Goal: Task Accomplishment & Management: Manage account settings

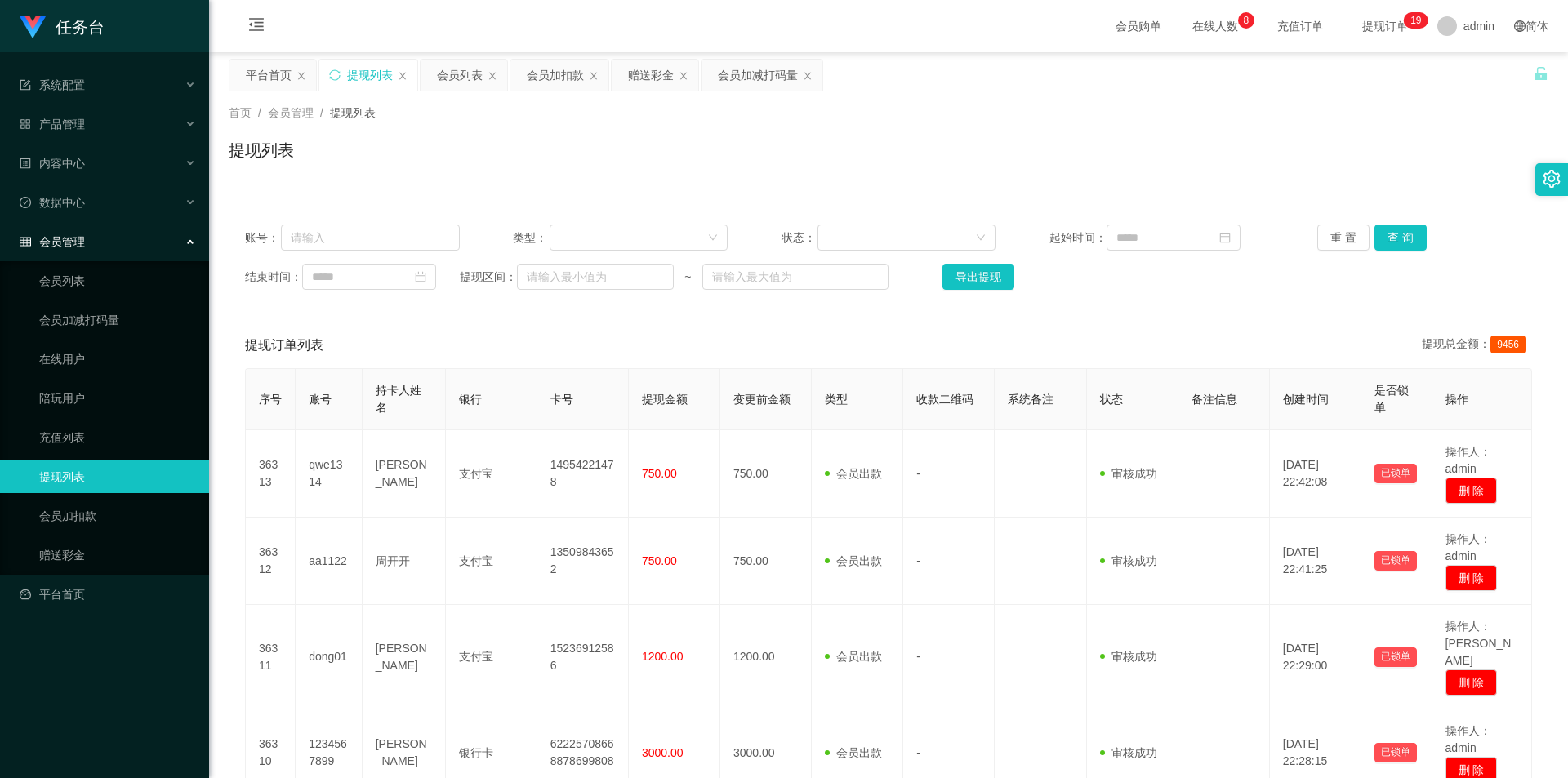
click at [101, 482] on link "提现列表" at bounding box center [118, 477] width 157 height 33
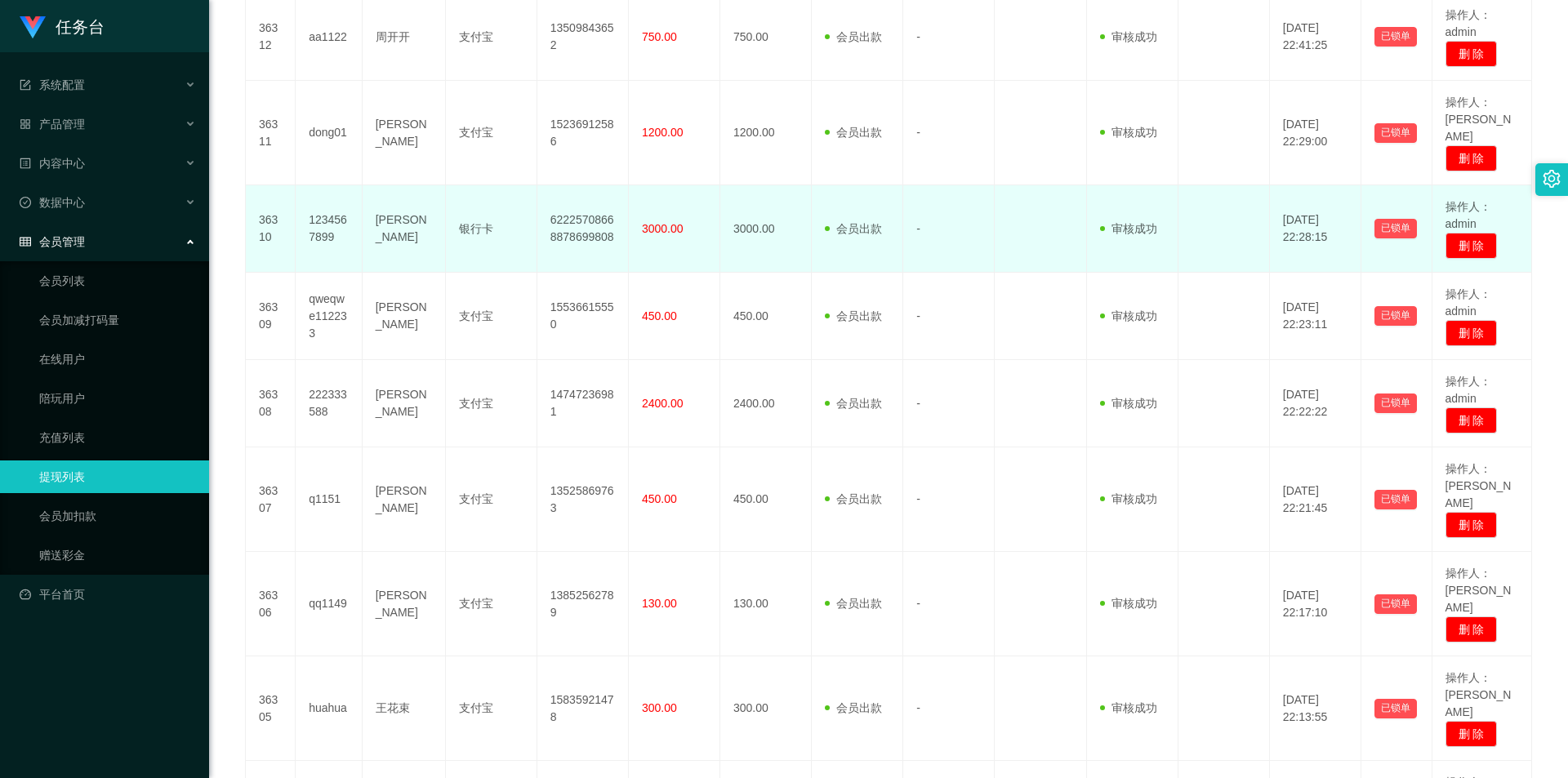
scroll to position [586, 0]
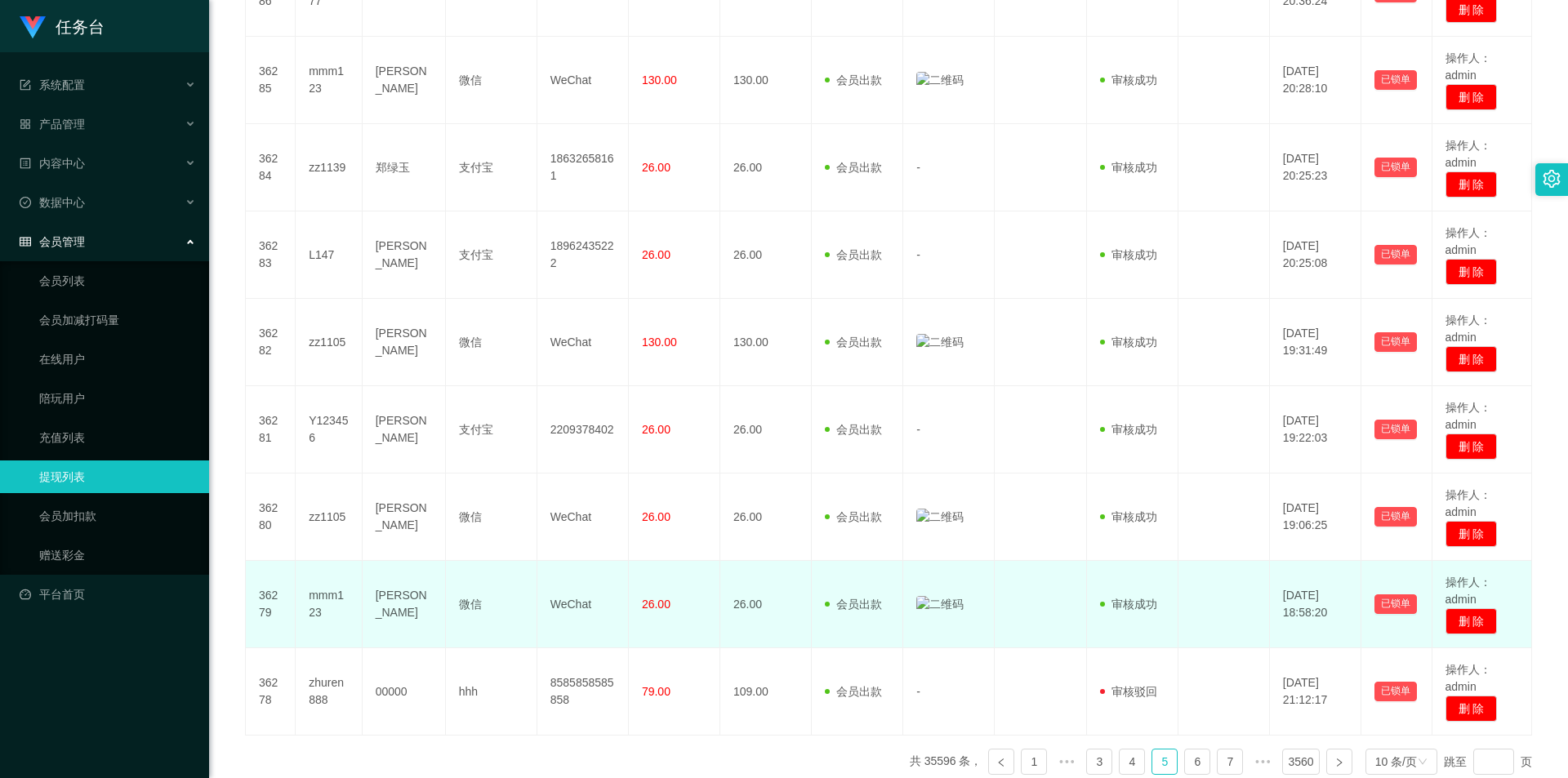
click at [938, 581] on td at bounding box center [949, 605] width 92 height 87
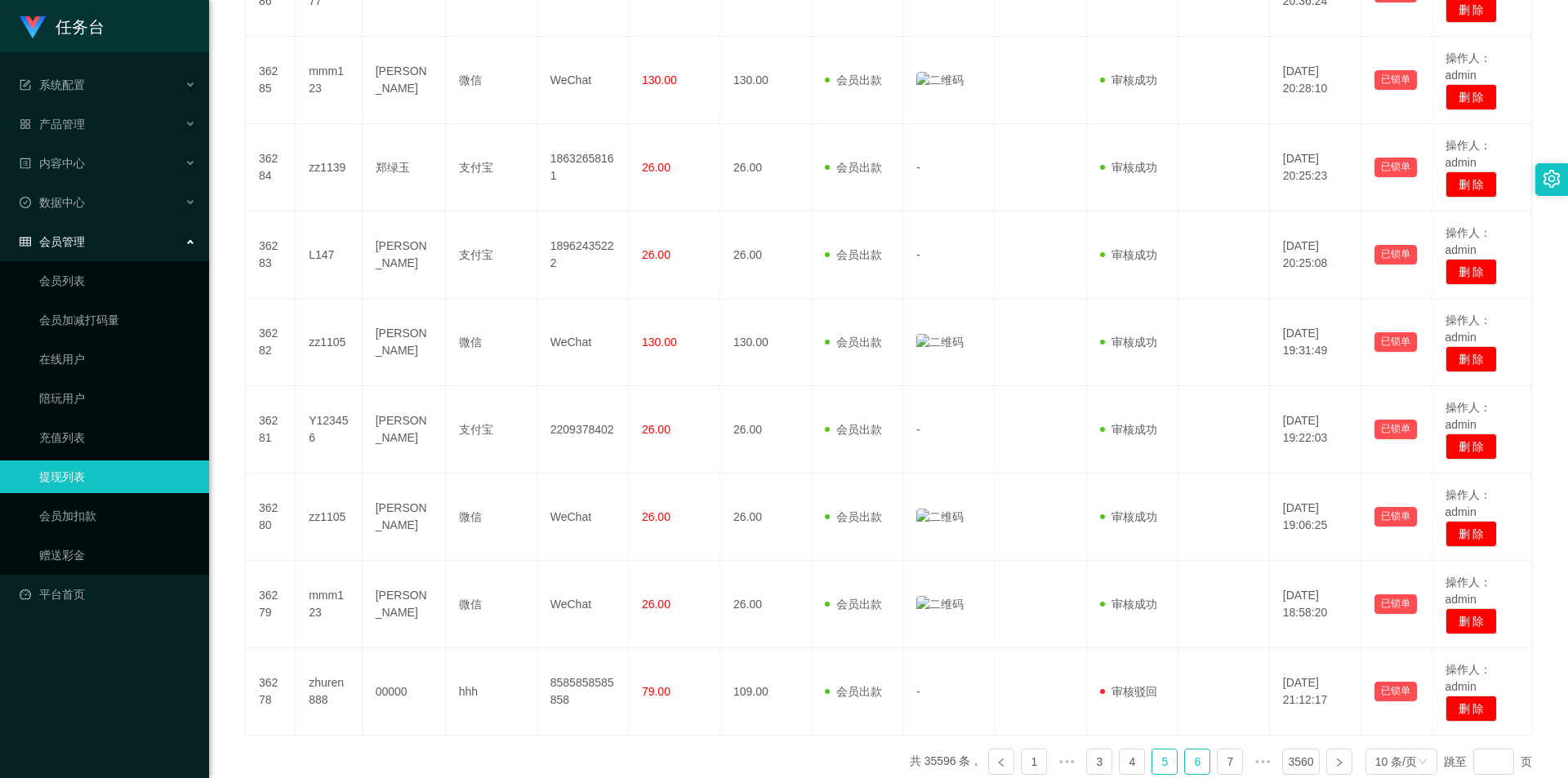
click at [1199, 750] on link "6" at bounding box center [1197, 762] width 25 height 25
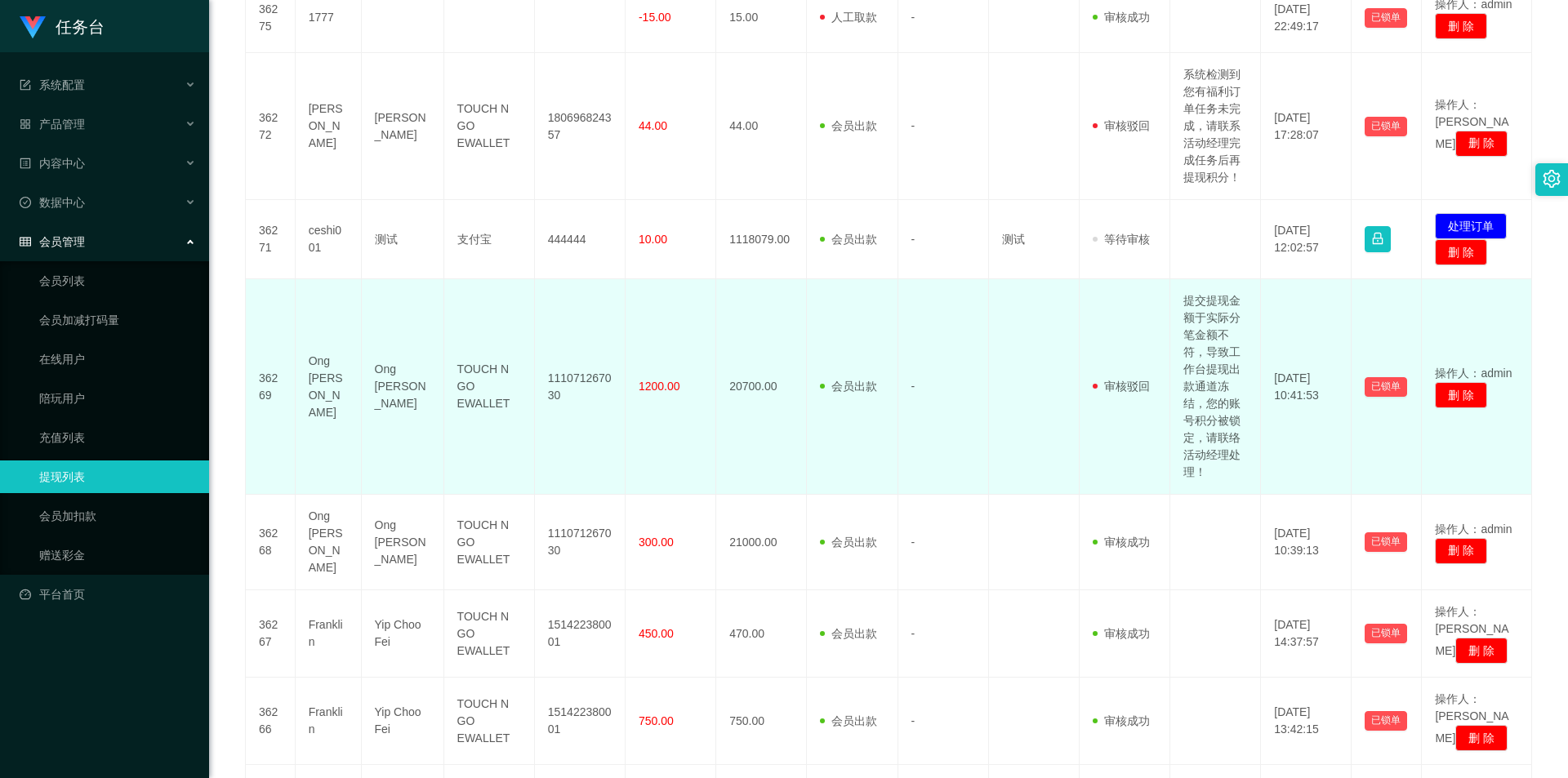
scroll to position [995, 0]
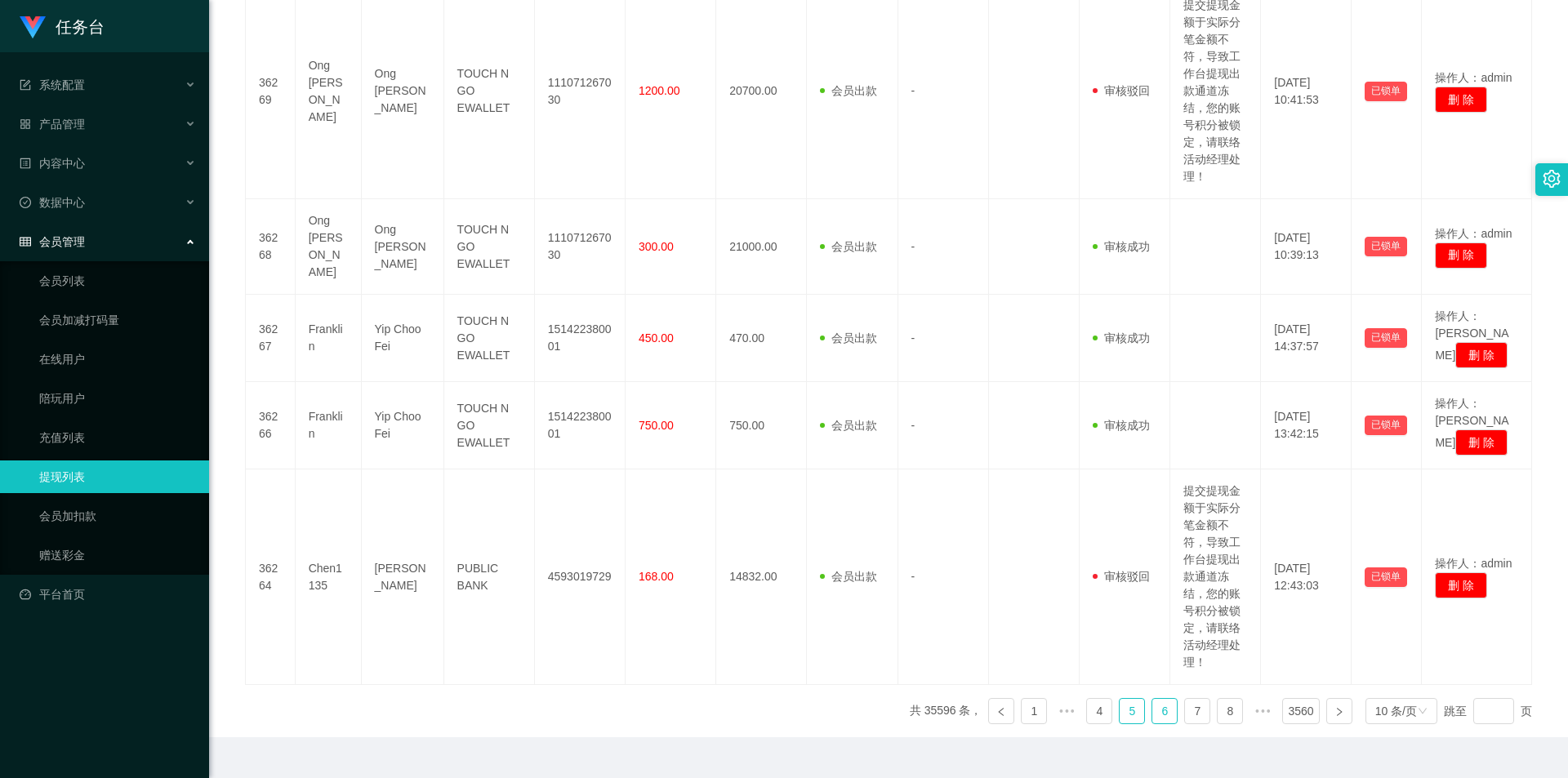
click at [1121, 699] on link "5" at bounding box center [1132, 711] width 25 height 25
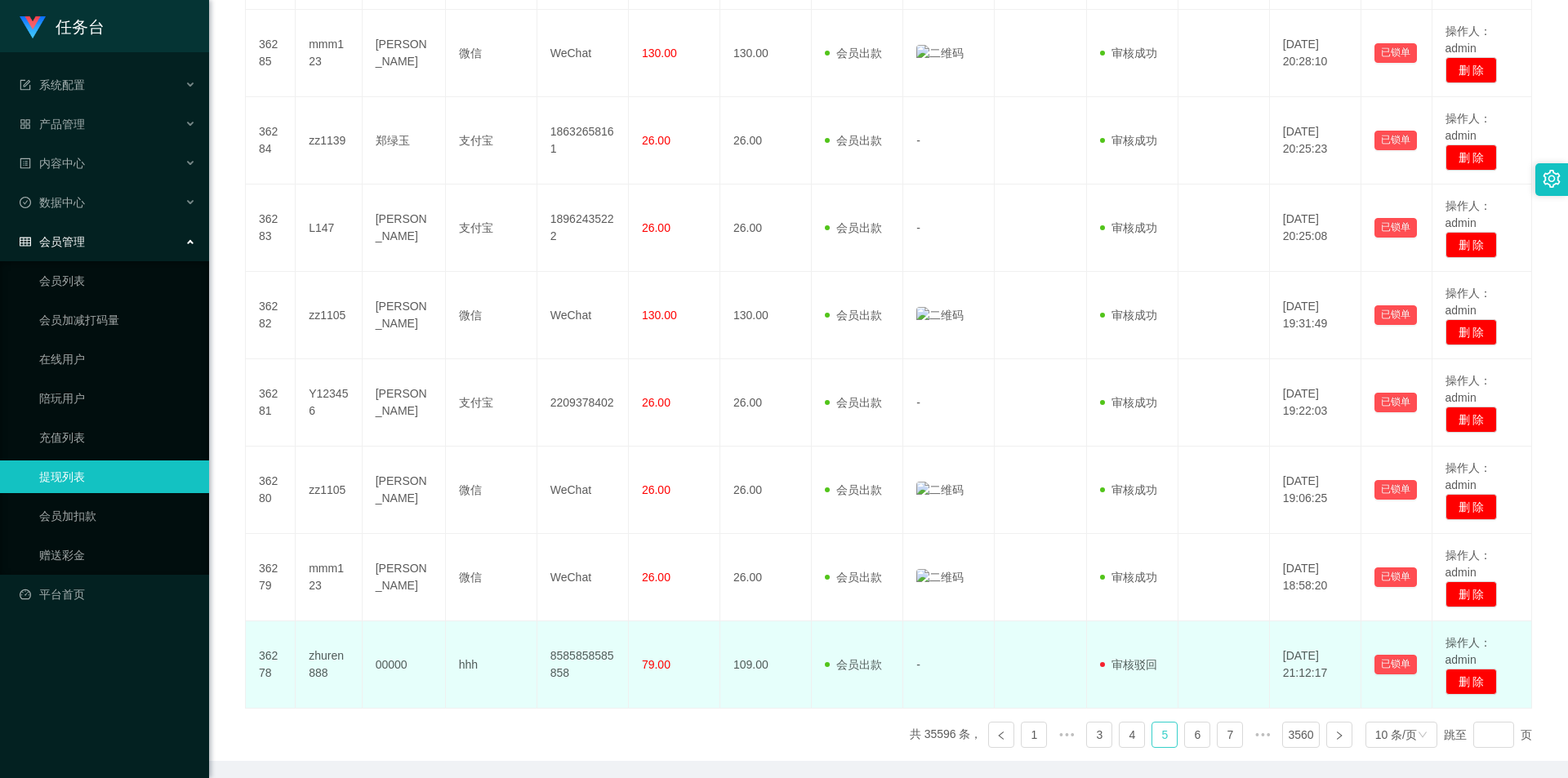
scroll to position [637, 0]
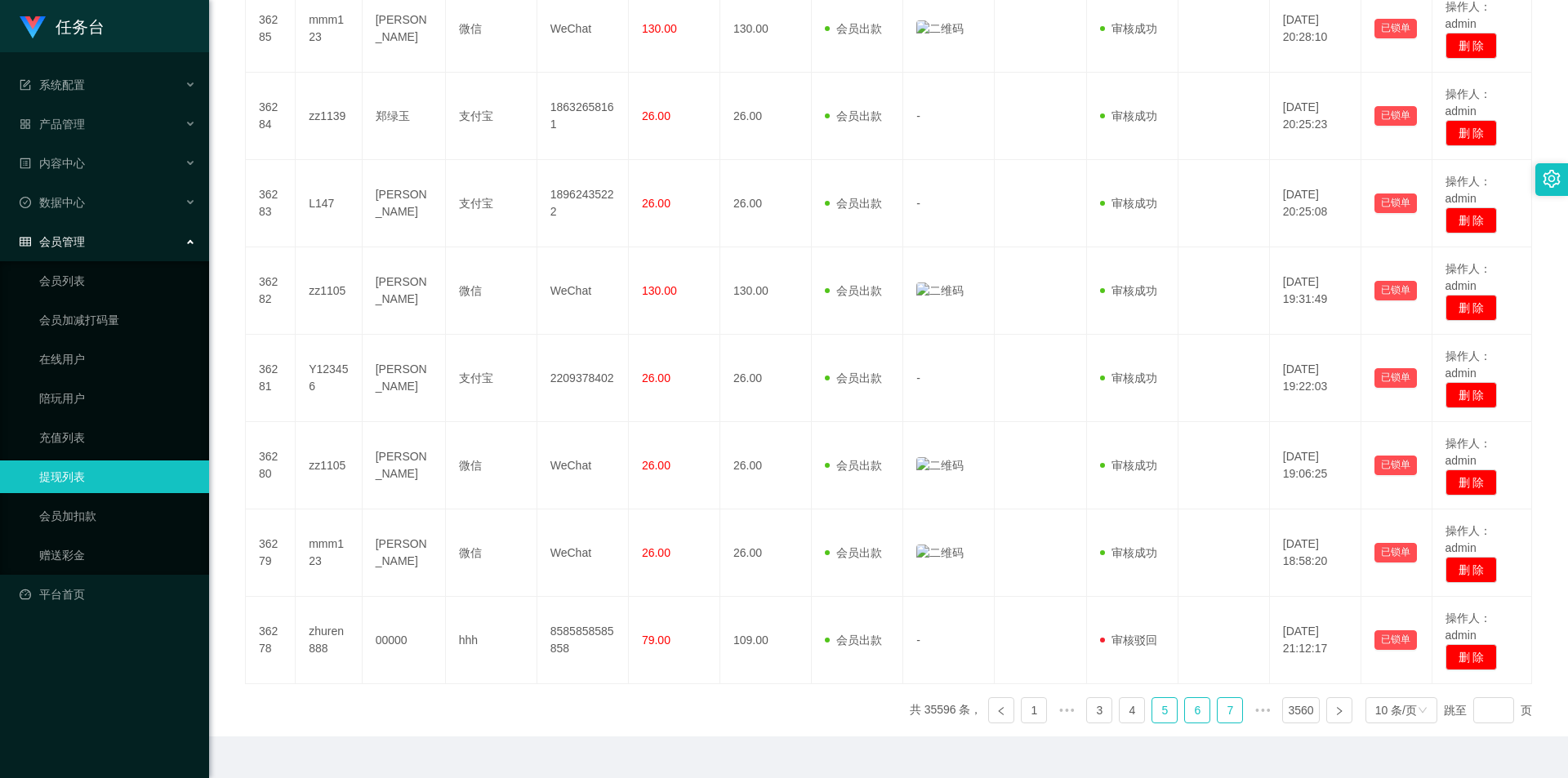
click at [1186, 698] on link "6" at bounding box center [1197, 710] width 25 height 25
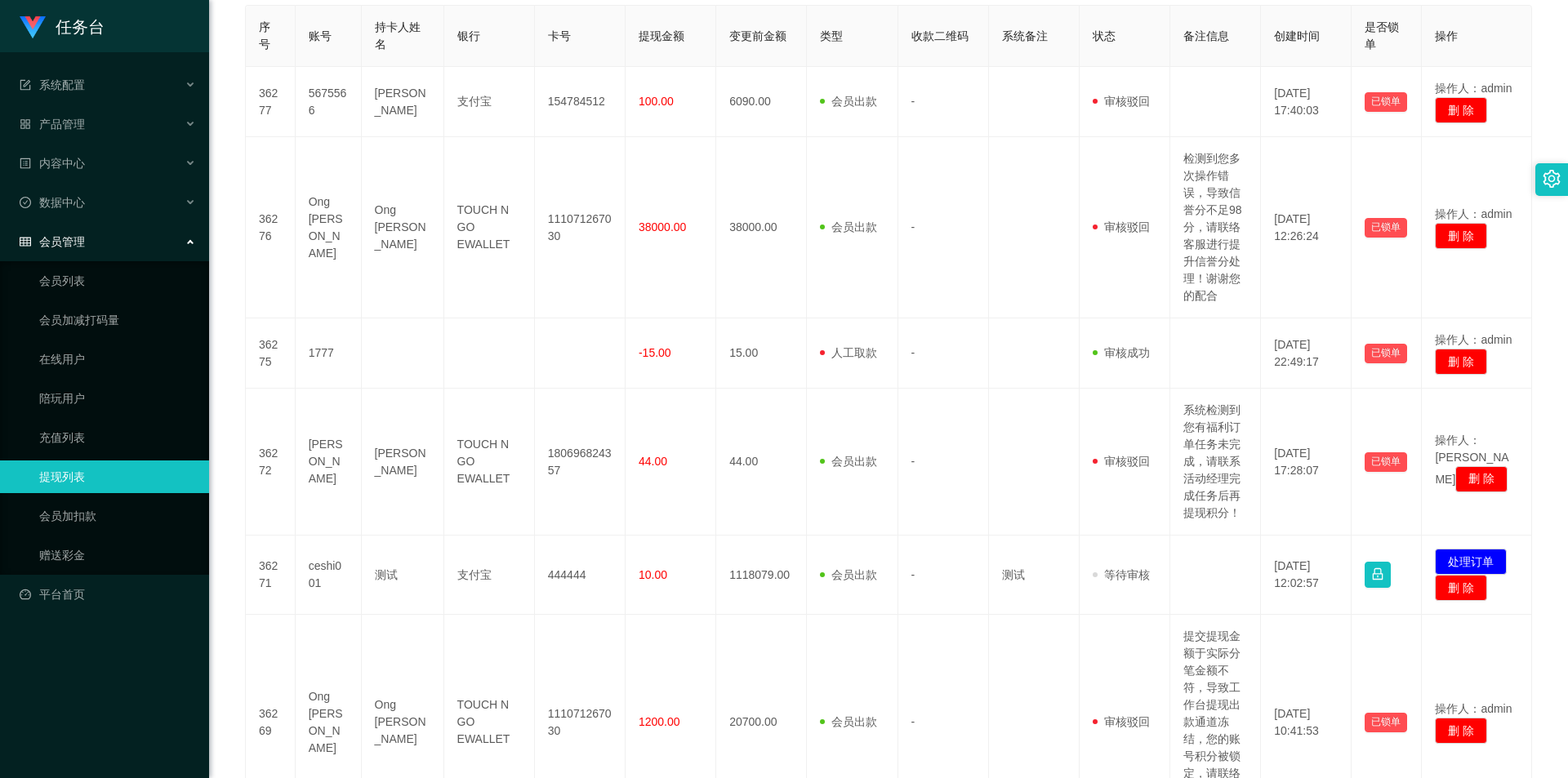
scroll to position [65, 0]
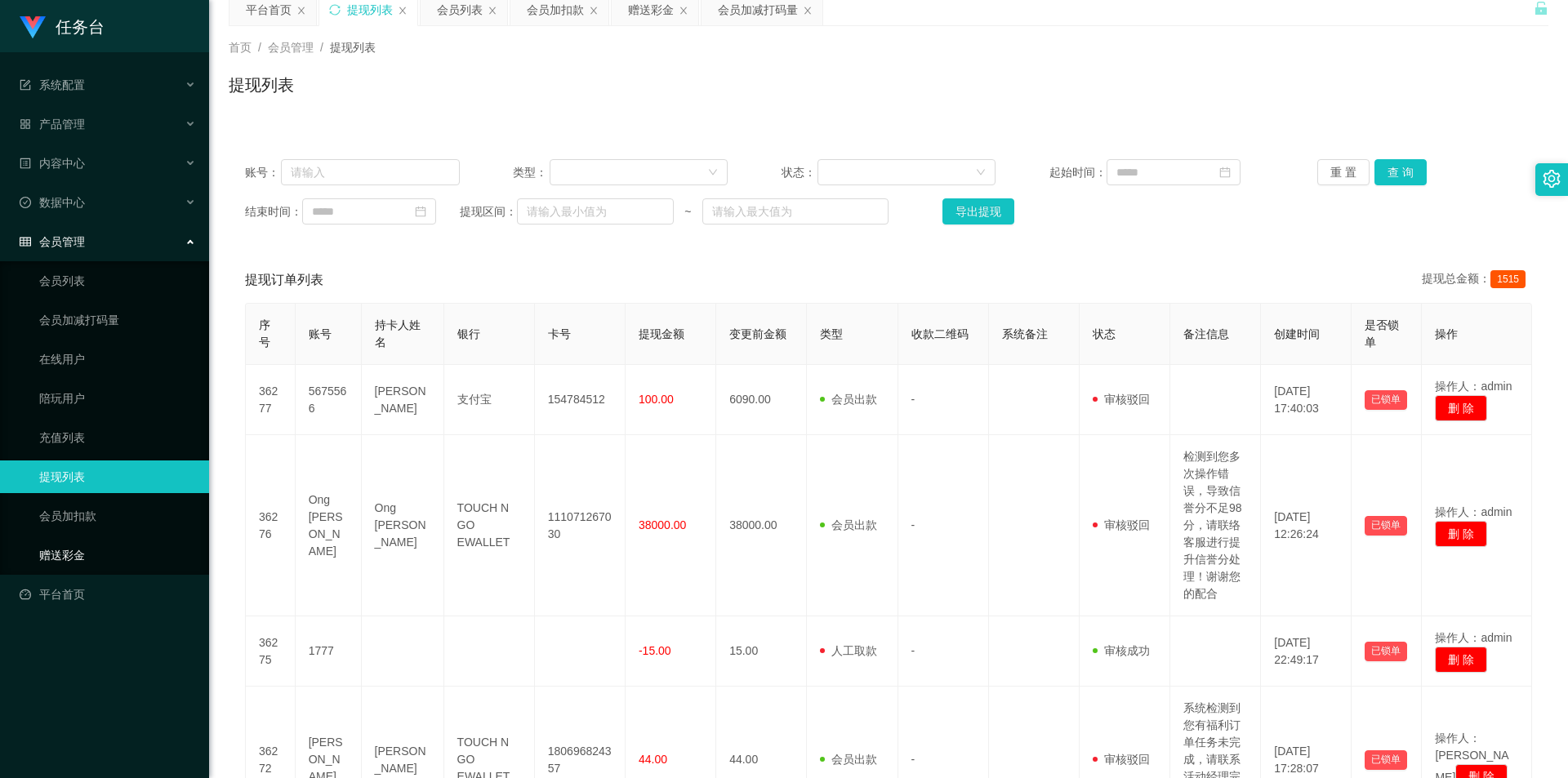
click at [55, 553] on link "赠送彩金" at bounding box center [118, 555] width 157 height 33
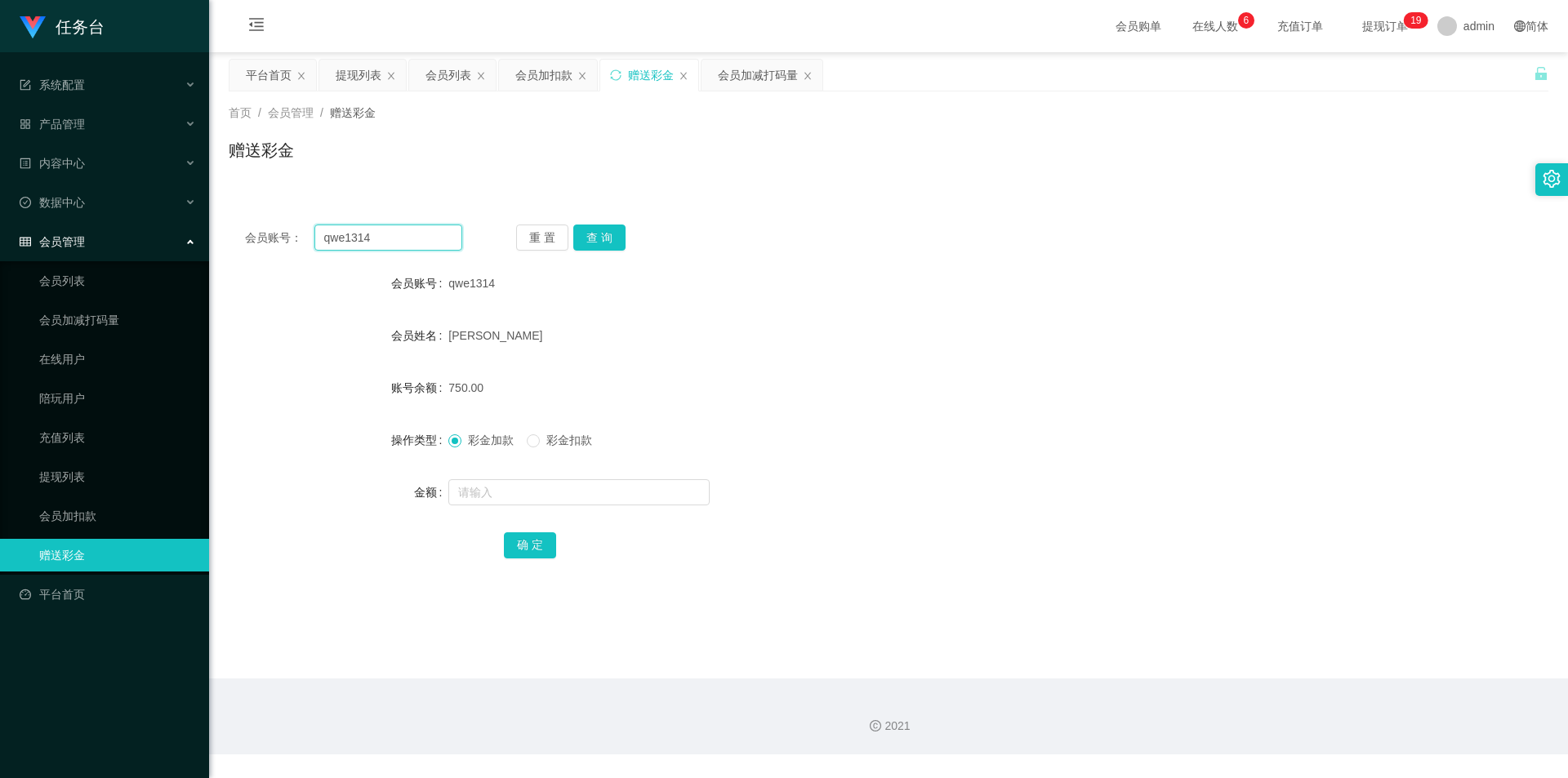
drag, startPoint x: 393, startPoint y: 237, endPoint x: 206, endPoint y: 243, distance: 187.1
click at [206, 243] on section "任务台 系统配置 系统配置列表 管理员列表 管理员分组 支付通道 产品管理 内容中心 数据中心 会员管理 会员列表 会员加减打码量 在线用户 陪玩用户 充值列…" at bounding box center [784, 377] width 1568 height 755
paste input "AAA20250902"
type input "AAA20250902"
click at [615, 232] on button "查 询" at bounding box center [599, 238] width 52 height 26
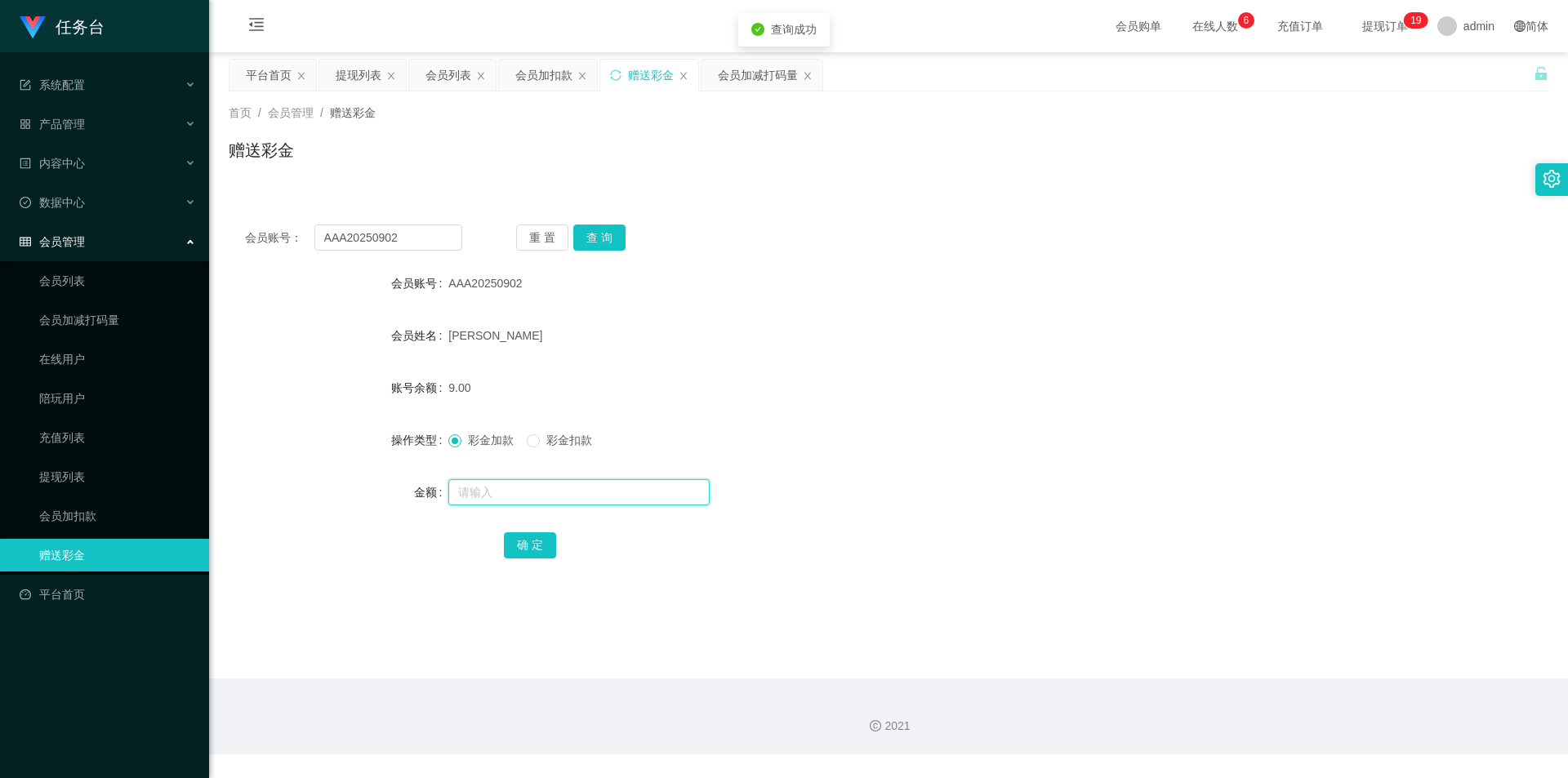
click at [504, 495] on input "text" at bounding box center [578, 493] width 261 height 26
click at [487, 491] on input "9" at bounding box center [578, 493] width 261 height 26
type input "97"
click at [529, 540] on button "确 定" at bounding box center [530, 545] width 52 height 26
click at [609, 229] on button "查 询" at bounding box center [599, 238] width 52 height 26
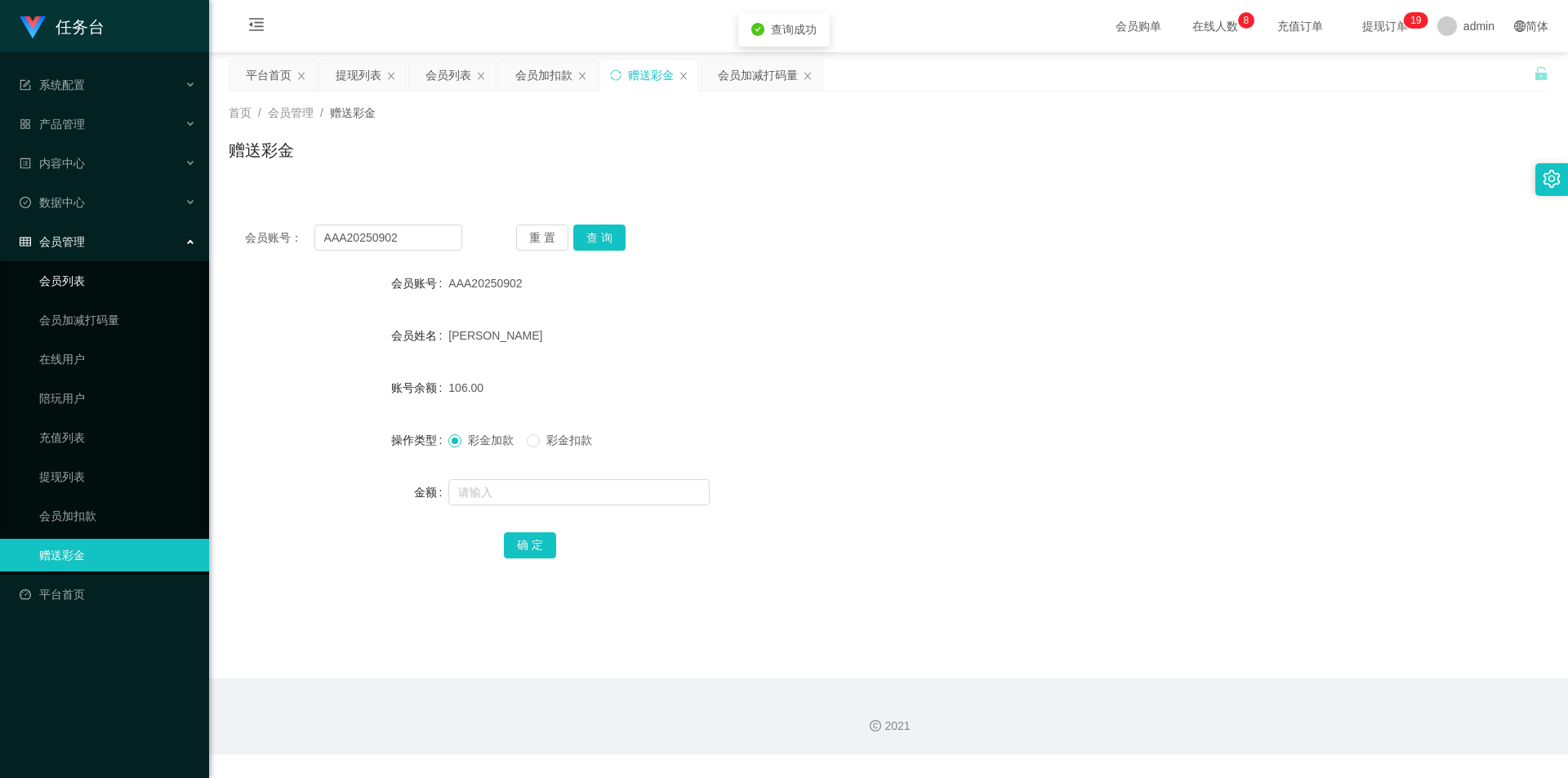
click at [79, 269] on link "会员列表" at bounding box center [118, 281] width 157 height 33
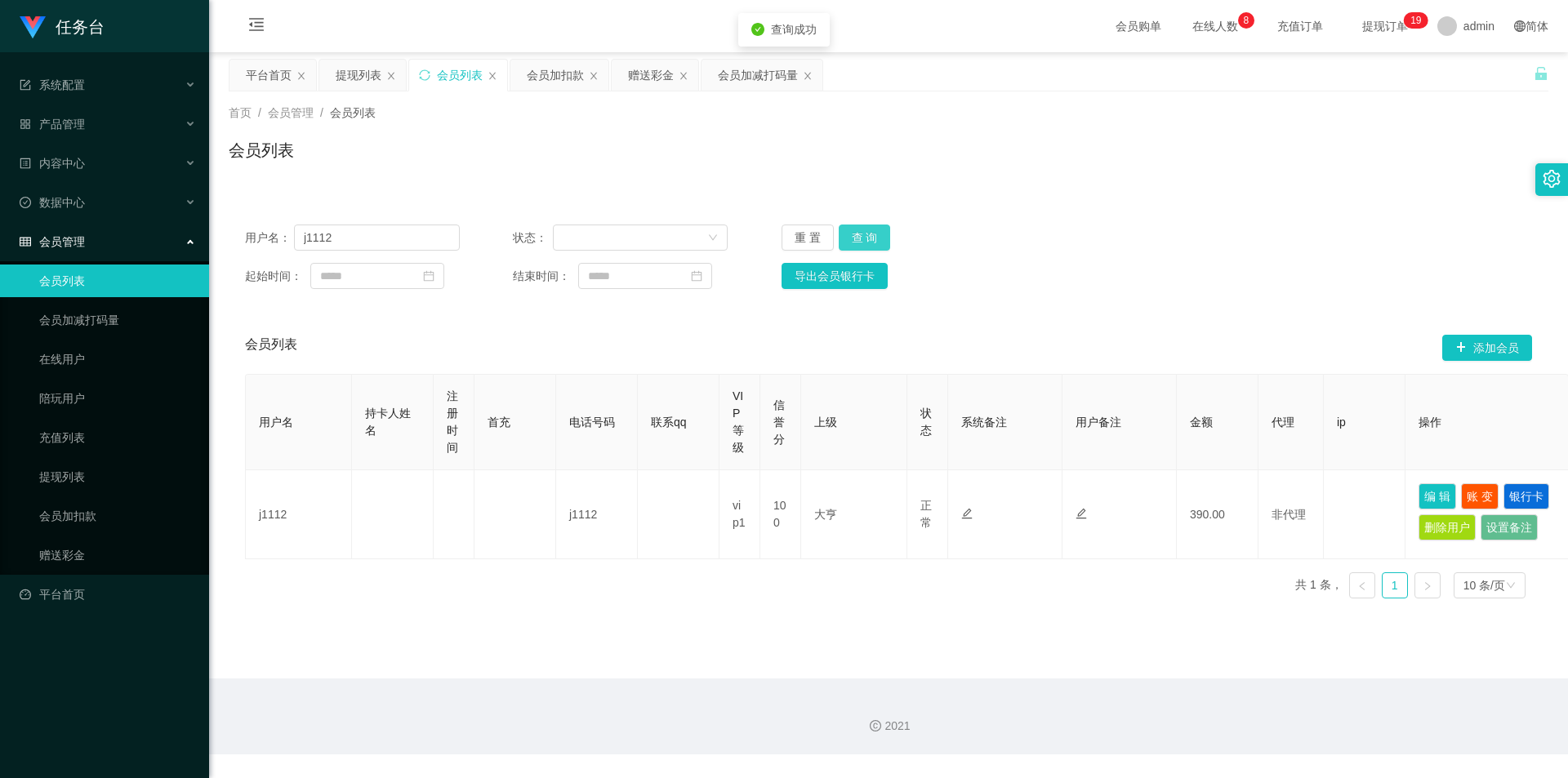
click at [863, 238] on button "查 询" at bounding box center [864, 238] width 52 height 26
click at [863, 238] on div "重 置 查 询" at bounding box center [888, 238] width 214 height 26
click at [864, 233] on button "查 询" at bounding box center [864, 238] width 52 height 26
drag, startPoint x: 336, startPoint y: 240, endPoint x: 200, endPoint y: 249, distance: 136.3
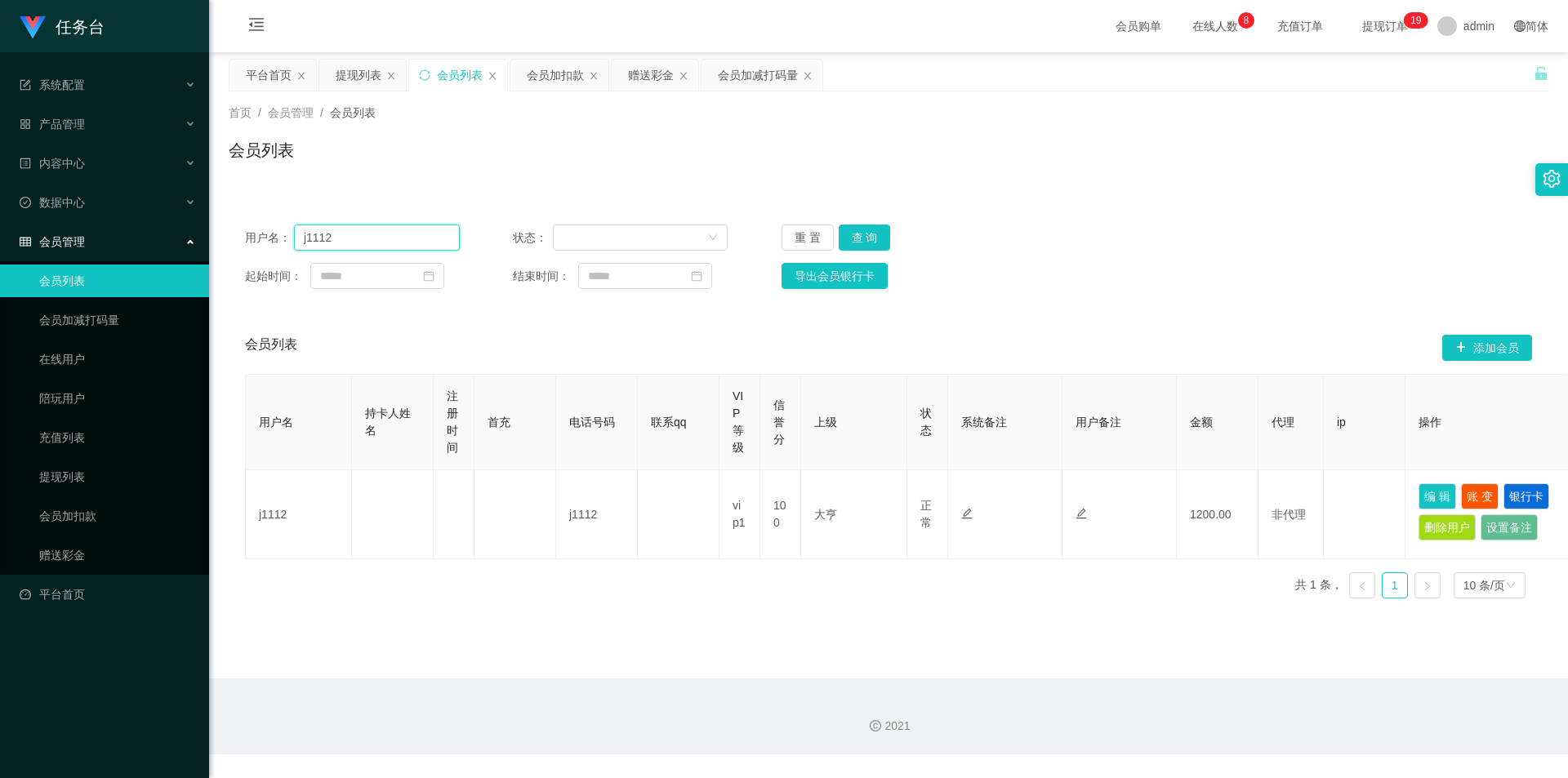
click at [200, 249] on section "任务台 系统配置 系统配置列表 管理员列表 管理员分组 支付通道 产品管理 内容中心 数据中心 会员管理 会员列表 会员加减打码量 在线用户 陪玩用户 充值列…" at bounding box center [784, 377] width 1568 height 755
paste input "AAA2025090"
type input "AAA20250902"
click at [862, 234] on button "查 询" at bounding box center [864, 238] width 52 height 26
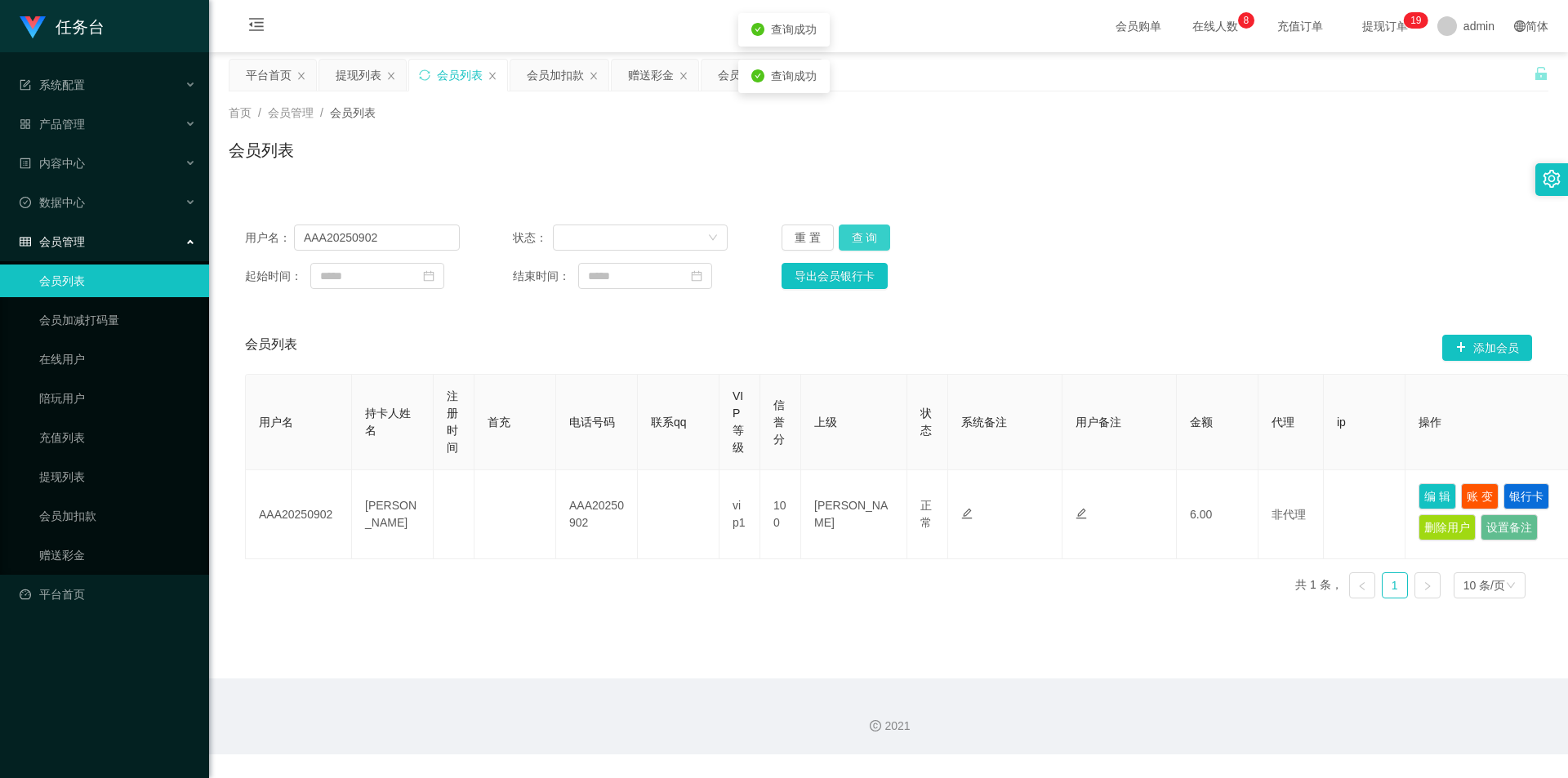
click at [862, 234] on button "查 询" at bounding box center [864, 238] width 52 height 26
click at [864, 230] on button "查 询" at bounding box center [864, 238] width 52 height 26
click at [864, 238] on button "查 询" at bounding box center [864, 238] width 52 height 26
click at [867, 234] on button "查 询" at bounding box center [864, 238] width 52 height 26
click at [81, 558] on link "赠送彩金" at bounding box center [118, 555] width 157 height 33
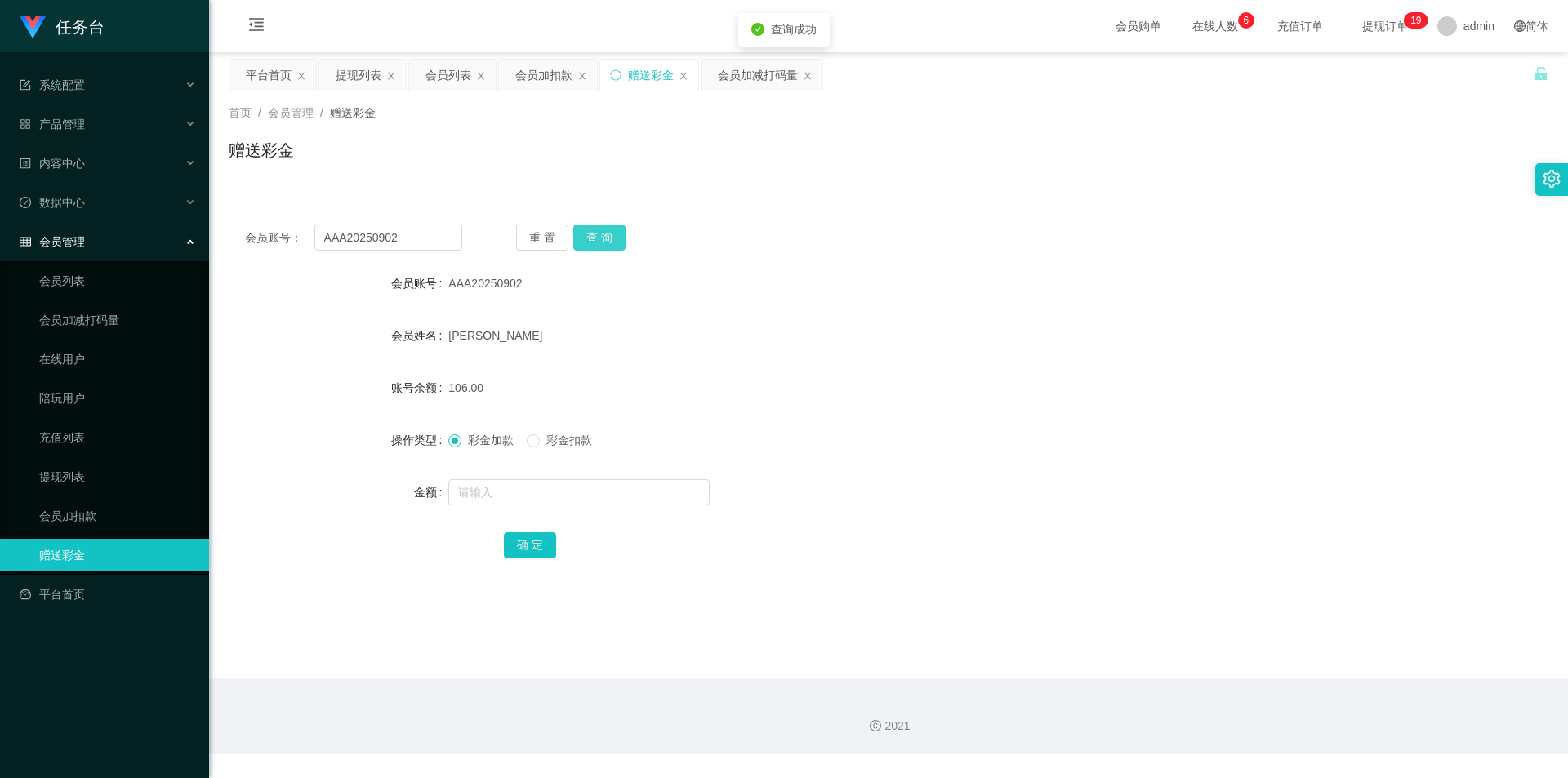
click at [602, 238] on button "查 询" at bounding box center [599, 238] width 52 height 26
click at [479, 493] on input "text" at bounding box center [578, 493] width 261 height 26
type input "364"
click at [523, 546] on button "确 定" at bounding box center [530, 545] width 52 height 26
click at [607, 237] on button "查 询" at bounding box center [599, 238] width 52 height 26
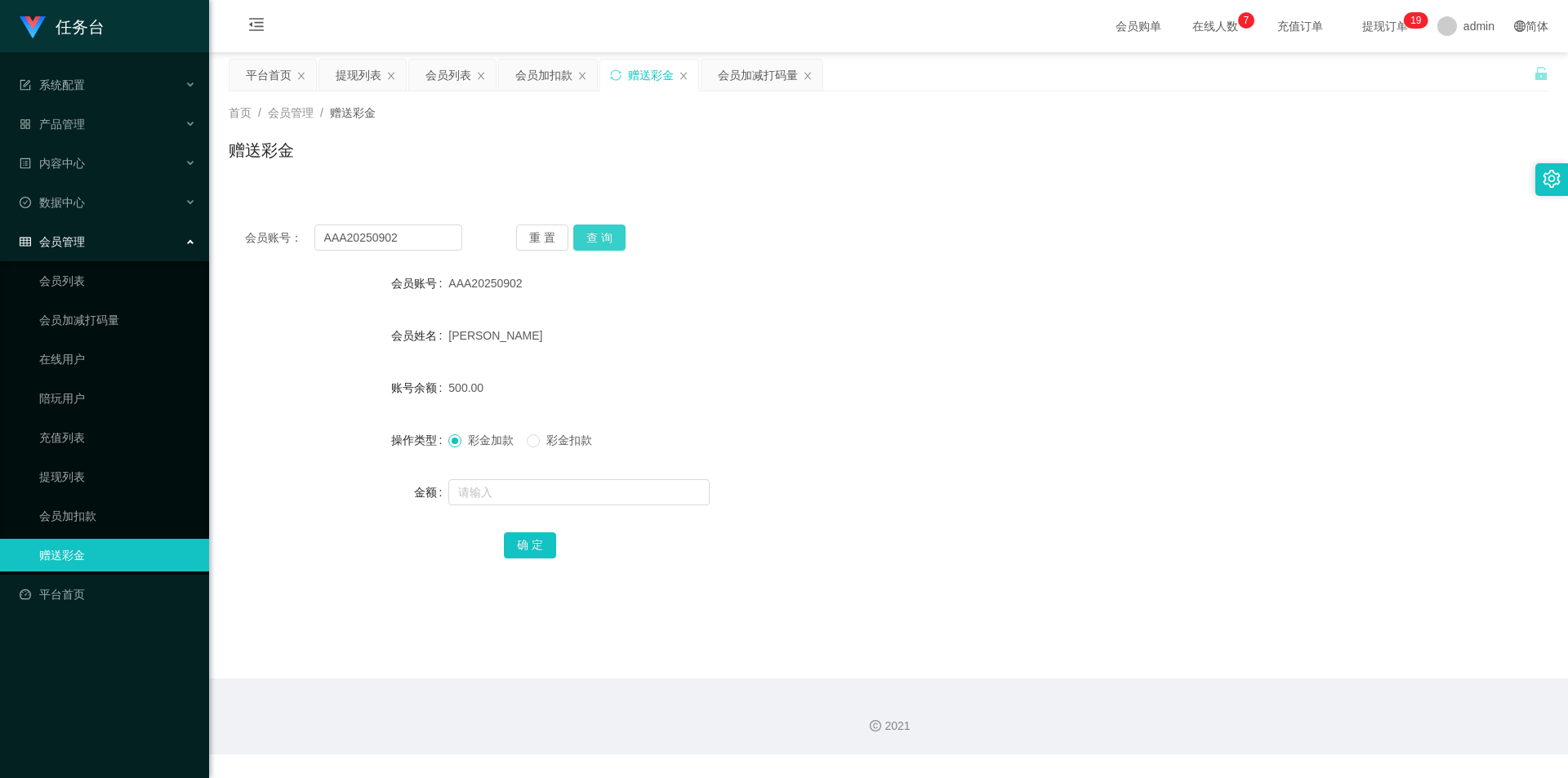
click at [612, 231] on button "查 询" at bounding box center [599, 238] width 52 height 26
click at [596, 235] on button "查 询" at bounding box center [599, 238] width 52 height 26
click at [596, 236] on button "查 询" at bounding box center [608, 238] width 70 height 26
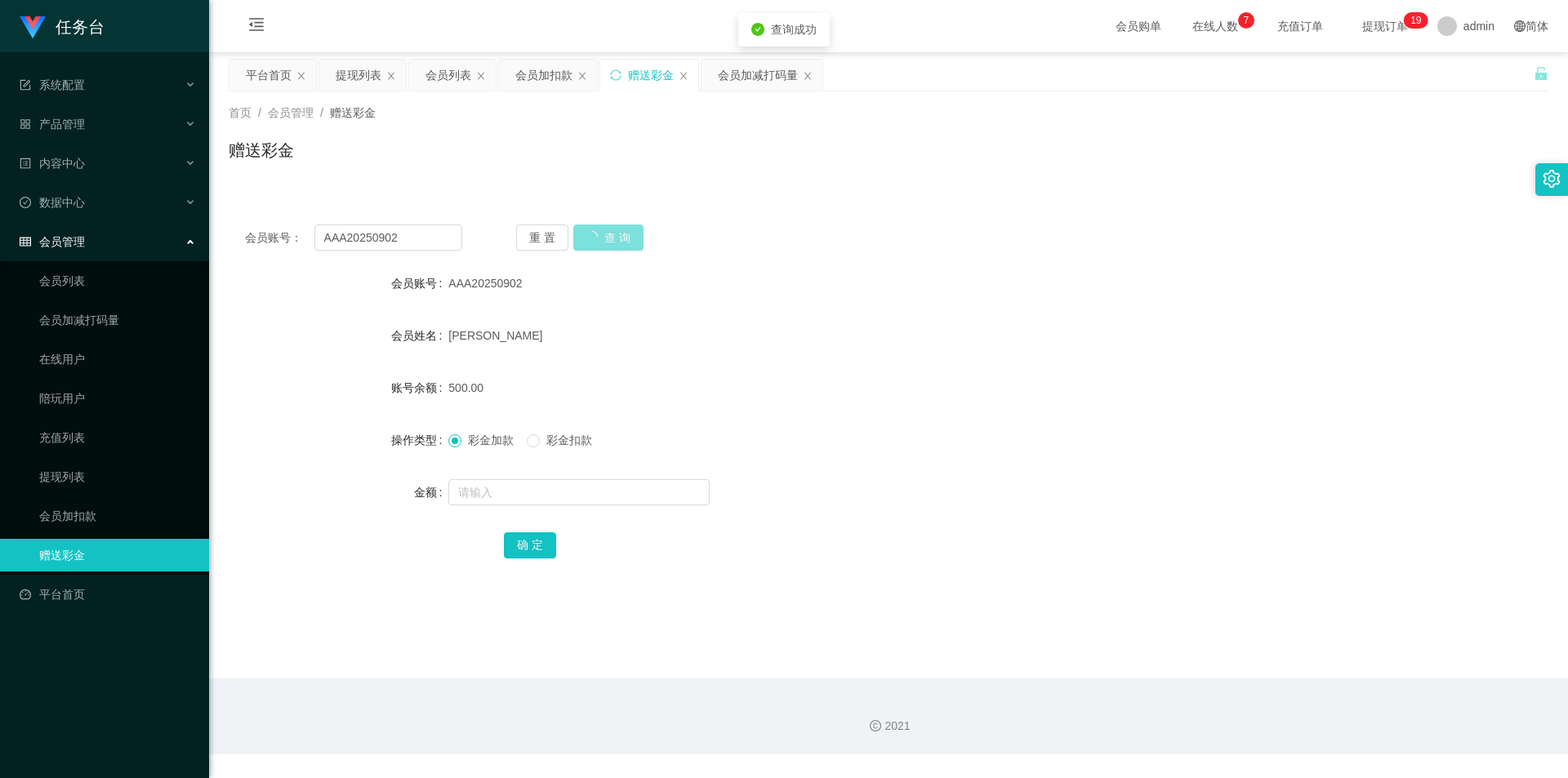
click at [596, 236] on button "查 询" at bounding box center [608, 238] width 70 height 26
click at [74, 276] on link "会员列表" at bounding box center [118, 281] width 157 height 33
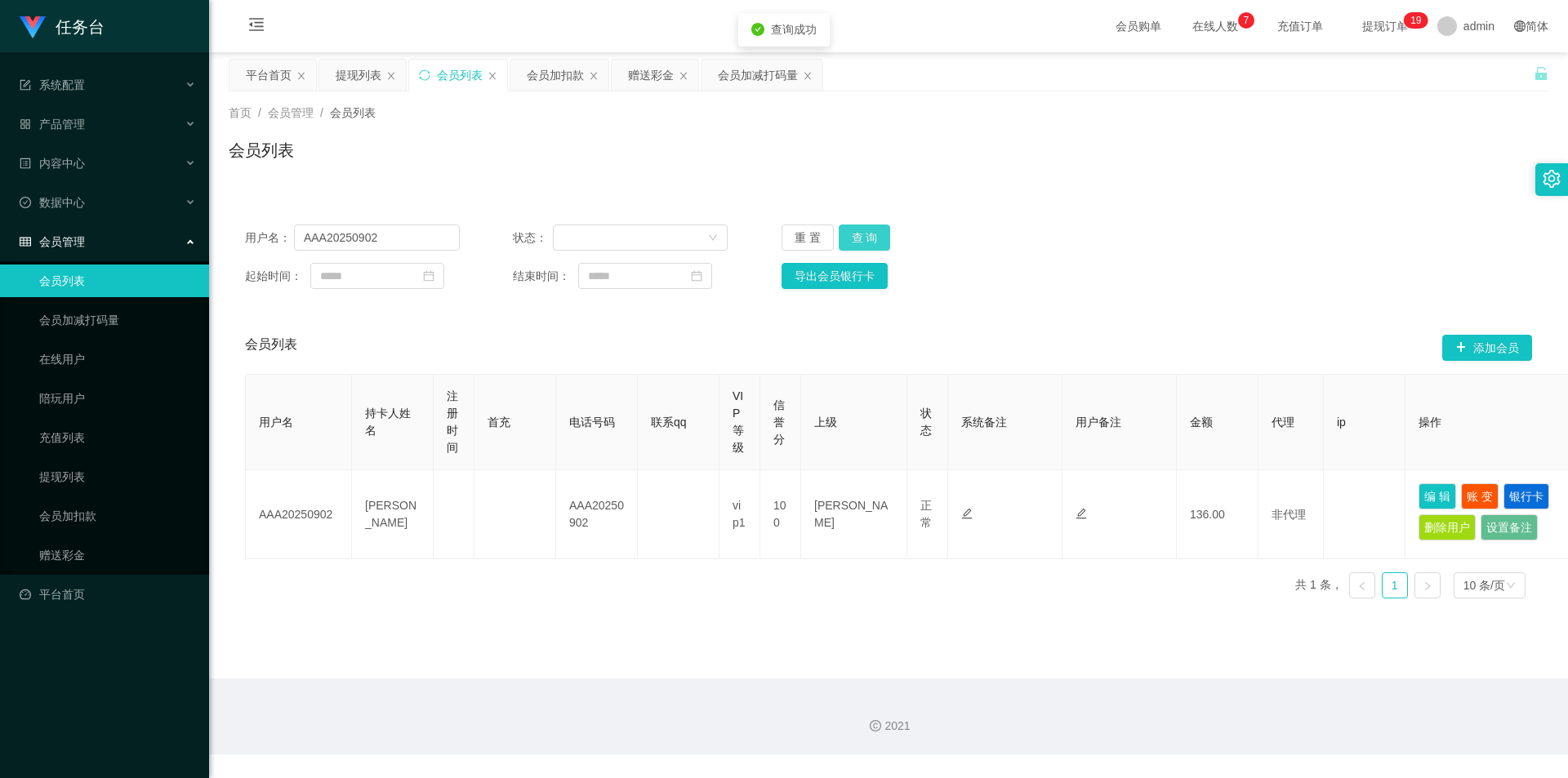
click at [876, 232] on button "查 询" at bounding box center [864, 238] width 52 height 26
click at [876, 232] on div "重 置 查 询" at bounding box center [888, 238] width 214 height 26
click at [876, 232] on button "查 询" at bounding box center [864, 238] width 52 height 26
click at [855, 229] on button "查 询" at bounding box center [864, 238] width 52 height 26
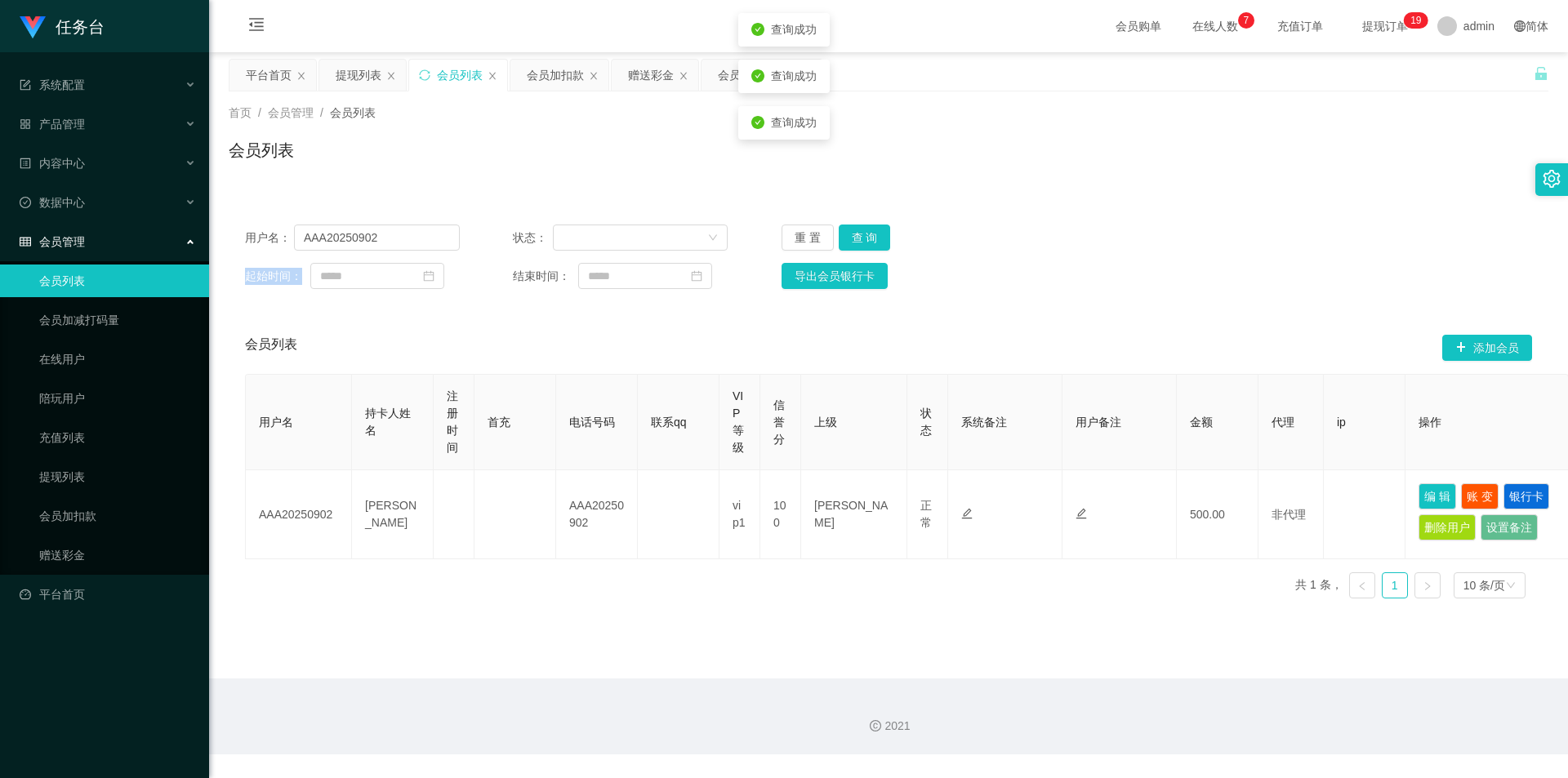
click at [855, 229] on div "重 置 查 询" at bounding box center [888, 238] width 214 height 26
click at [855, 230] on button "查 询" at bounding box center [864, 238] width 52 height 26
click at [855, 230] on div "重 置 查 询" at bounding box center [888, 238] width 214 height 26
click at [864, 234] on button "查 询" at bounding box center [864, 238] width 52 height 26
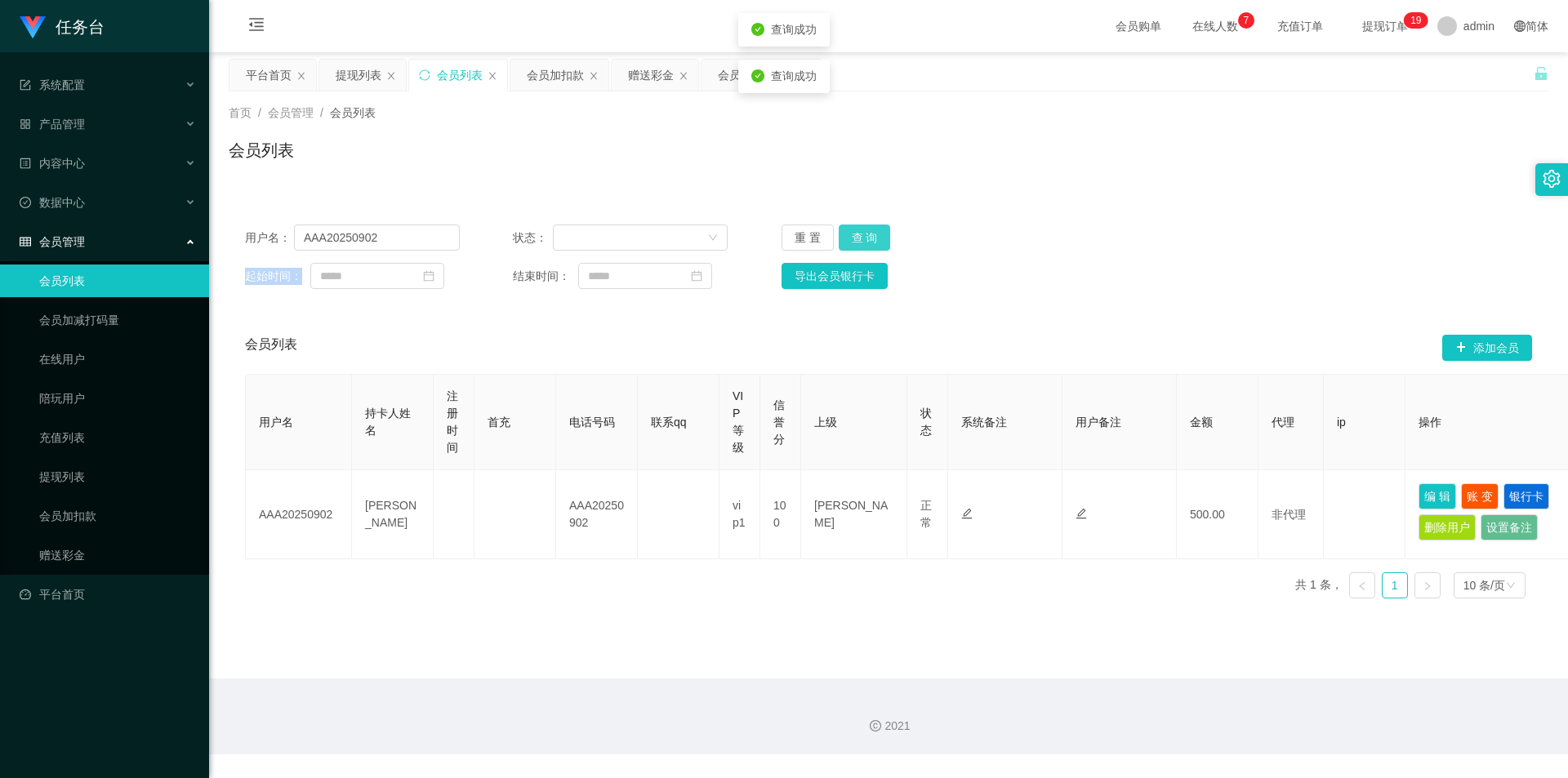
click at [864, 234] on button "查 询" at bounding box center [864, 238] width 52 height 26
click at [864, 234] on div "重 置 查 询" at bounding box center [888, 238] width 214 height 26
click at [864, 234] on button "查 询" at bounding box center [864, 238] width 52 height 26
click at [864, 234] on div "重 置 查 询" at bounding box center [888, 238] width 214 height 26
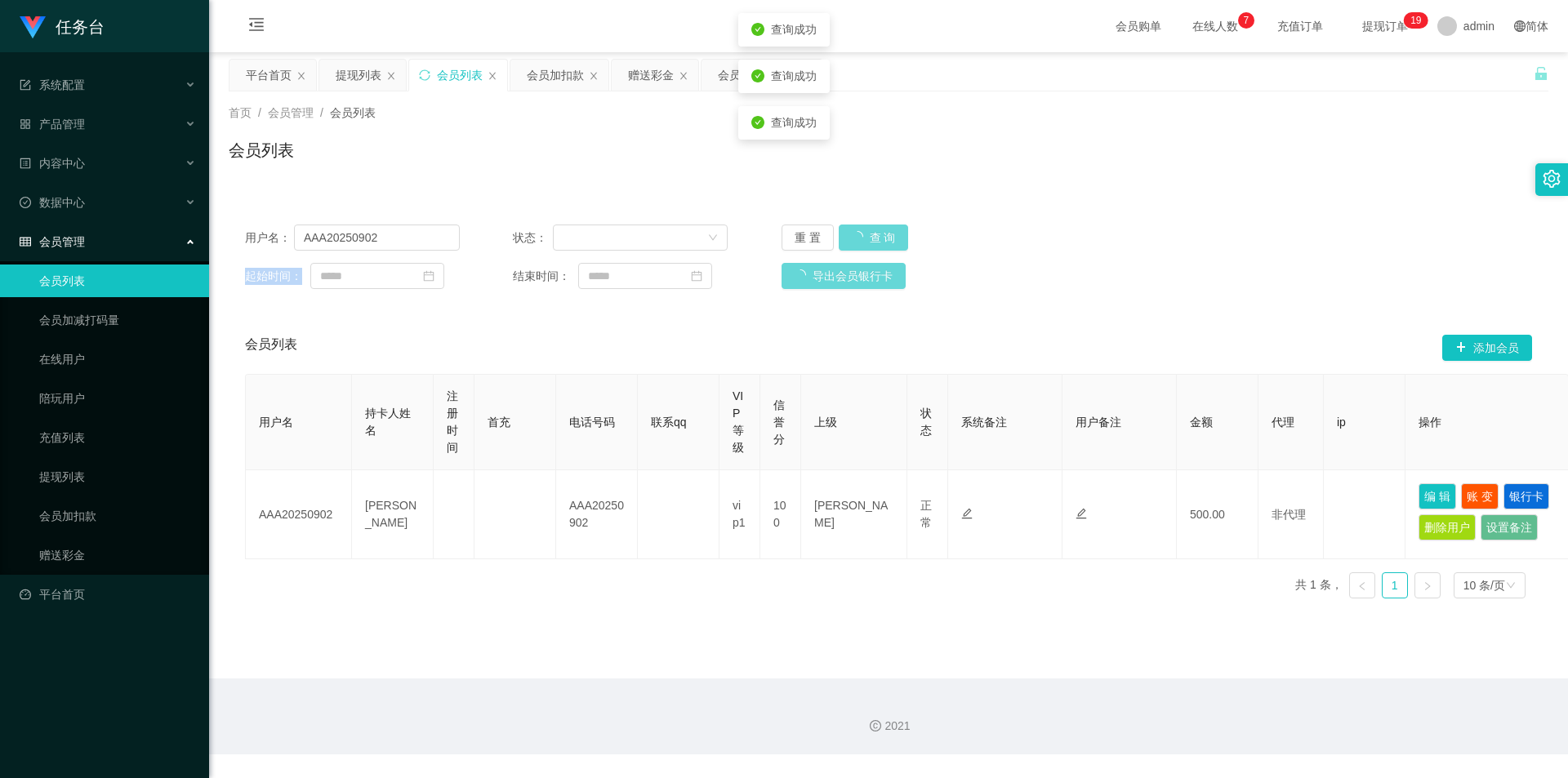
click at [864, 234] on div "重 置 查 询" at bounding box center [888, 238] width 214 height 26
click at [861, 233] on button "查 询" at bounding box center [864, 238] width 52 height 26
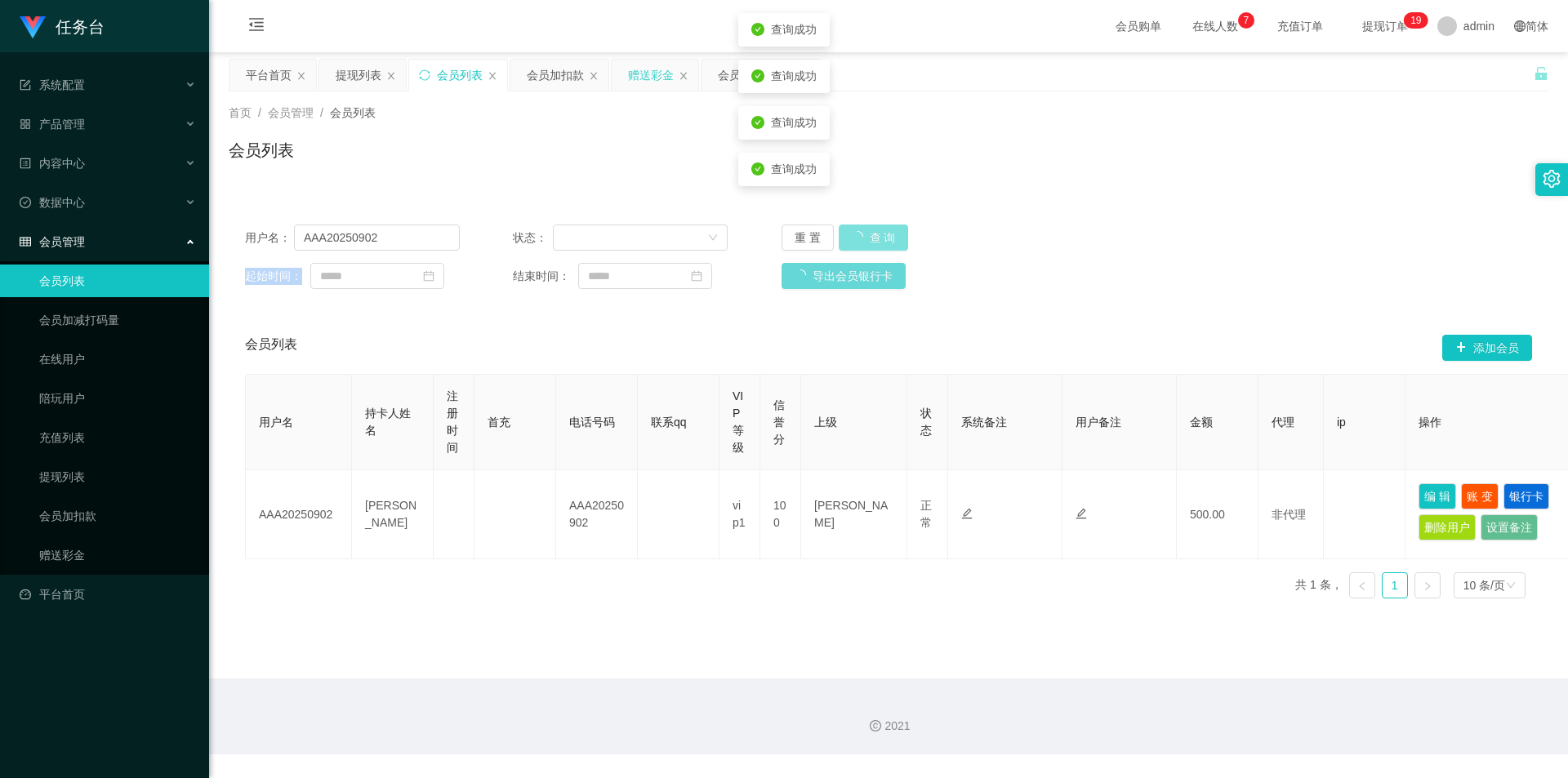
drag, startPoint x: 861, startPoint y: 233, endPoint x: 647, endPoint y: 81, distance: 262.5
click at [861, 233] on button "查 询" at bounding box center [873, 238] width 70 height 26
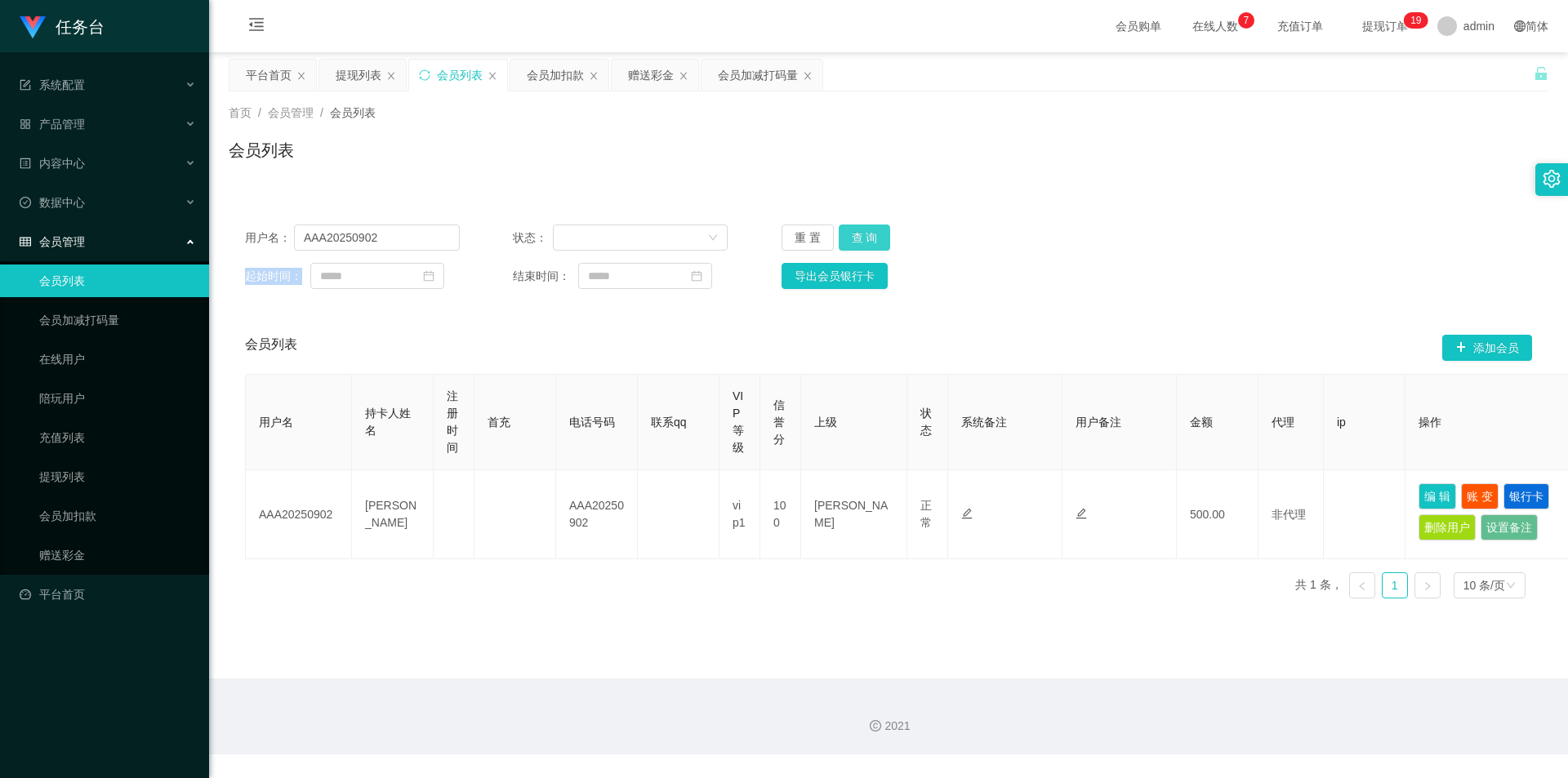
click at [871, 233] on button "查 询" at bounding box center [864, 238] width 52 height 26
click at [870, 236] on button "查 询" at bounding box center [864, 238] width 52 height 26
click at [870, 236] on button "查 询" at bounding box center [873, 238] width 70 height 26
click at [870, 236] on button "查 询" at bounding box center [864, 238] width 52 height 26
click at [870, 236] on div "重 置 查 询" at bounding box center [888, 238] width 214 height 26
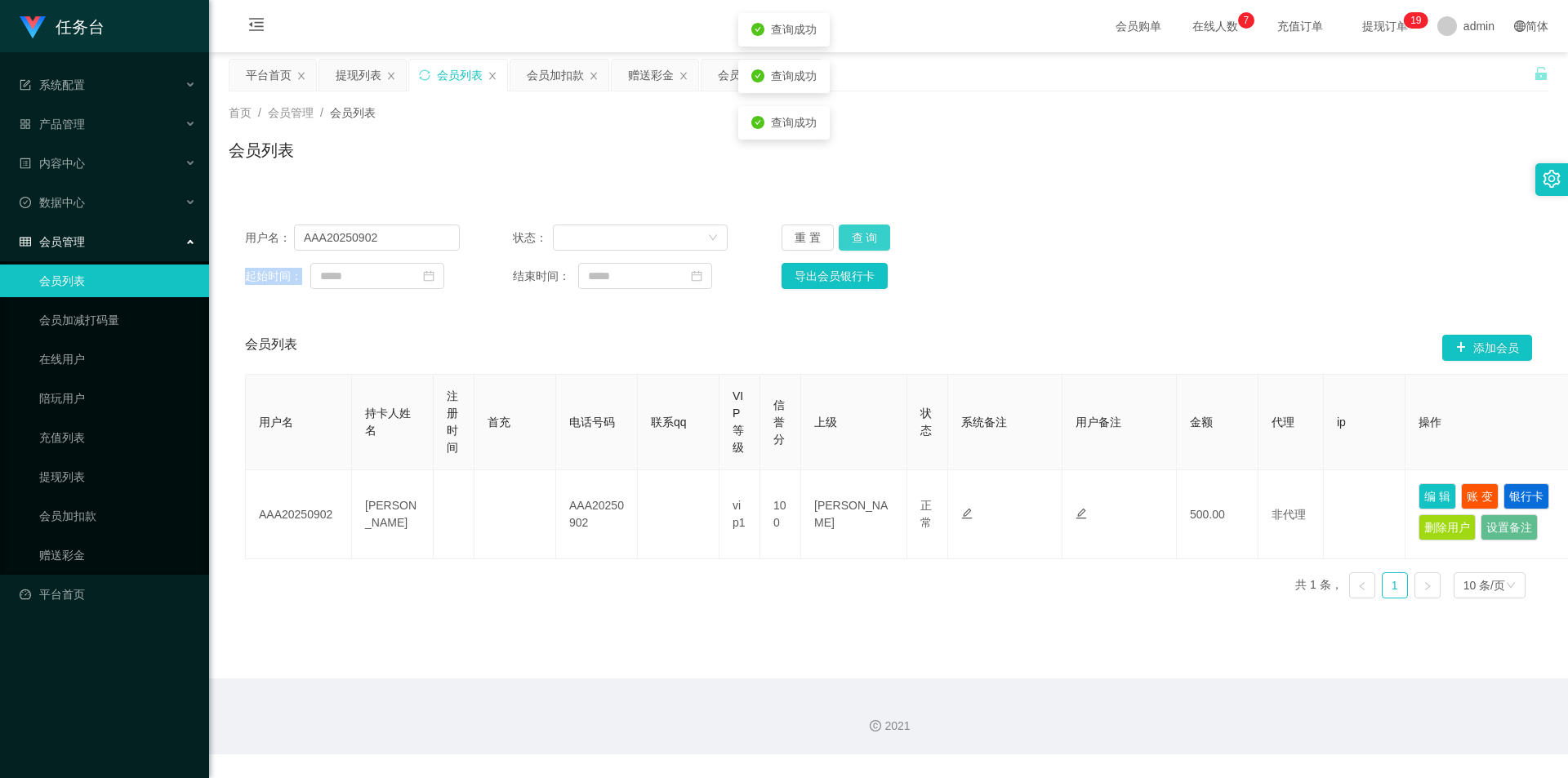
click at [870, 236] on button "查 询" at bounding box center [864, 238] width 52 height 26
click at [865, 232] on button "查 询" at bounding box center [864, 238] width 52 height 26
click at [865, 232] on div "重 置 查 询" at bounding box center [888, 238] width 214 height 26
click at [869, 232] on button "查 询" at bounding box center [864, 238] width 52 height 26
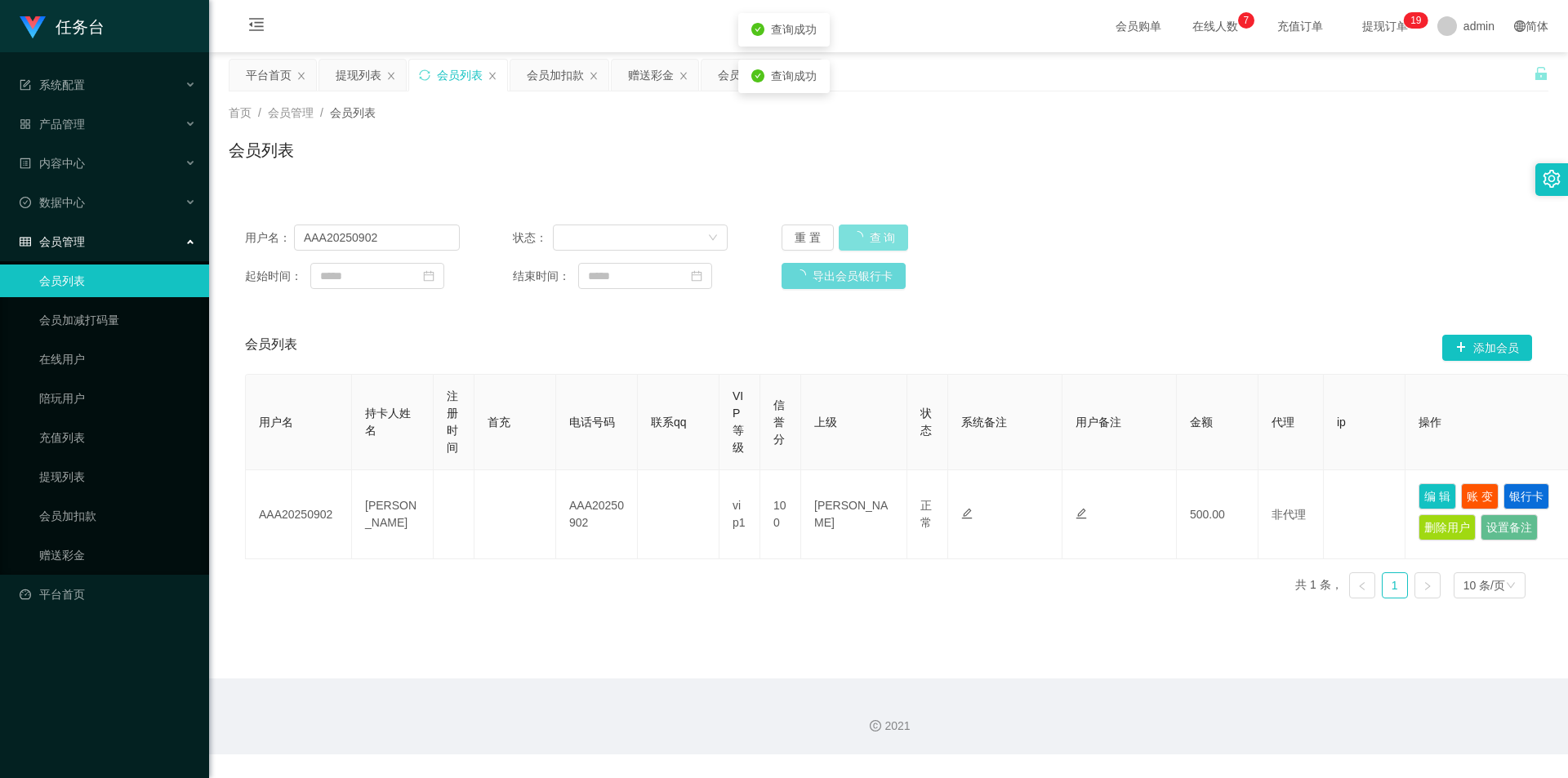
click at [872, 231] on div "重 置 查 询" at bounding box center [888, 238] width 214 height 26
click at [873, 240] on button "查 询" at bounding box center [864, 238] width 52 height 26
click at [873, 240] on div "重 置 查 询" at bounding box center [888, 238] width 214 height 26
click at [873, 240] on button "查 询" at bounding box center [864, 238] width 52 height 26
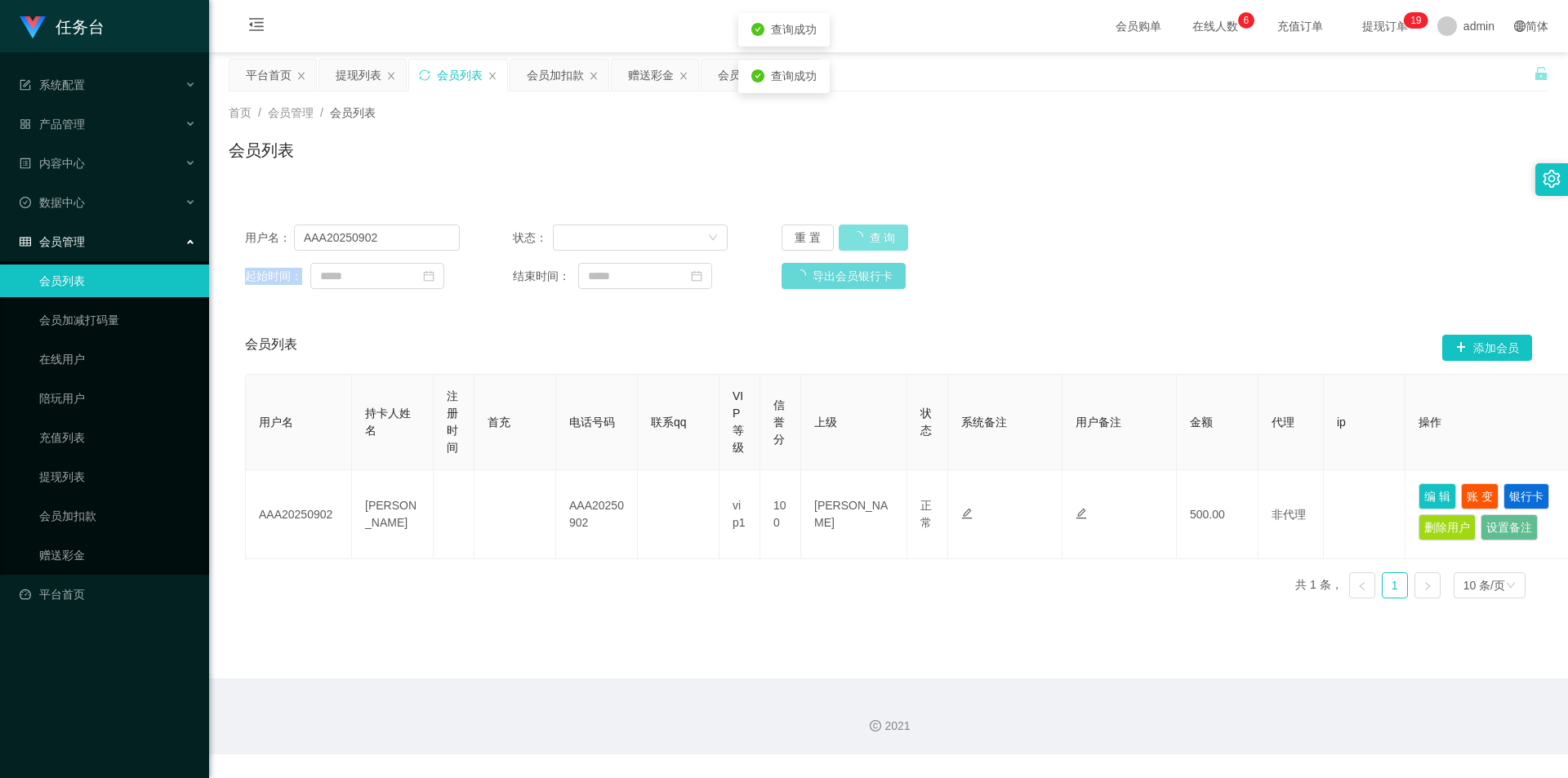
click at [873, 240] on div "重 置 查 询" at bounding box center [888, 238] width 214 height 26
click at [873, 240] on button "查 询" at bounding box center [864, 238] width 52 height 26
click at [873, 240] on div "重 置 查 询" at bounding box center [888, 238] width 214 height 26
click at [873, 240] on button "查 询" at bounding box center [864, 238] width 52 height 26
click at [873, 240] on div "重 置 查 询" at bounding box center [888, 238] width 214 height 26
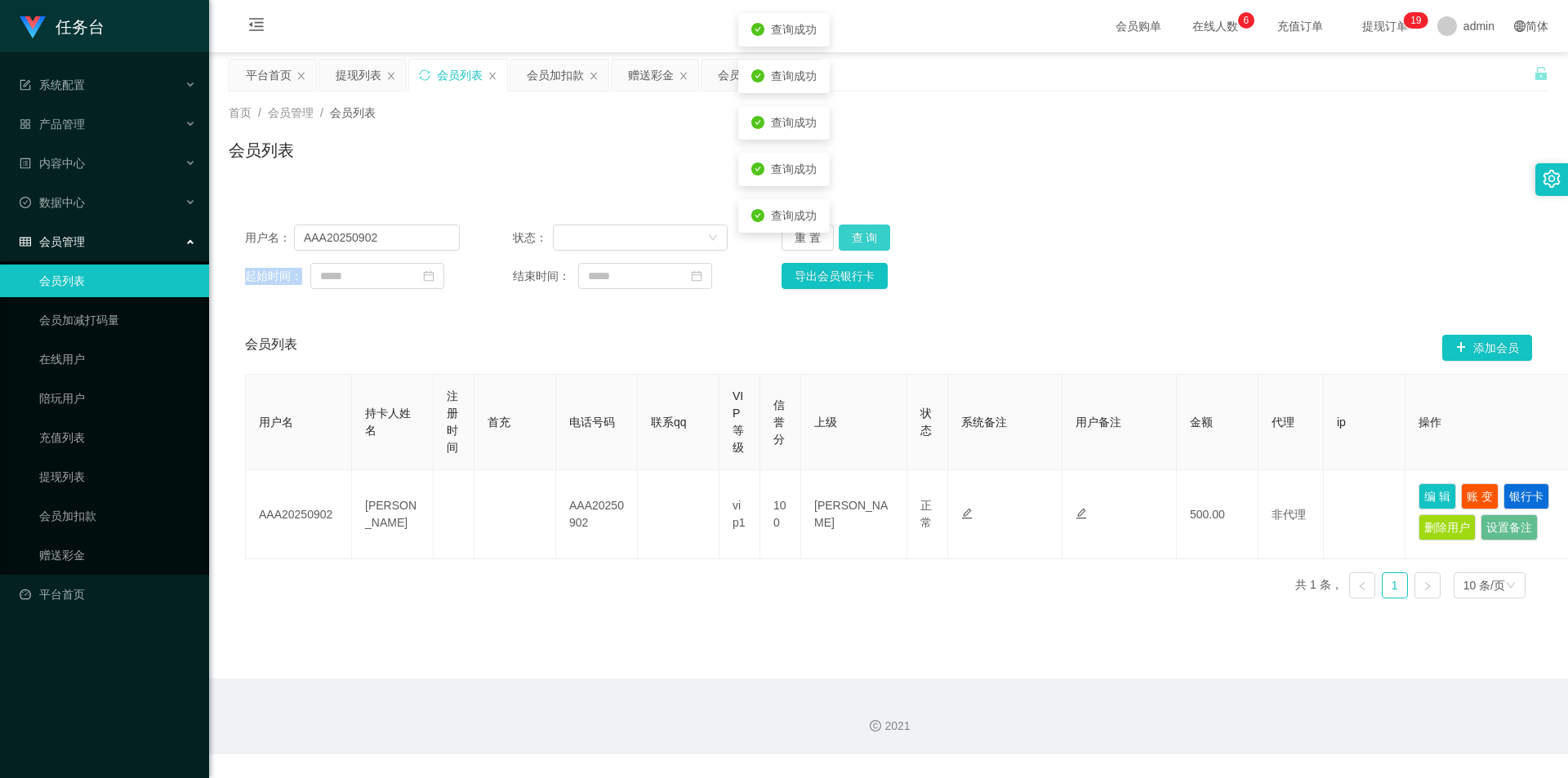
click at [873, 240] on button "查 询" at bounding box center [864, 238] width 52 height 26
click at [873, 240] on div "重 置 查 询" at bounding box center [888, 238] width 214 height 26
click at [859, 238] on button "查 询" at bounding box center [864, 238] width 52 height 26
click at [859, 238] on div "重 置 查 询" at bounding box center [888, 238] width 214 height 26
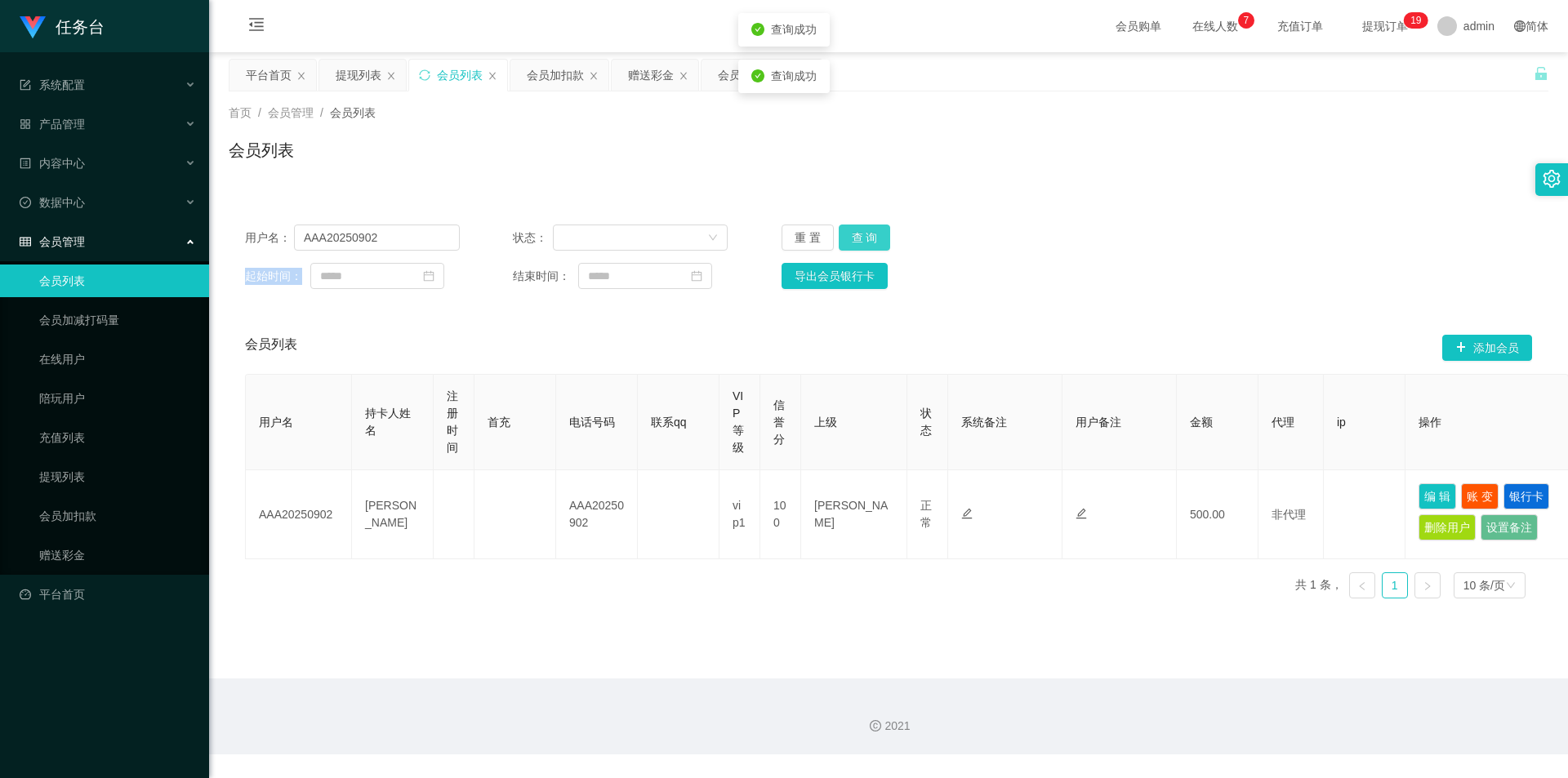
click at [859, 238] on button "查 询" at bounding box center [864, 238] width 52 height 26
click at [859, 238] on div "重 置 查 询" at bounding box center [888, 238] width 214 height 26
click at [860, 234] on button "查 询" at bounding box center [864, 238] width 52 height 26
click at [860, 234] on div "重 置 查 询" at bounding box center [888, 238] width 214 height 26
click at [860, 234] on button "查 询" at bounding box center [864, 238] width 52 height 26
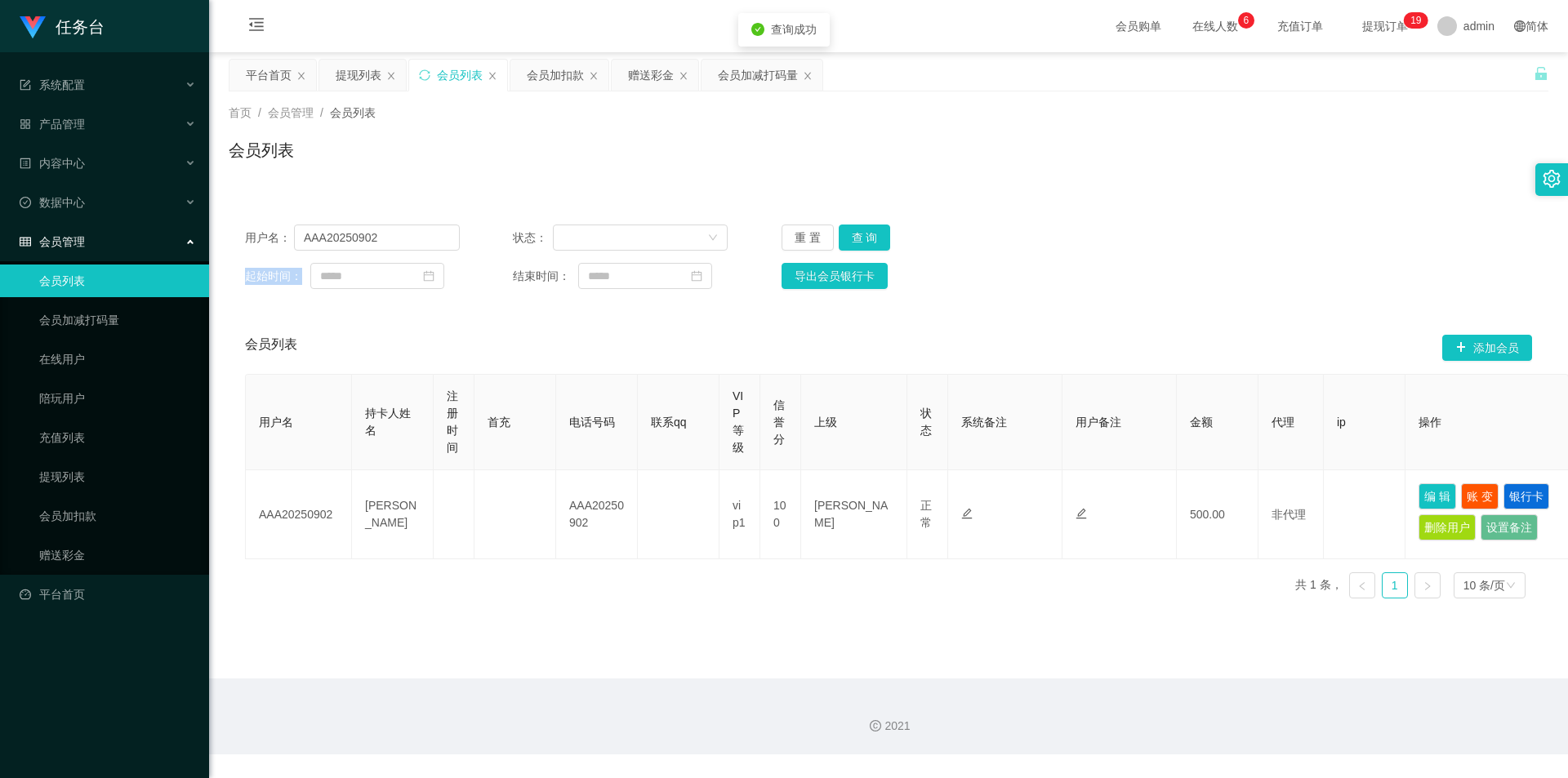
click at [860, 234] on div "重 置 查 询" at bounding box center [888, 238] width 214 height 26
click at [860, 234] on button "查 询" at bounding box center [864, 238] width 52 height 26
click at [860, 234] on div "重 置 查 询" at bounding box center [888, 238] width 214 height 26
click at [860, 234] on button "查 询" at bounding box center [864, 238] width 52 height 26
click at [860, 234] on div "重 置 查 询" at bounding box center [888, 238] width 214 height 26
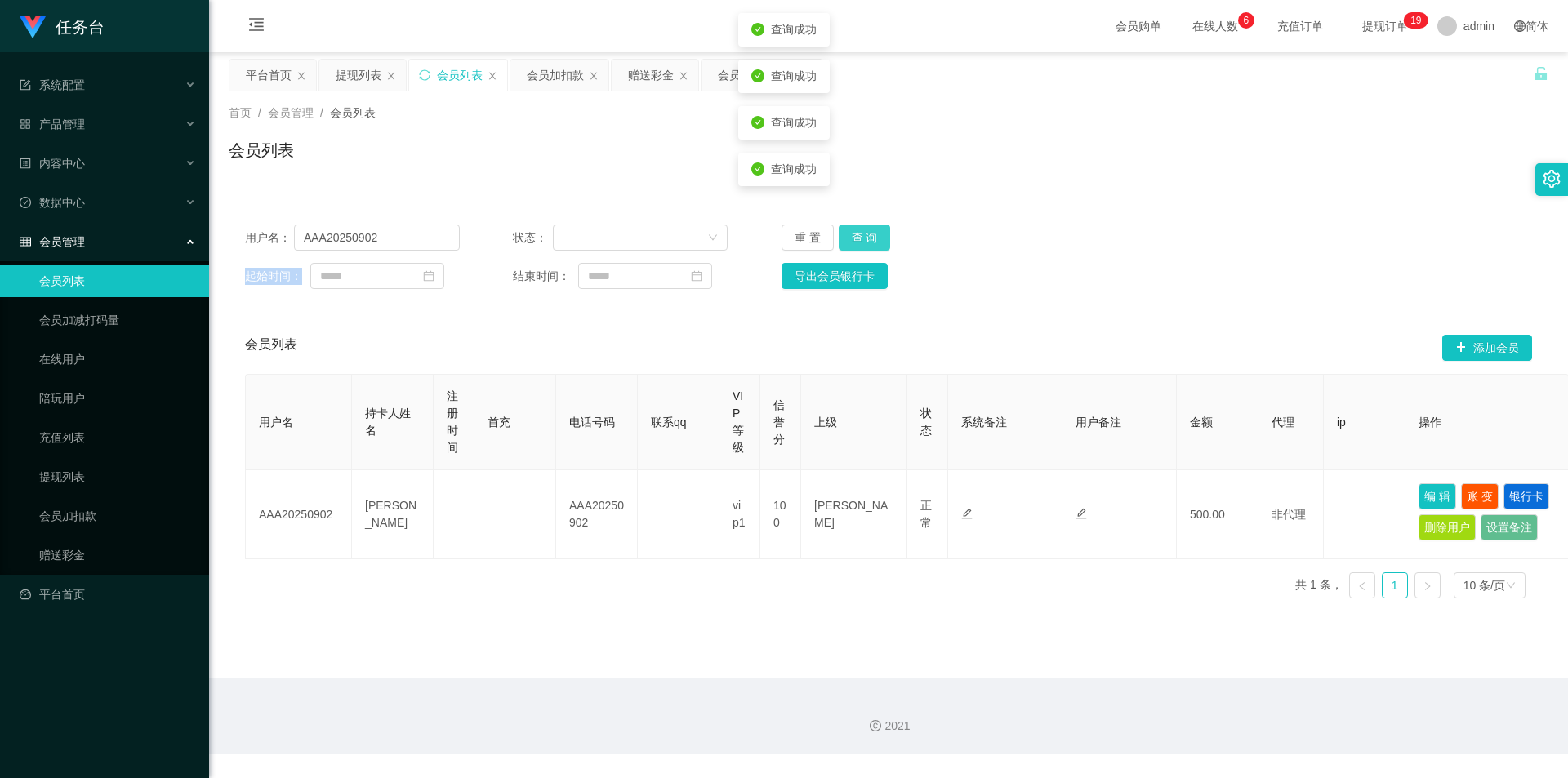
click at [860, 234] on button "查 询" at bounding box center [864, 238] width 52 height 26
click at [869, 235] on button "查 询" at bounding box center [864, 238] width 52 height 26
click at [869, 235] on div "重 置 查 询" at bounding box center [888, 238] width 214 height 26
click at [869, 235] on button "查 询" at bounding box center [864, 238] width 52 height 26
click at [869, 235] on div "重 置 查 询" at bounding box center [888, 238] width 214 height 26
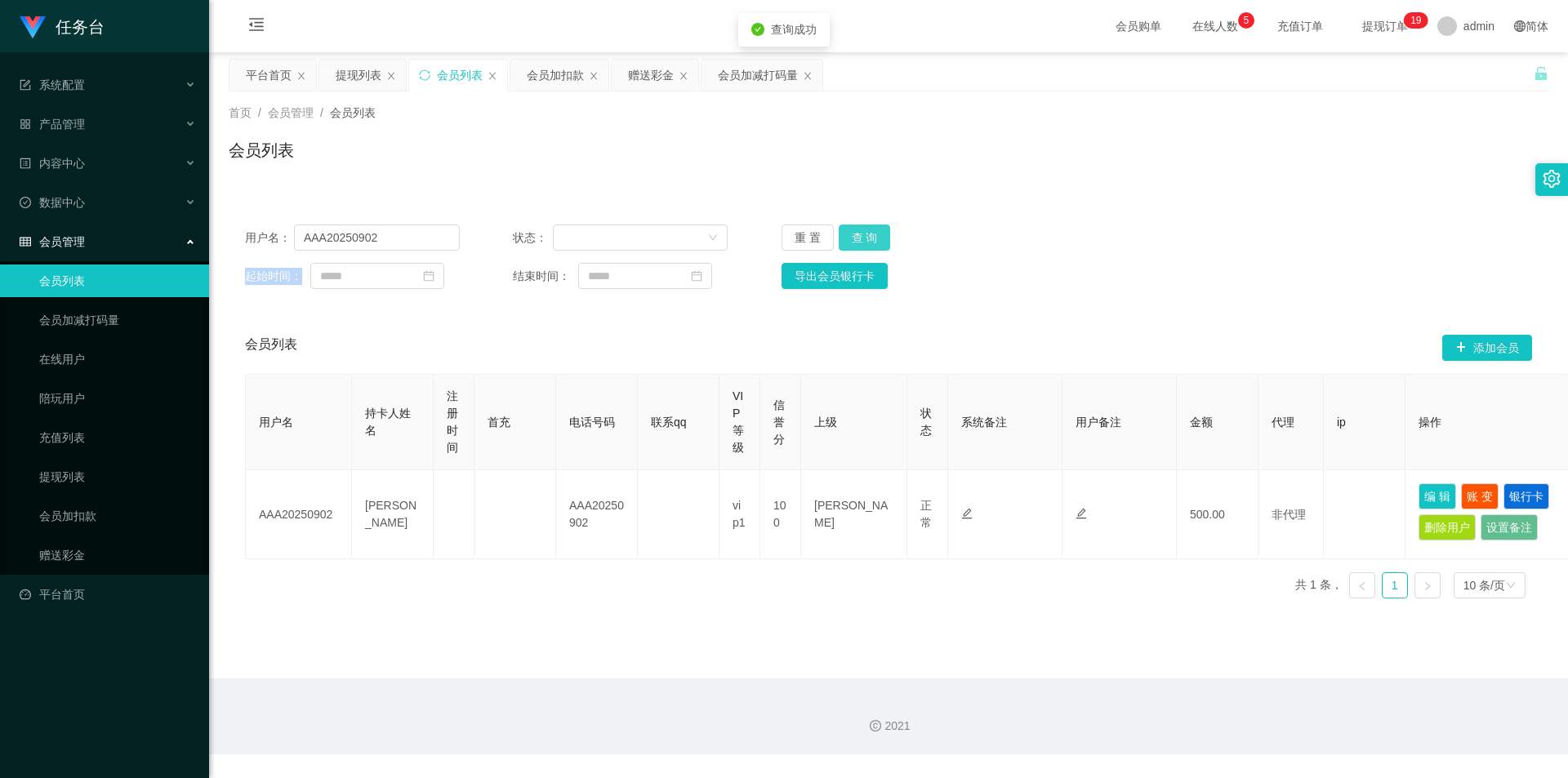
click at [869, 235] on button "查 询" at bounding box center [864, 238] width 52 height 26
click at [869, 235] on div "重 置 查 询" at bounding box center [888, 238] width 214 height 26
click at [869, 235] on button "查 询" at bounding box center [864, 238] width 52 height 26
click at [869, 235] on div "重 置 查 询" at bounding box center [888, 238] width 214 height 26
click at [869, 235] on button "查 询" at bounding box center [864, 238] width 52 height 26
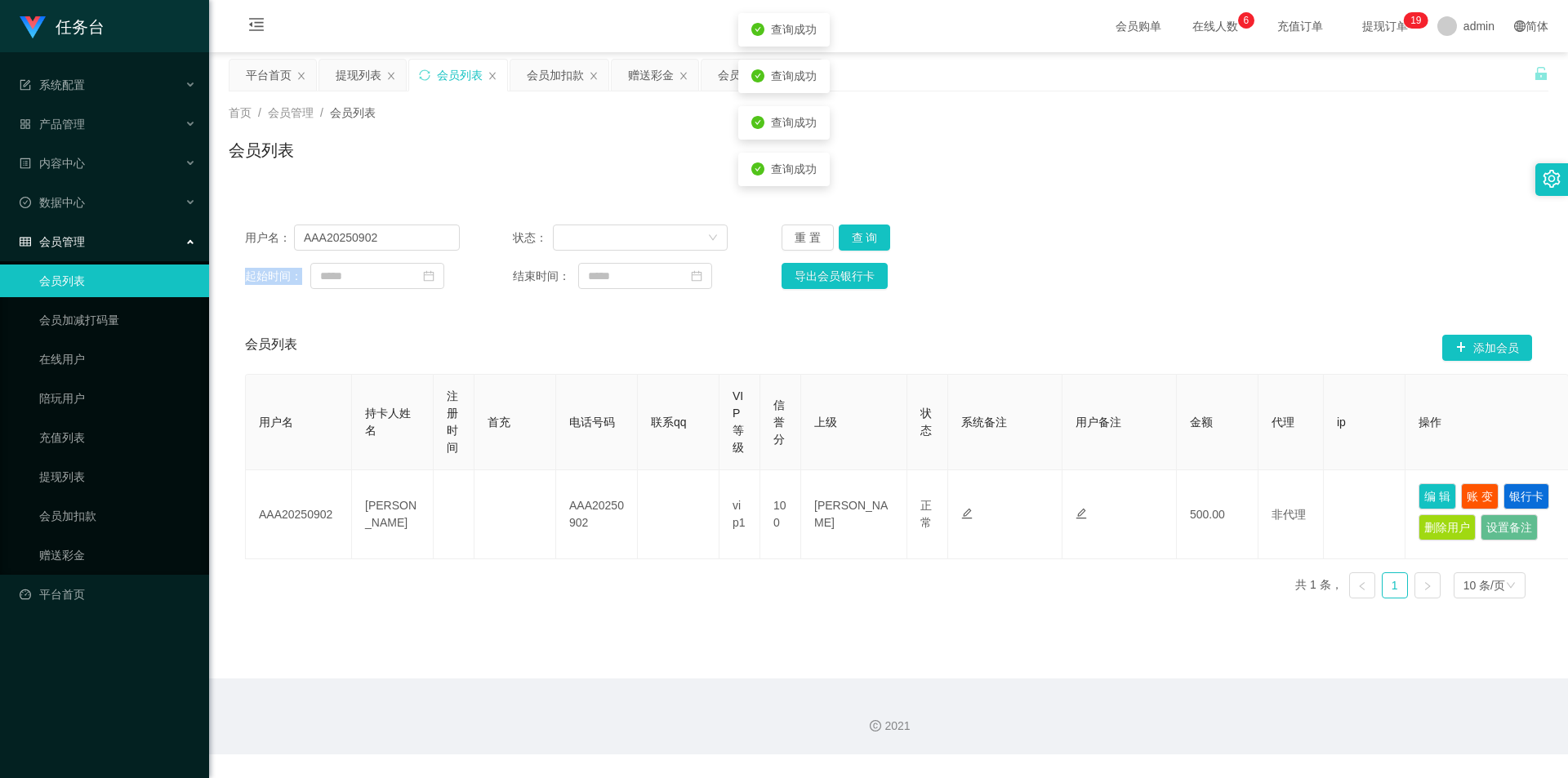
click at [869, 235] on div "重 置 查 询" at bounding box center [888, 238] width 214 height 26
click at [869, 235] on button "查 询" at bounding box center [864, 238] width 52 height 26
click at [869, 235] on div "重 置 查 询" at bounding box center [888, 238] width 214 height 26
click at [869, 235] on button "查 询" at bounding box center [864, 238] width 52 height 26
click at [871, 234] on div "重 置 查 询" at bounding box center [888, 238] width 214 height 26
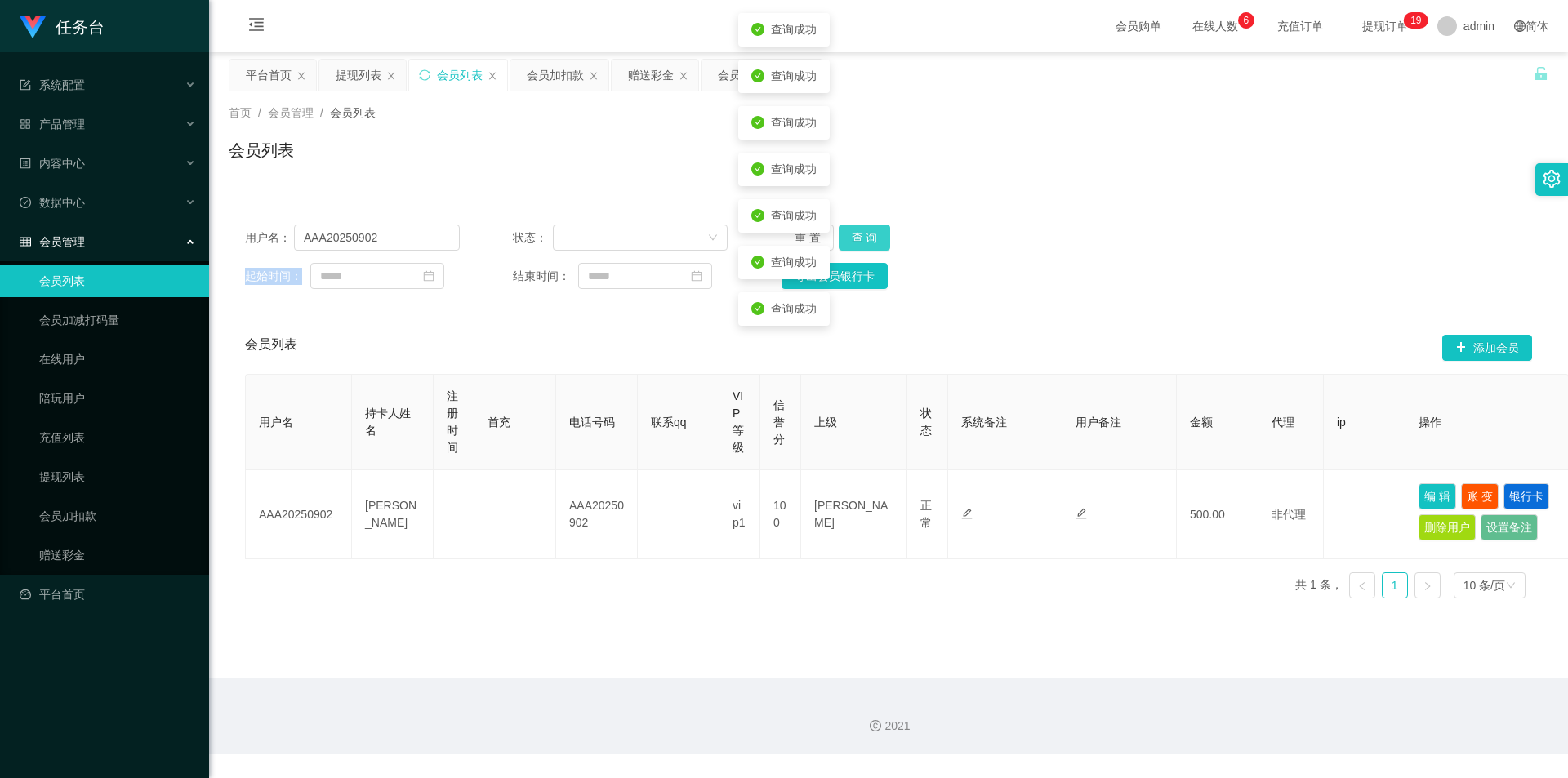
click at [871, 234] on button "查 询" at bounding box center [864, 238] width 52 height 26
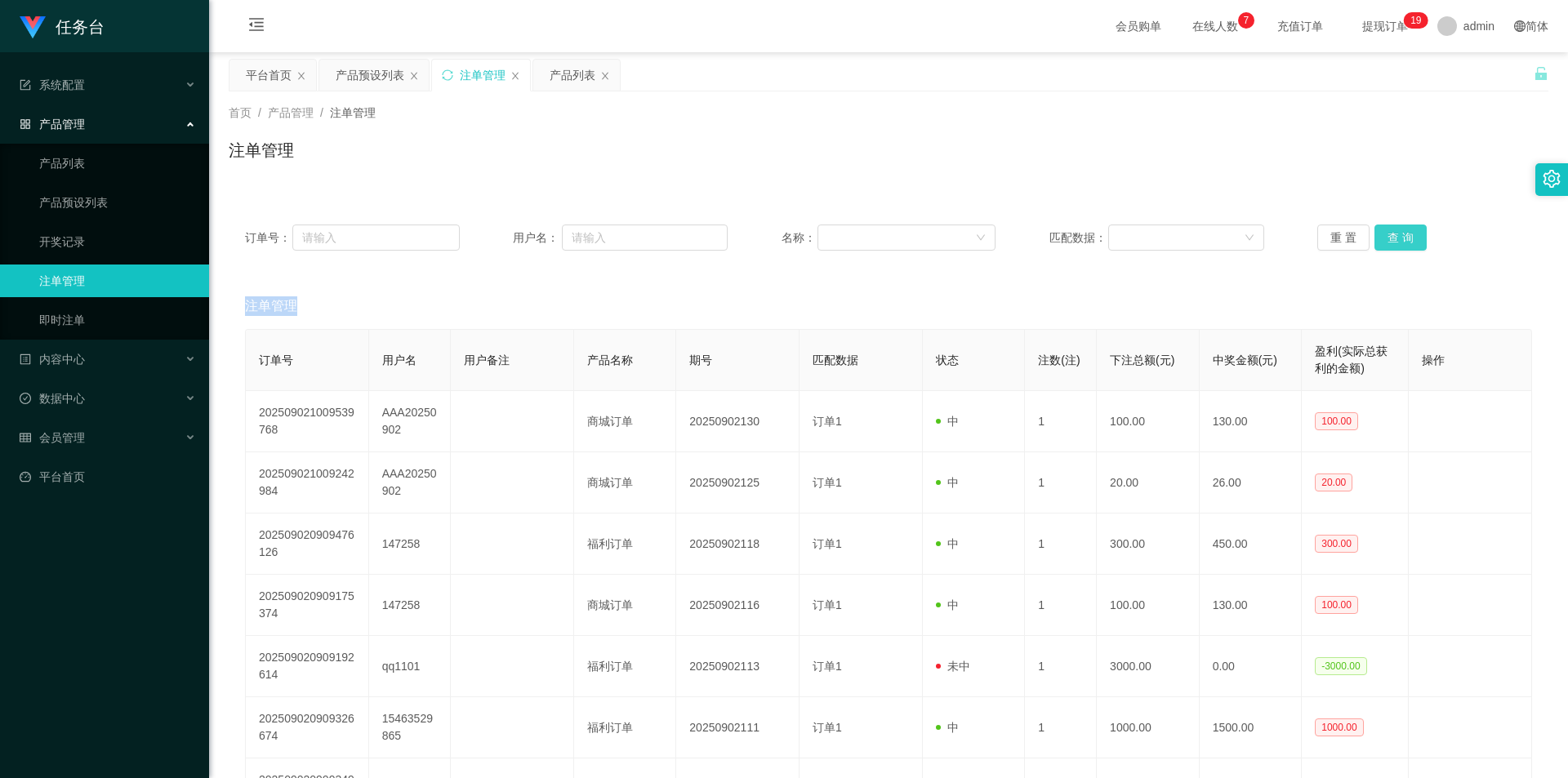
click at [1388, 237] on button "查 询" at bounding box center [1400, 238] width 52 height 26
click at [1388, 237] on div "重 置 查 询" at bounding box center [1424, 238] width 214 height 26
click at [1389, 238] on button "查 询" at bounding box center [1400, 238] width 52 height 26
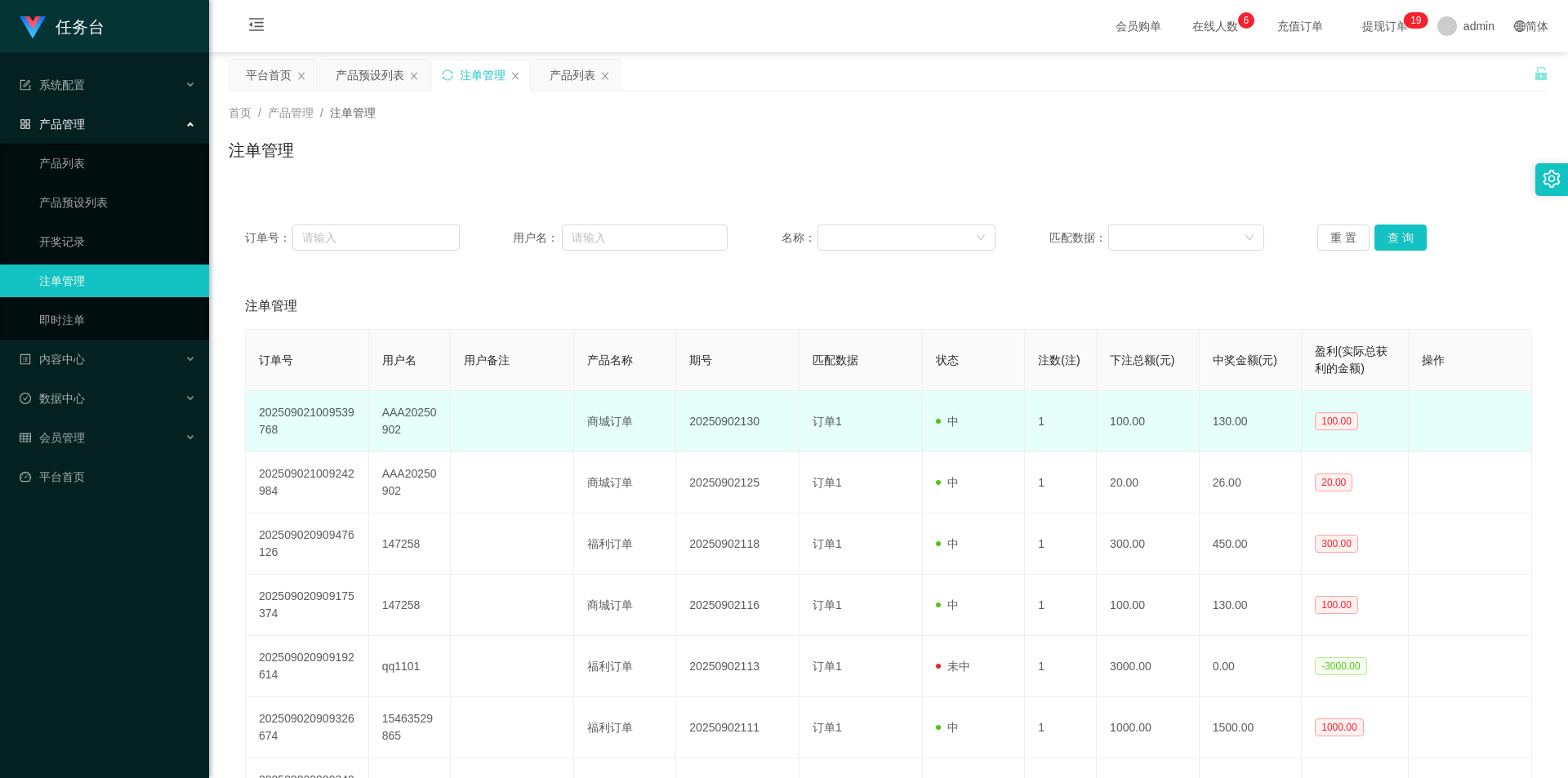
click at [408, 427] on td "AAA20250902" at bounding box center [409, 422] width 82 height 61
copy td "AAA20250902"
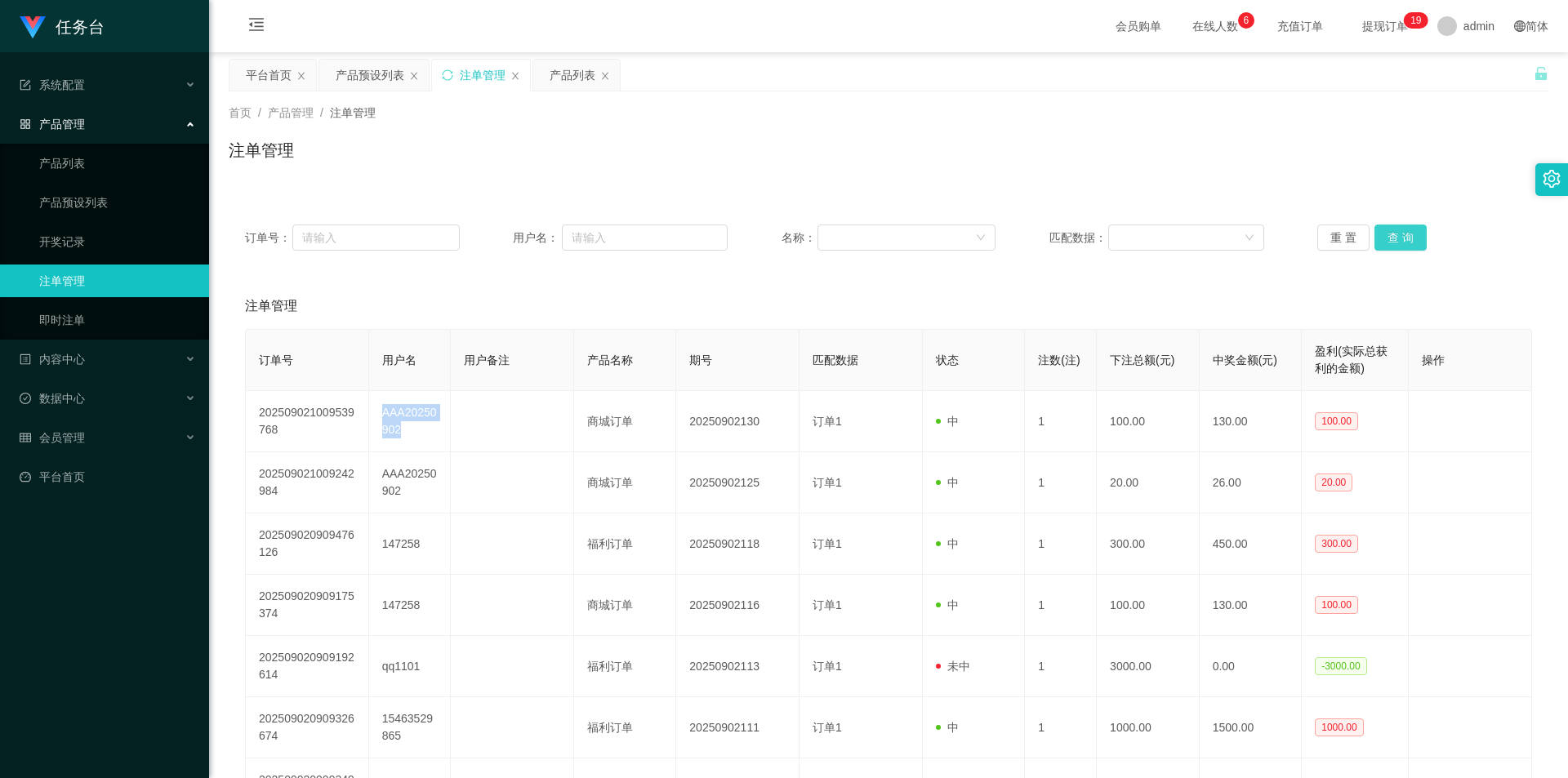
click at [1382, 233] on button "查 询" at bounding box center [1400, 238] width 52 height 26
click at [1384, 234] on button "查 询" at bounding box center [1400, 238] width 52 height 26
click at [1390, 238] on button "查 询" at bounding box center [1400, 238] width 52 height 26
click at [1390, 238] on div "重 置 查 询" at bounding box center [1424, 238] width 214 height 26
click at [1382, 233] on button "查 询" at bounding box center [1400, 238] width 52 height 26
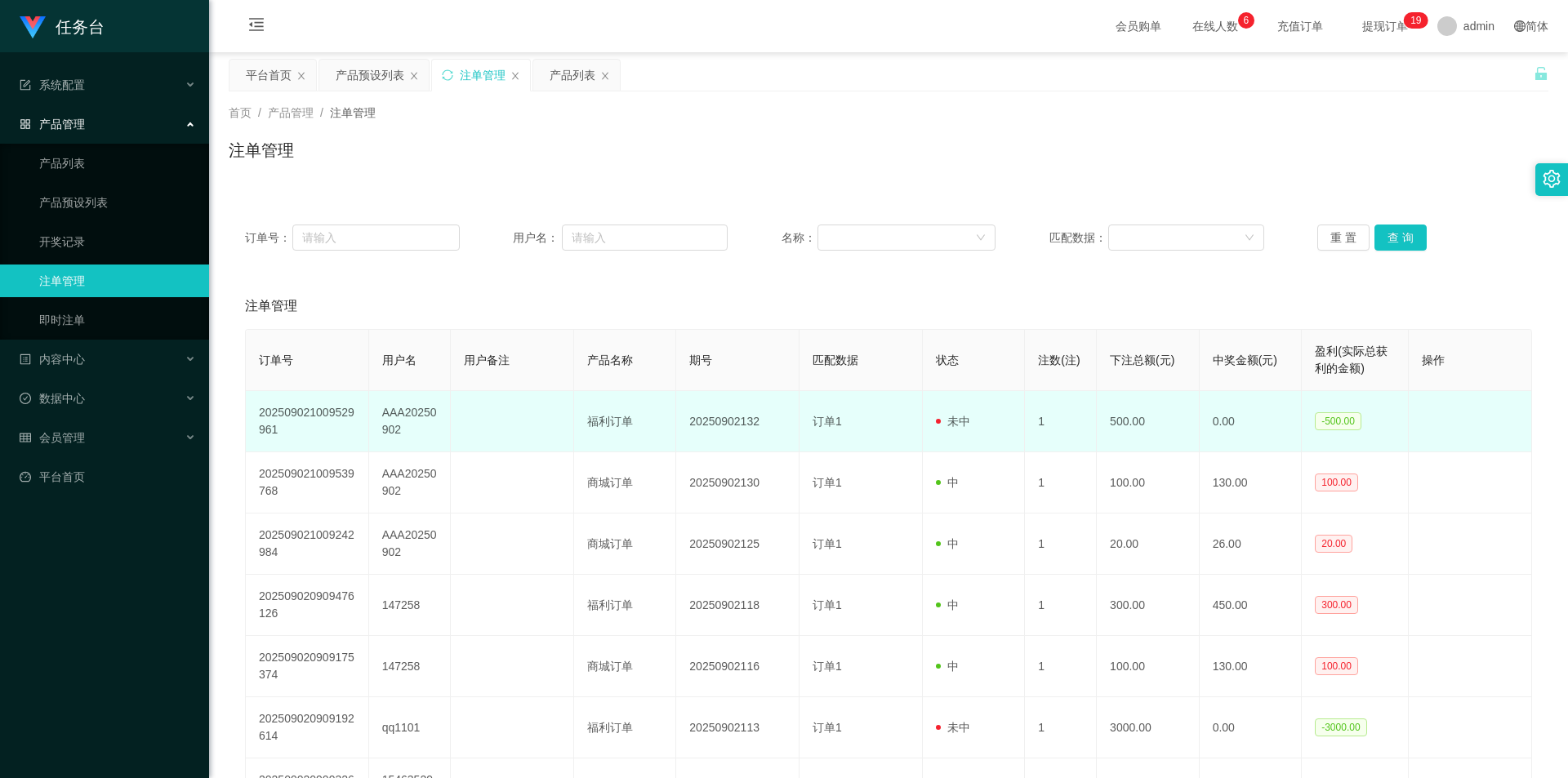
click at [405, 413] on td "AAA20250902" at bounding box center [409, 422] width 82 height 61
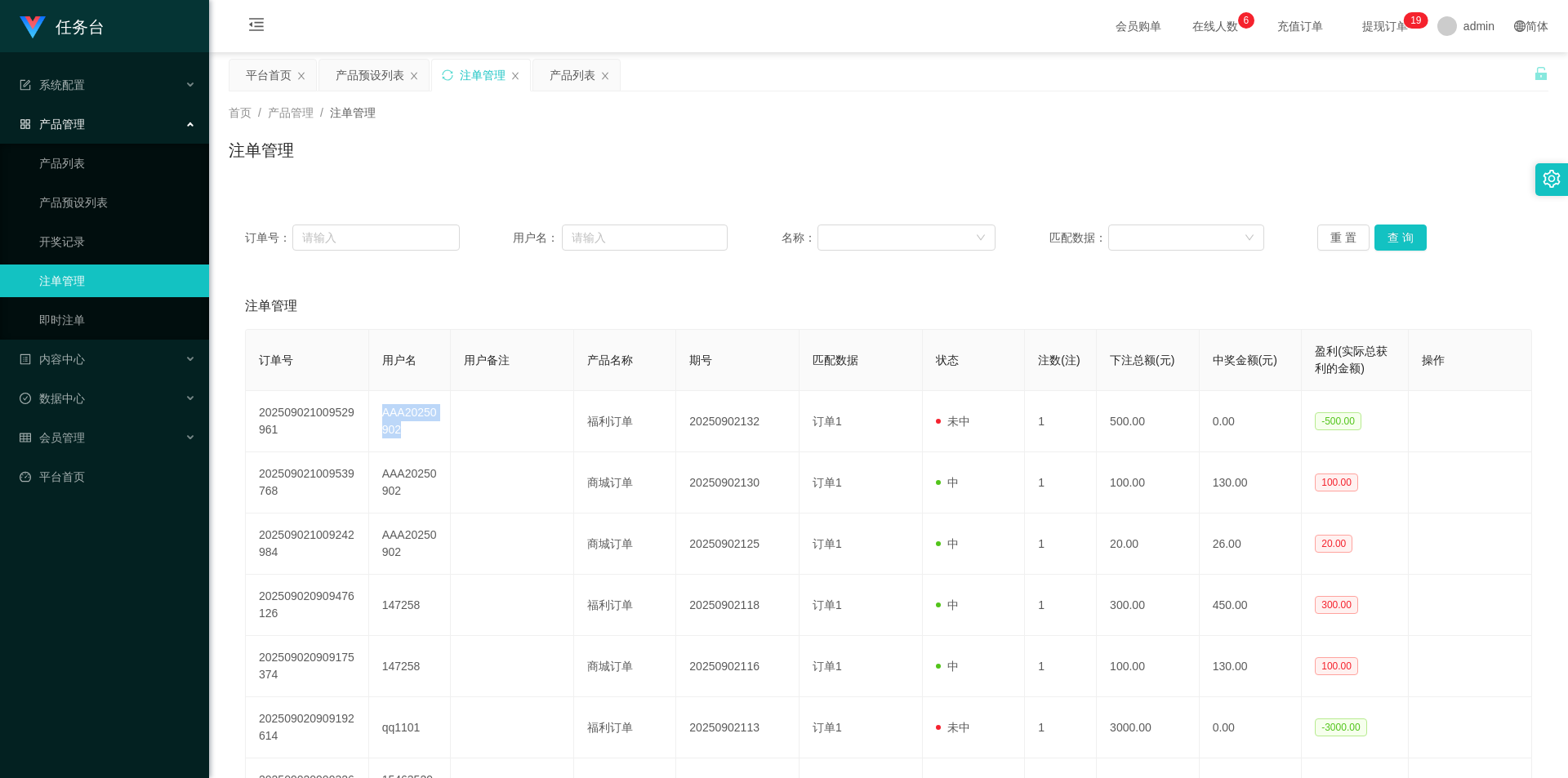
copy td "AAA20250902"
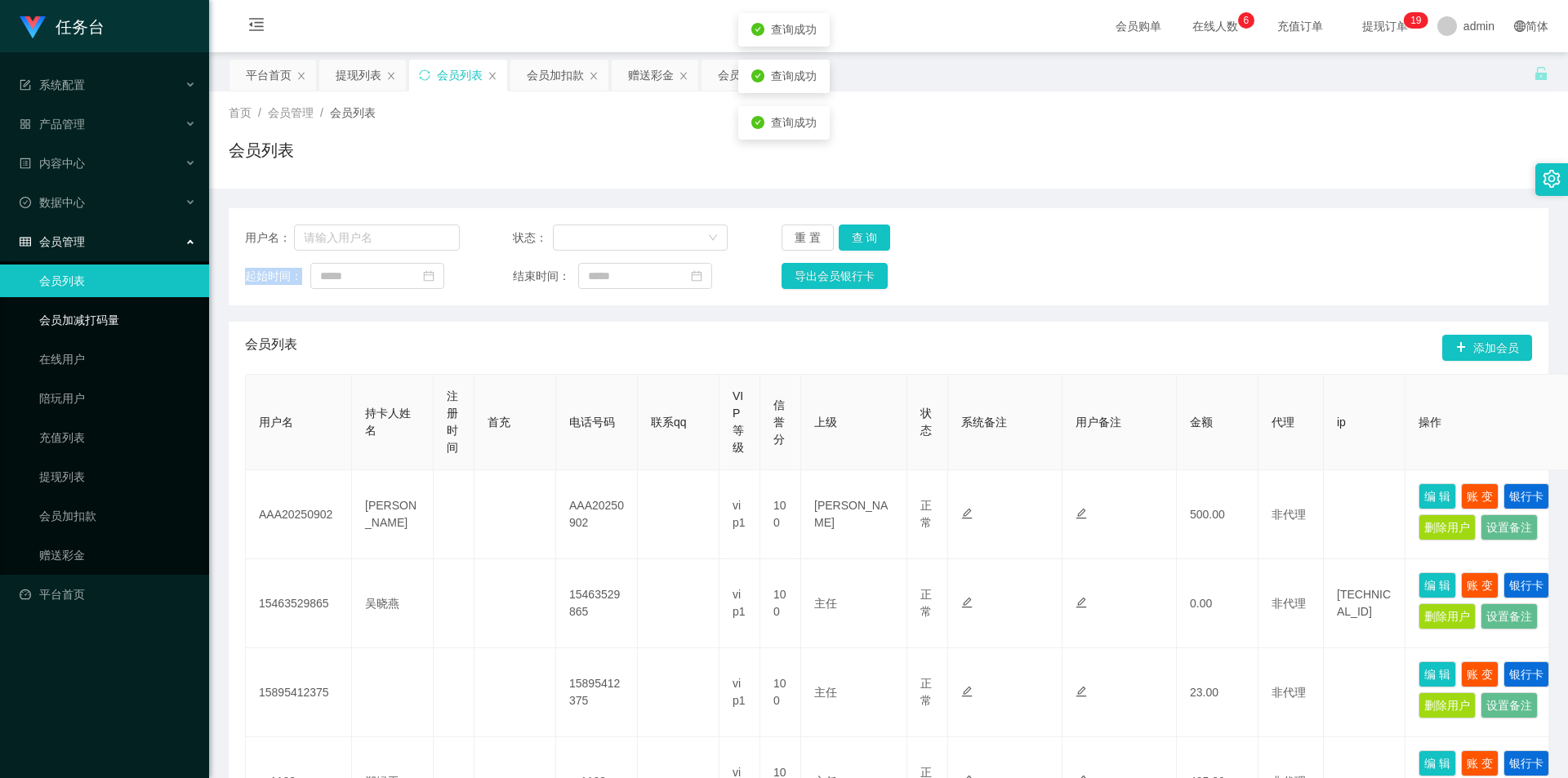
click at [100, 318] on link "会员加减打码量" at bounding box center [118, 320] width 157 height 33
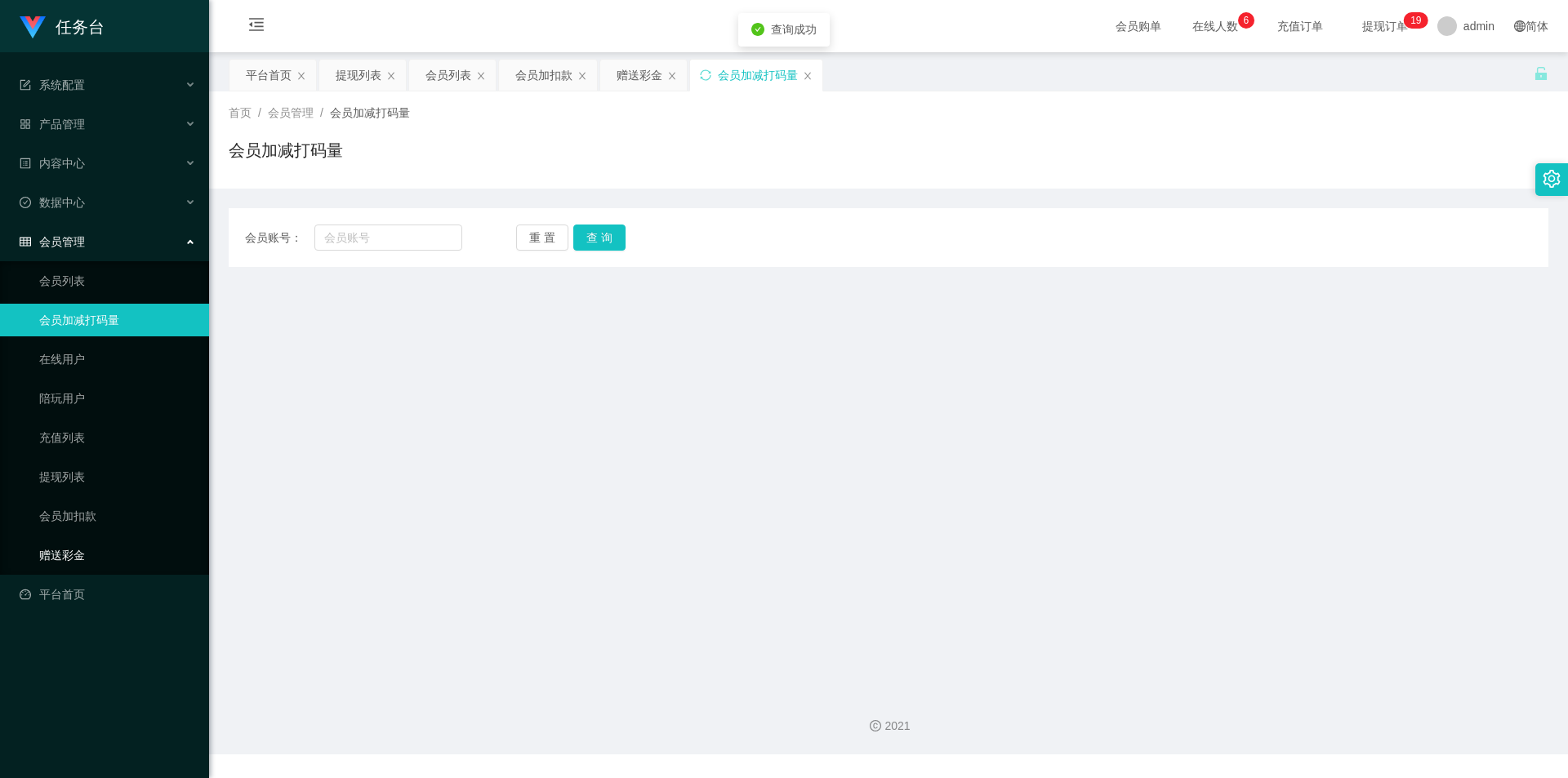
click at [80, 555] on link "赠送彩金" at bounding box center [118, 555] width 157 height 33
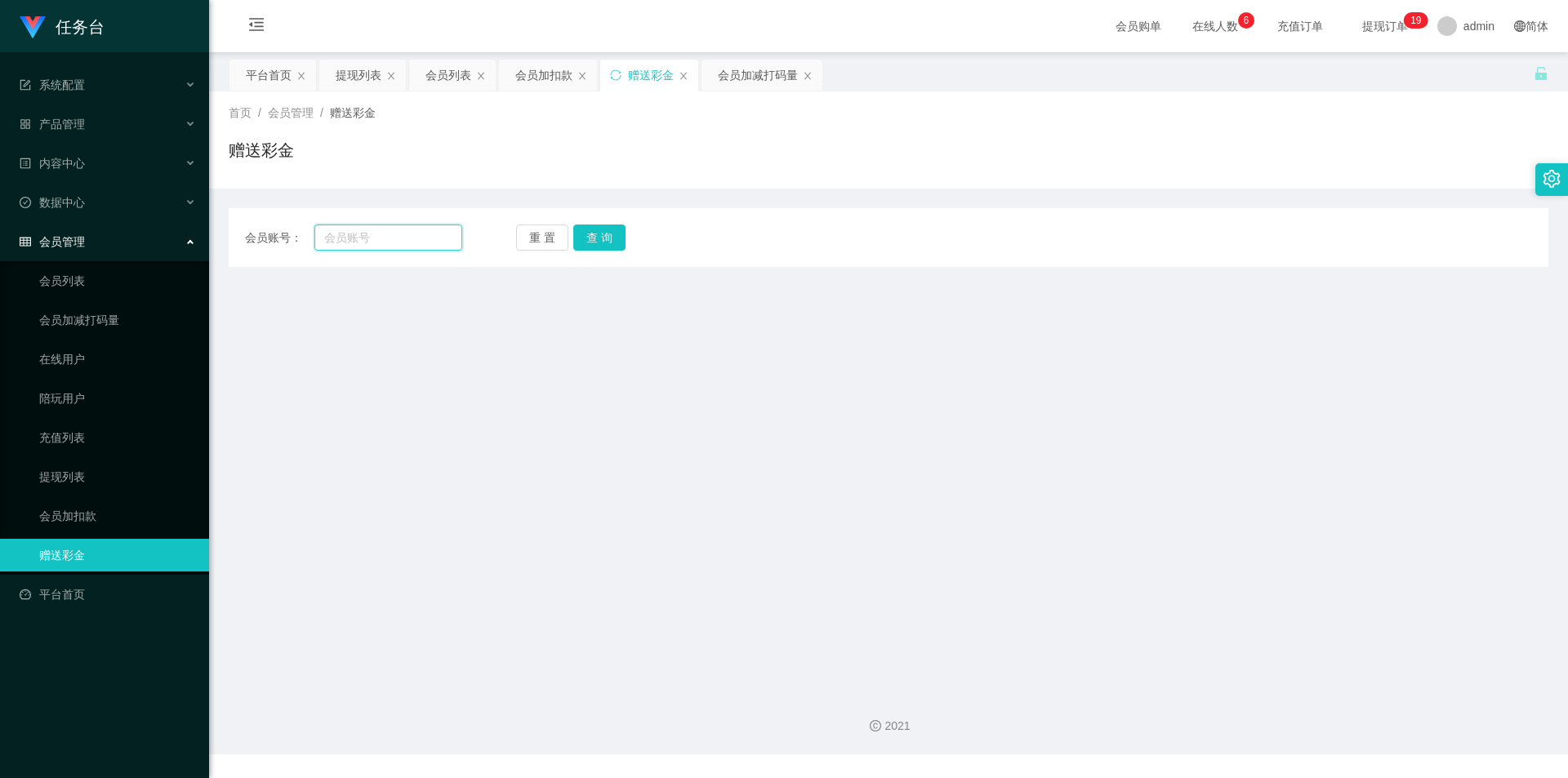
drag, startPoint x: 360, startPoint y: 233, endPoint x: 337, endPoint y: 244, distance: 25.5
click at [337, 244] on input "text" at bounding box center [388, 238] width 148 height 26
click at [372, 232] on input "text" at bounding box center [388, 238] width 148 height 26
paste input "AAA20250902"
type input "AAA20250902"
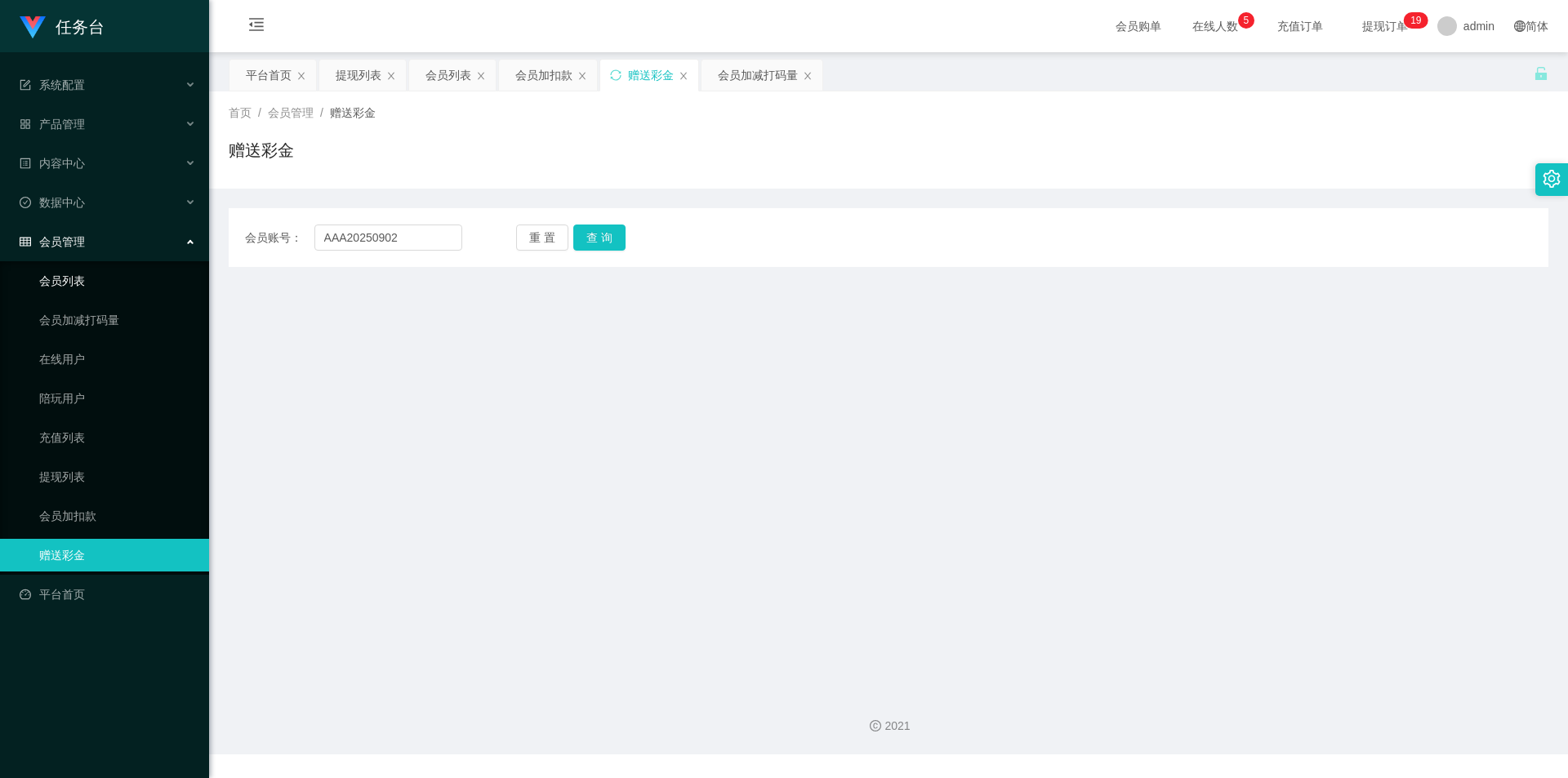
drag, startPoint x: 107, startPoint y: 279, endPoint x: 158, endPoint y: 274, distance: 51.2
click at [106, 281] on link "会员列表" at bounding box center [118, 281] width 157 height 33
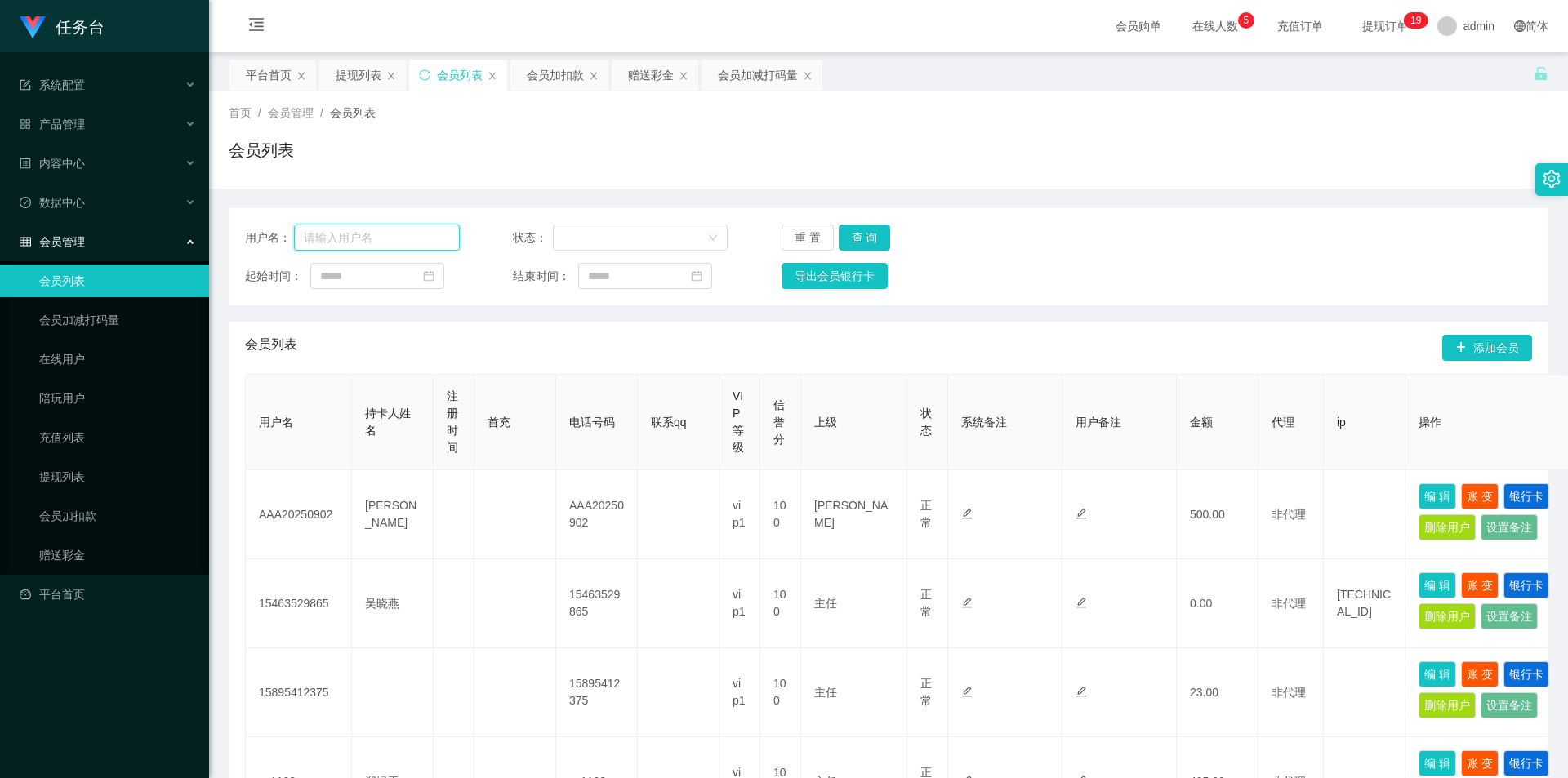
click at [383, 233] on input "text" at bounding box center [376, 238] width 166 height 26
paste input "AAA20250902"
type input "AAA20250902"
click at [855, 234] on button "查 询" at bounding box center [864, 238] width 52 height 26
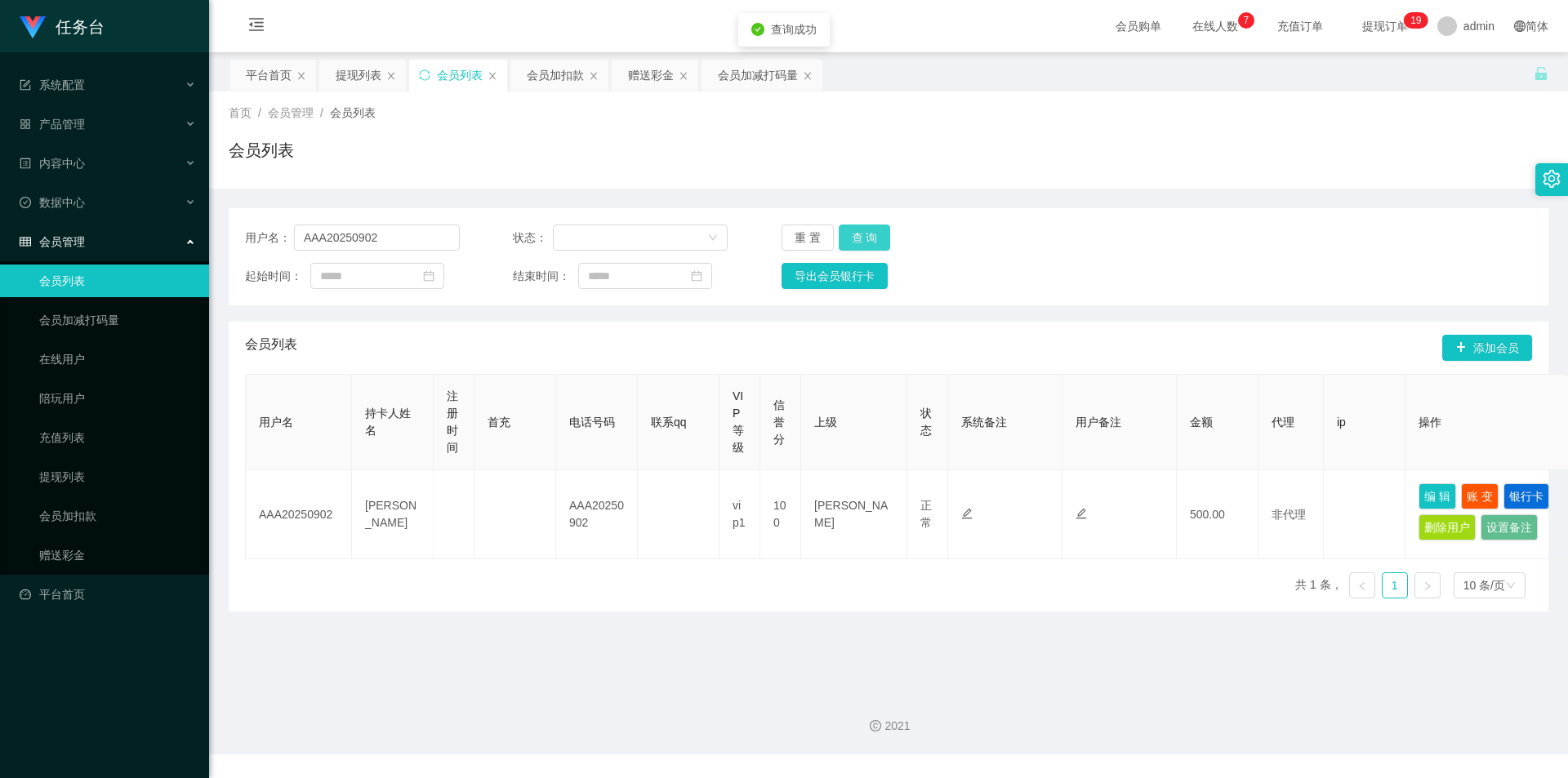
click at [882, 238] on button "查 询" at bounding box center [864, 238] width 52 height 26
click at [882, 238] on button "查 询" at bounding box center [873, 238] width 70 height 26
click at [866, 227] on div "用户名： AAA20250902 状态： 重 置 查 询 起始时间： 结束时间： 导出会员银行卡" at bounding box center [888, 257] width 1320 height 97
click at [863, 238] on button "查 询" at bounding box center [864, 238] width 52 height 26
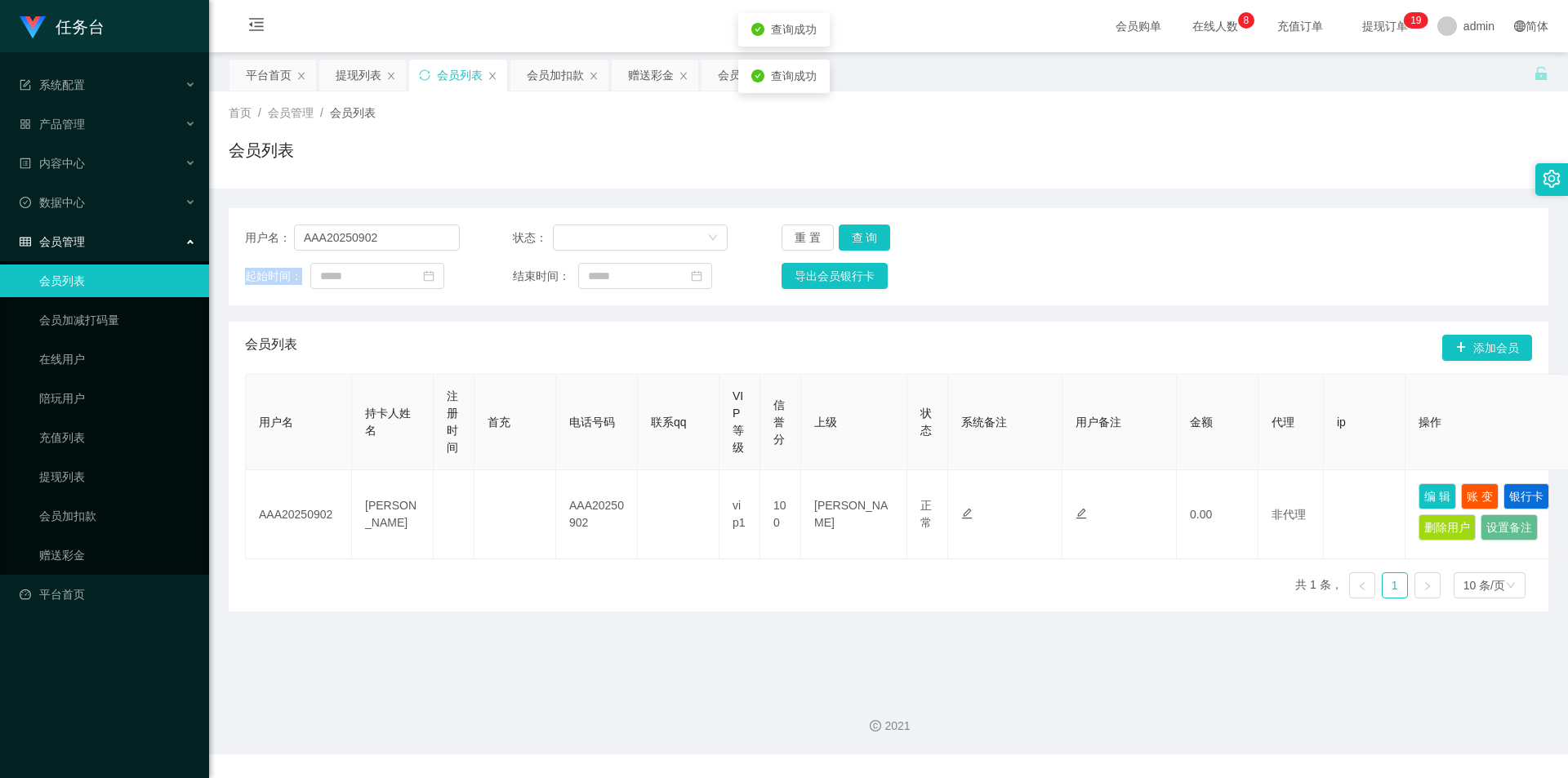
click at [863, 238] on div "重 置 查 询" at bounding box center [888, 238] width 214 height 26
click at [863, 238] on button "查 询" at bounding box center [864, 238] width 52 height 26
click at [868, 242] on button "查 询" at bounding box center [864, 238] width 52 height 26
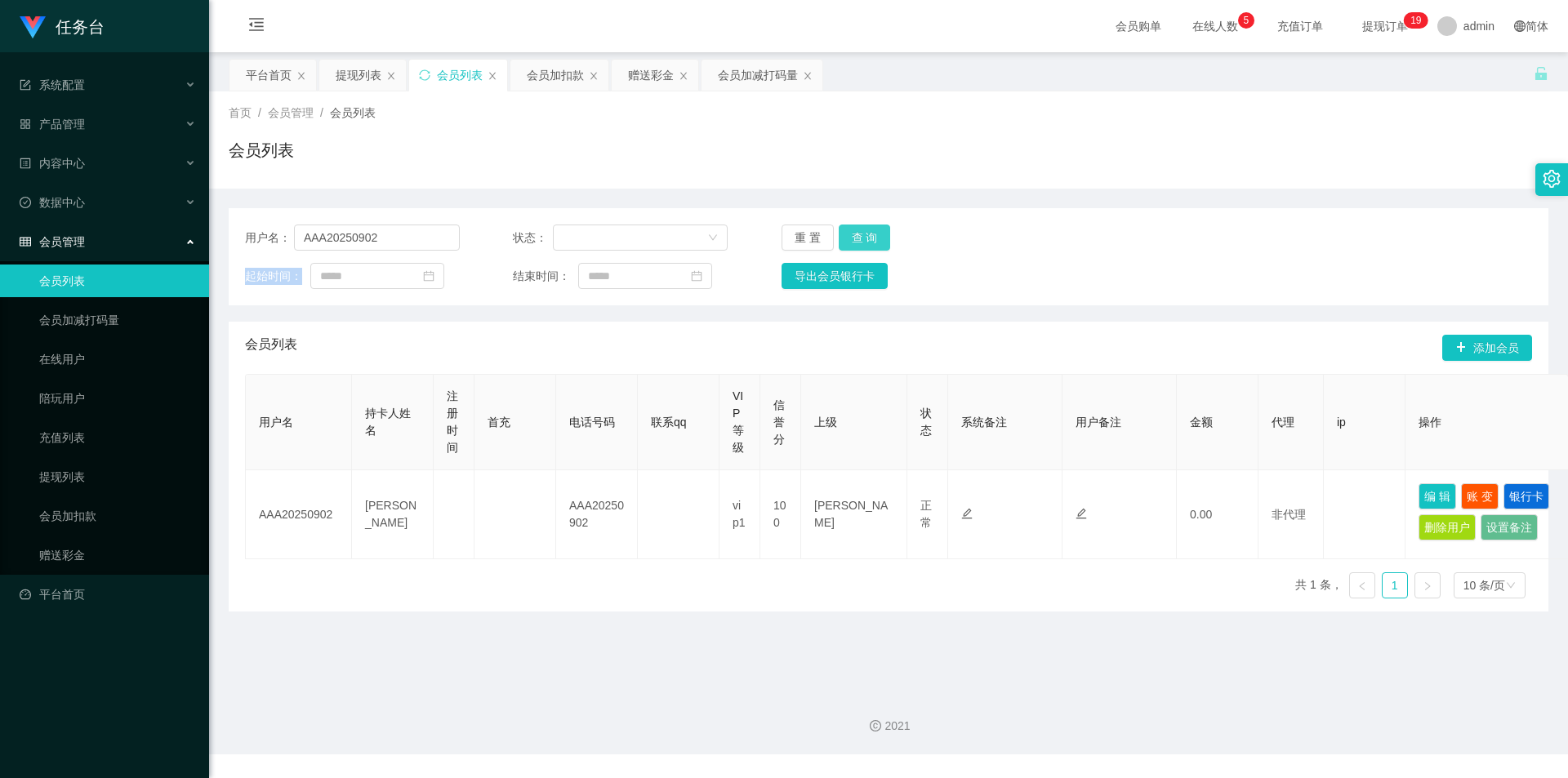
click at [864, 238] on button "查 询" at bounding box center [864, 238] width 52 height 26
click at [864, 238] on div "重 置 查 询" at bounding box center [888, 238] width 214 height 26
click at [864, 238] on button "查 询" at bounding box center [864, 238] width 52 height 26
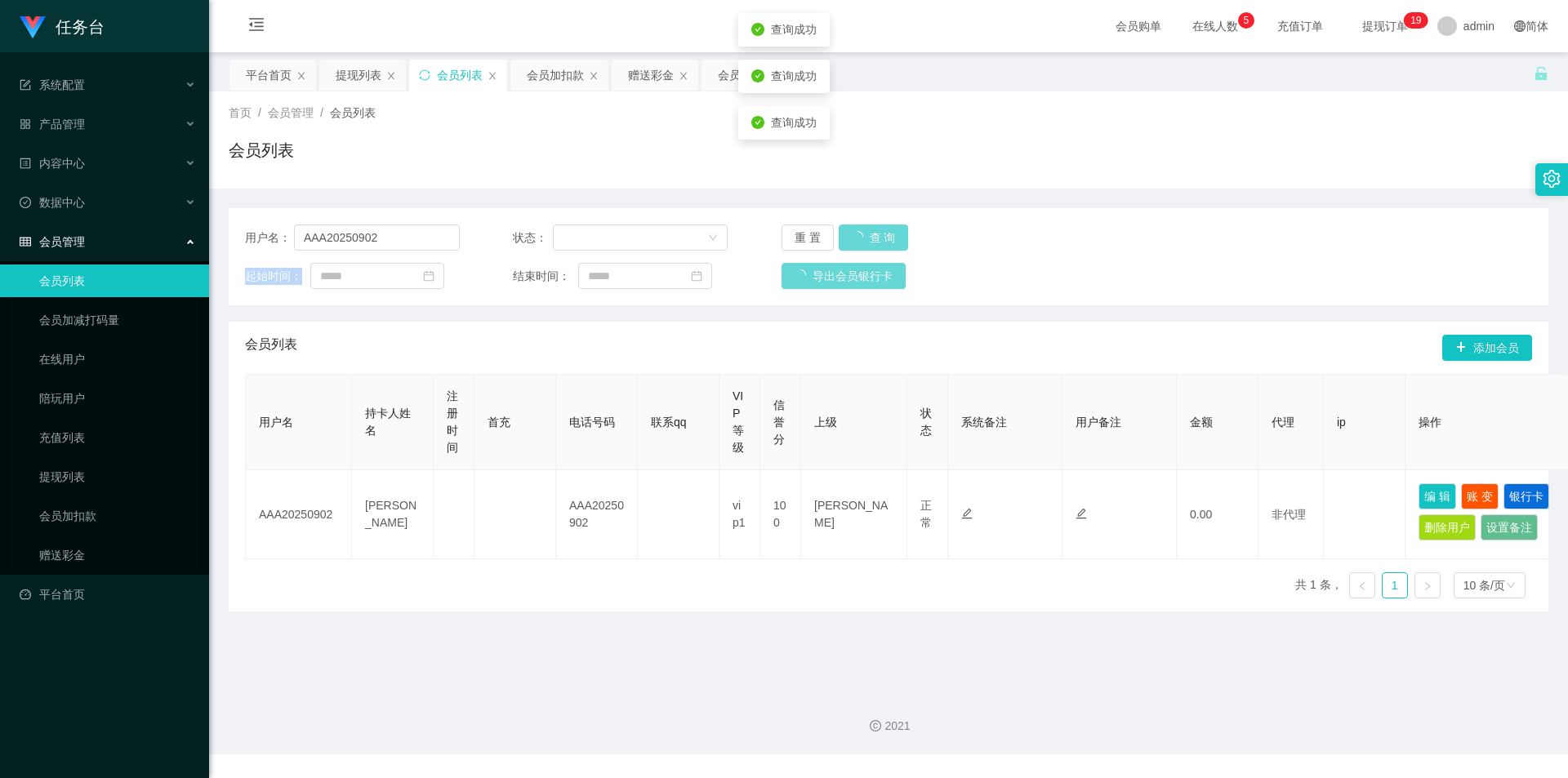
click at [864, 238] on div "重 置 查 询" at bounding box center [888, 238] width 214 height 26
click at [864, 238] on button "查 询" at bounding box center [864, 238] width 52 height 26
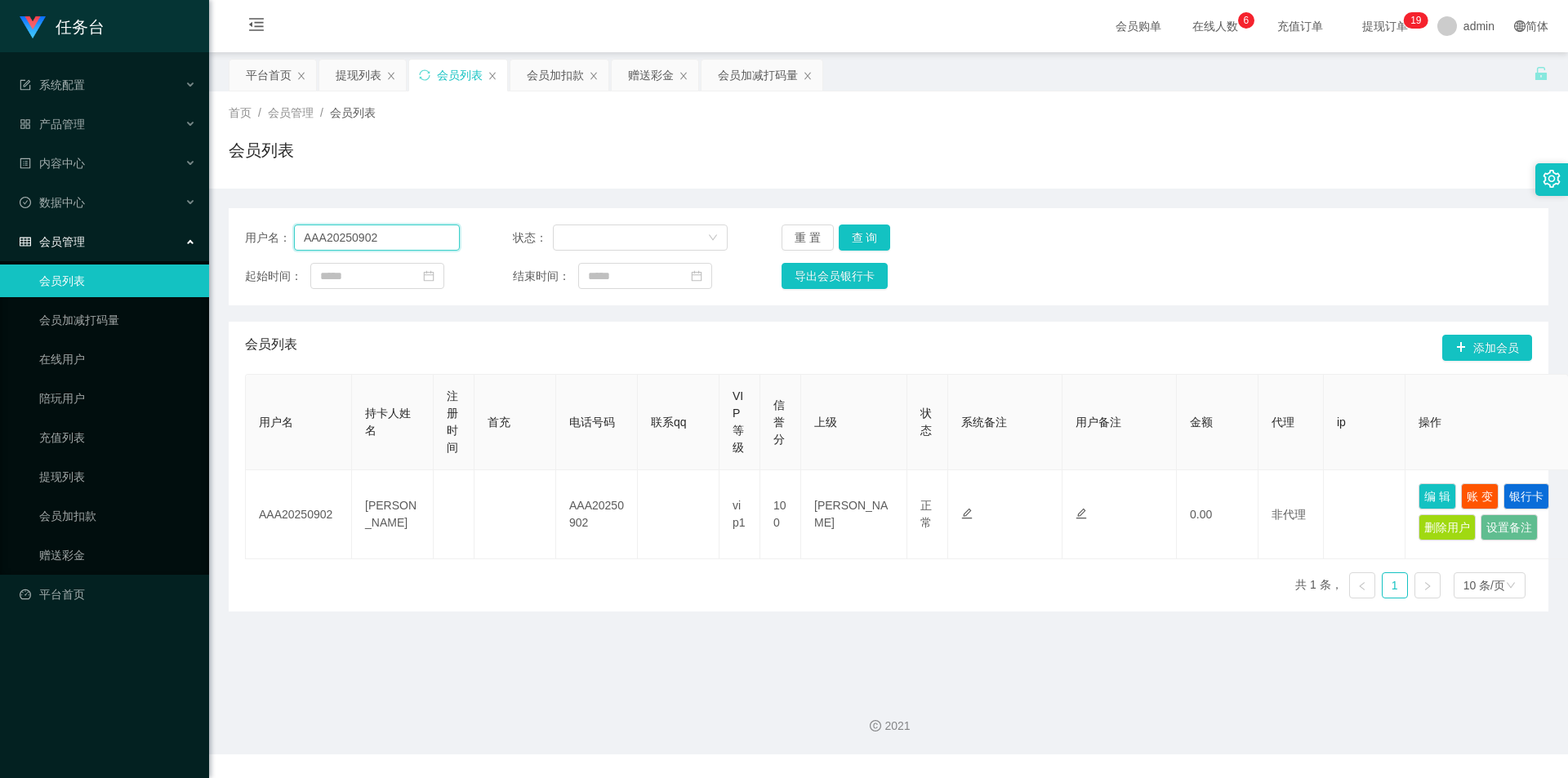
click at [398, 242] on input "AAA20250902" at bounding box center [376, 238] width 166 height 26
click at [84, 548] on link "赠送彩金" at bounding box center [118, 555] width 157 height 33
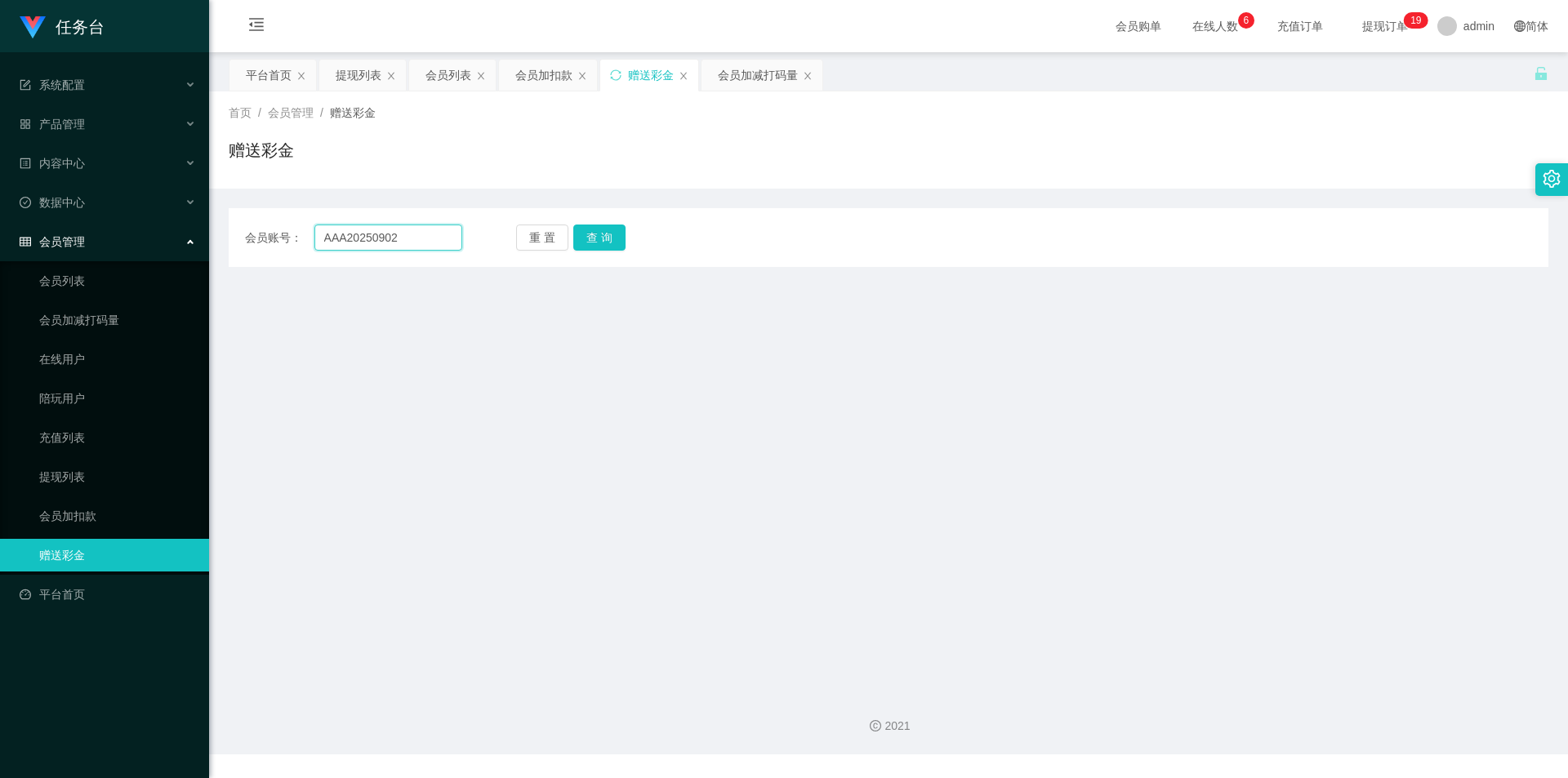
drag, startPoint x: 422, startPoint y: 224, endPoint x: 182, endPoint y: 229, distance: 240.1
click at [134, 228] on section "任务台 系统配置 产品管理 内容中心 数据中心 会员管理 会员列表 会员加减打码量 在线用户 陪玩用户 充值列表 提现列表 会员加扣款 赠送彩金 平台首页 保…" at bounding box center [784, 377] width 1568 height 755
paste input "text"
type input "AAA20250902"
click at [631, 231] on div "重 置 查 询" at bounding box center [624, 238] width 217 height 26
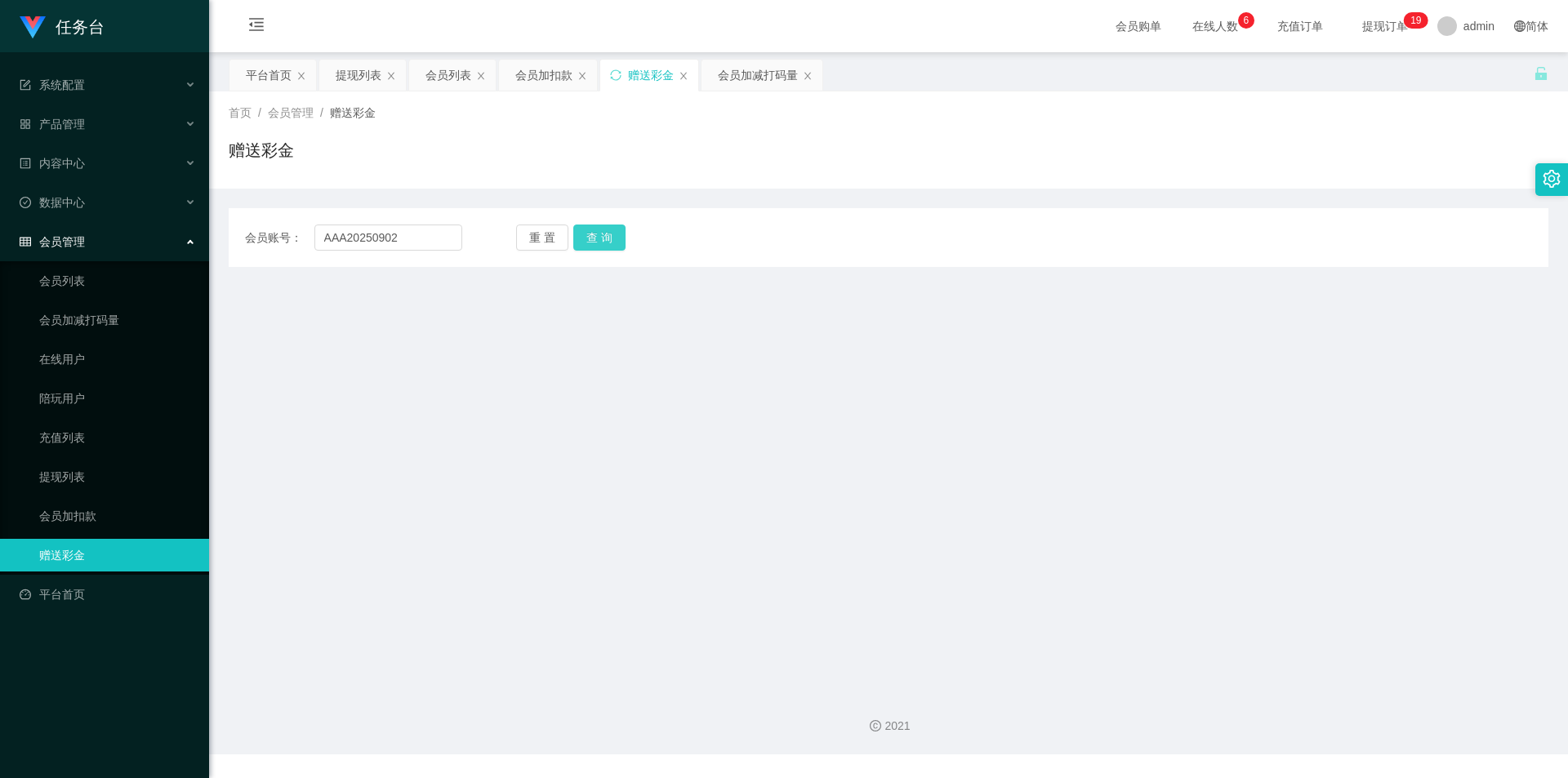
click at [594, 243] on button "查 询" at bounding box center [599, 238] width 52 height 26
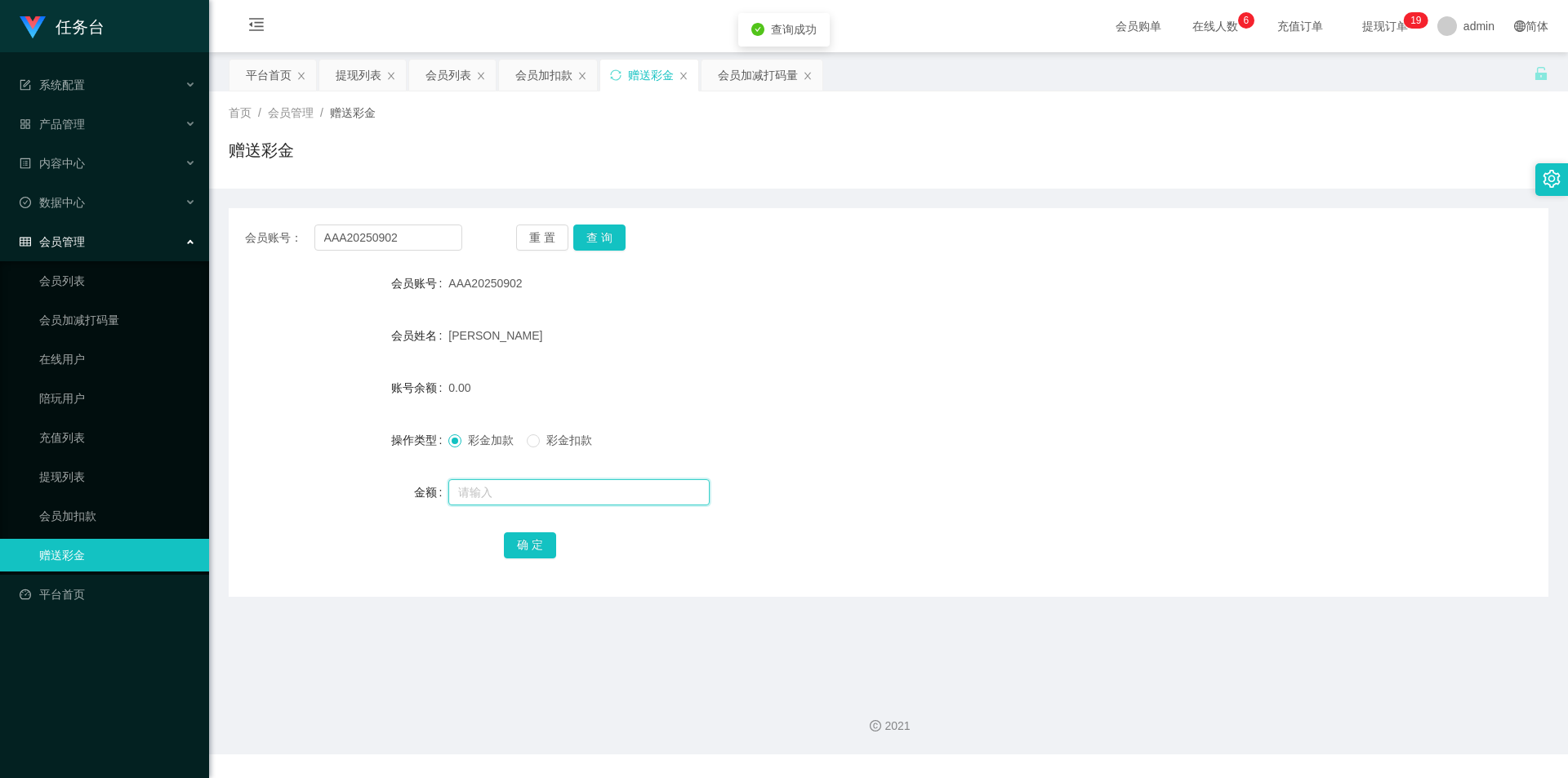
click at [521, 486] on input "text" at bounding box center [578, 493] width 261 height 26
type input "750"
click at [519, 540] on button "确 定" at bounding box center [530, 545] width 52 height 26
drag, startPoint x: 427, startPoint y: 238, endPoint x: 256, endPoint y: 228, distance: 171.3
click at [208, 229] on section "任务台 系统配置 产品管理 内容中心 数据中心 会员管理 会员列表 会员加减打码量 在线用户 陪玩用户 充值列表 提现列表 会员加扣款 赠送彩金 平台首页 保…" at bounding box center [784, 377] width 1568 height 755
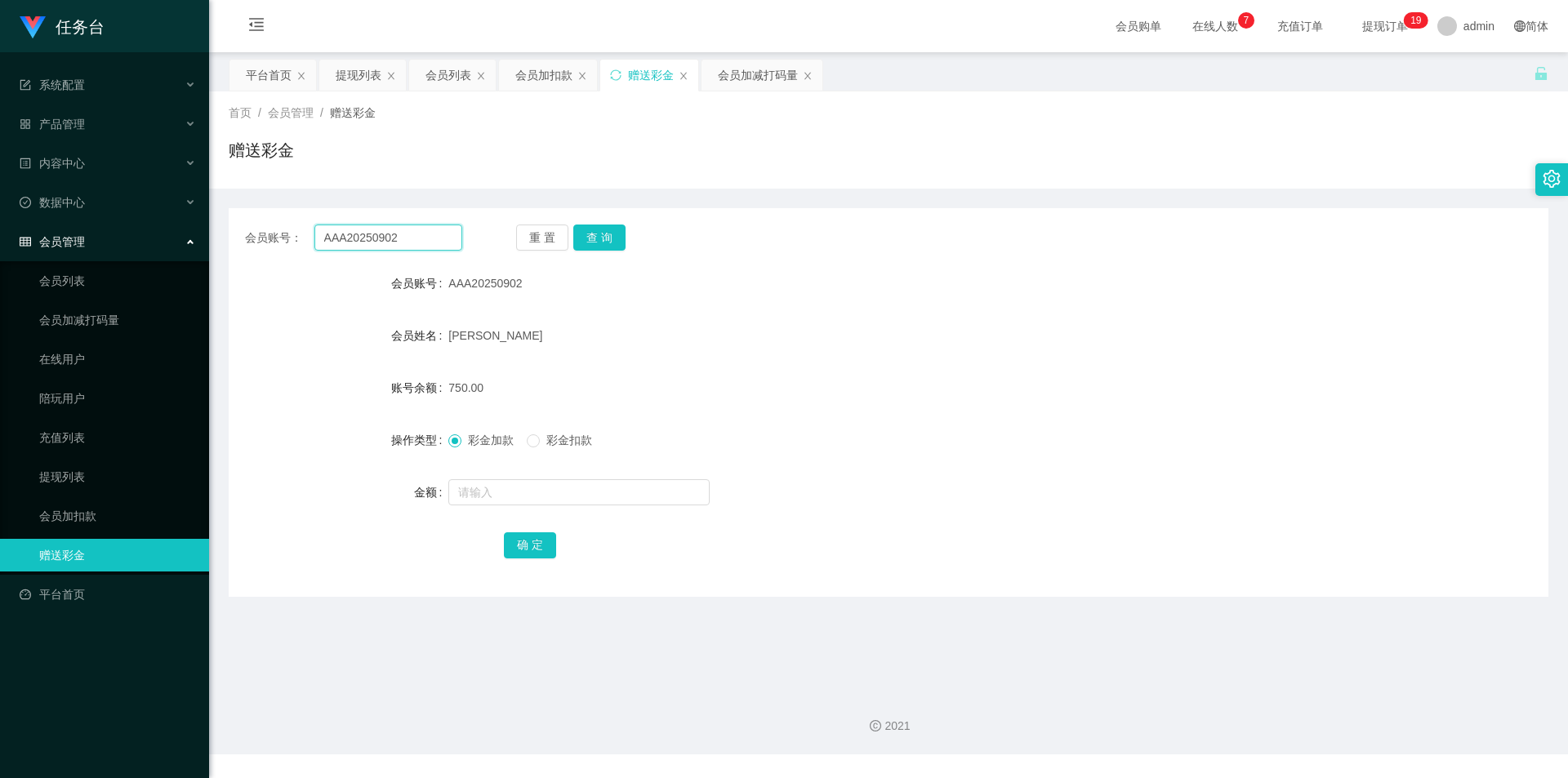
click at [409, 248] on input "AAA20250902" at bounding box center [388, 238] width 148 height 26
drag, startPoint x: 415, startPoint y: 238, endPoint x: 162, endPoint y: 236, distance: 253.0
click at [162, 226] on section "任务台 系统配置 产品管理 内容中心 数据中心 会员管理 会员列表 会员加减打码量 在线用户 陪玩用户 充值列表 提现列表 会员加扣款 赠送彩金 平台首页 保…" at bounding box center [784, 377] width 1568 height 755
click at [100, 311] on link "会员加减打码量" at bounding box center [118, 320] width 157 height 33
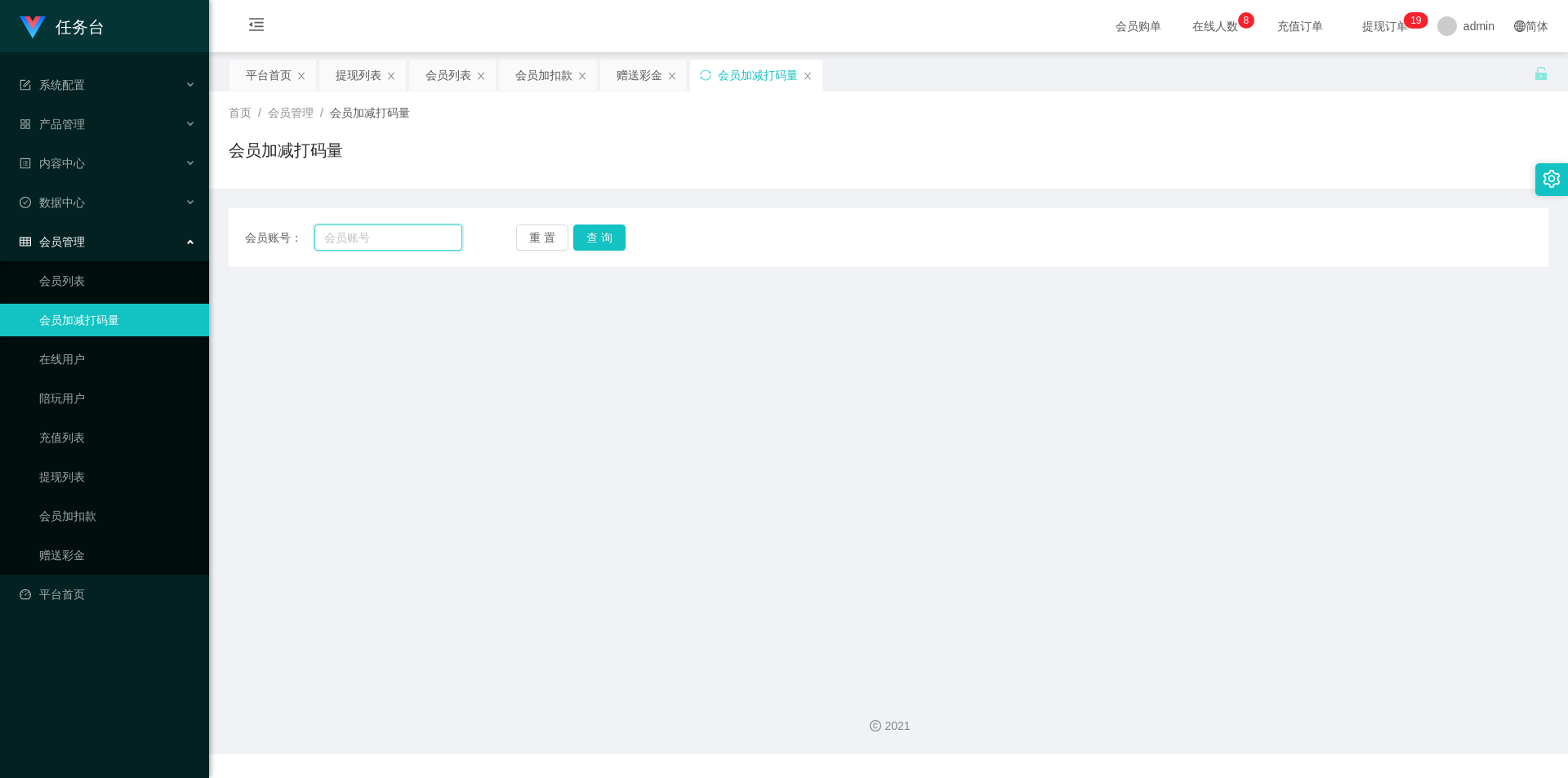
click at [367, 237] on input "text" at bounding box center [388, 238] width 148 height 26
paste input "AAA20250902"
type input "AAA20250902"
click at [586, 244] on button "查 询" at bounding box center [599, 238] width 52 height 26
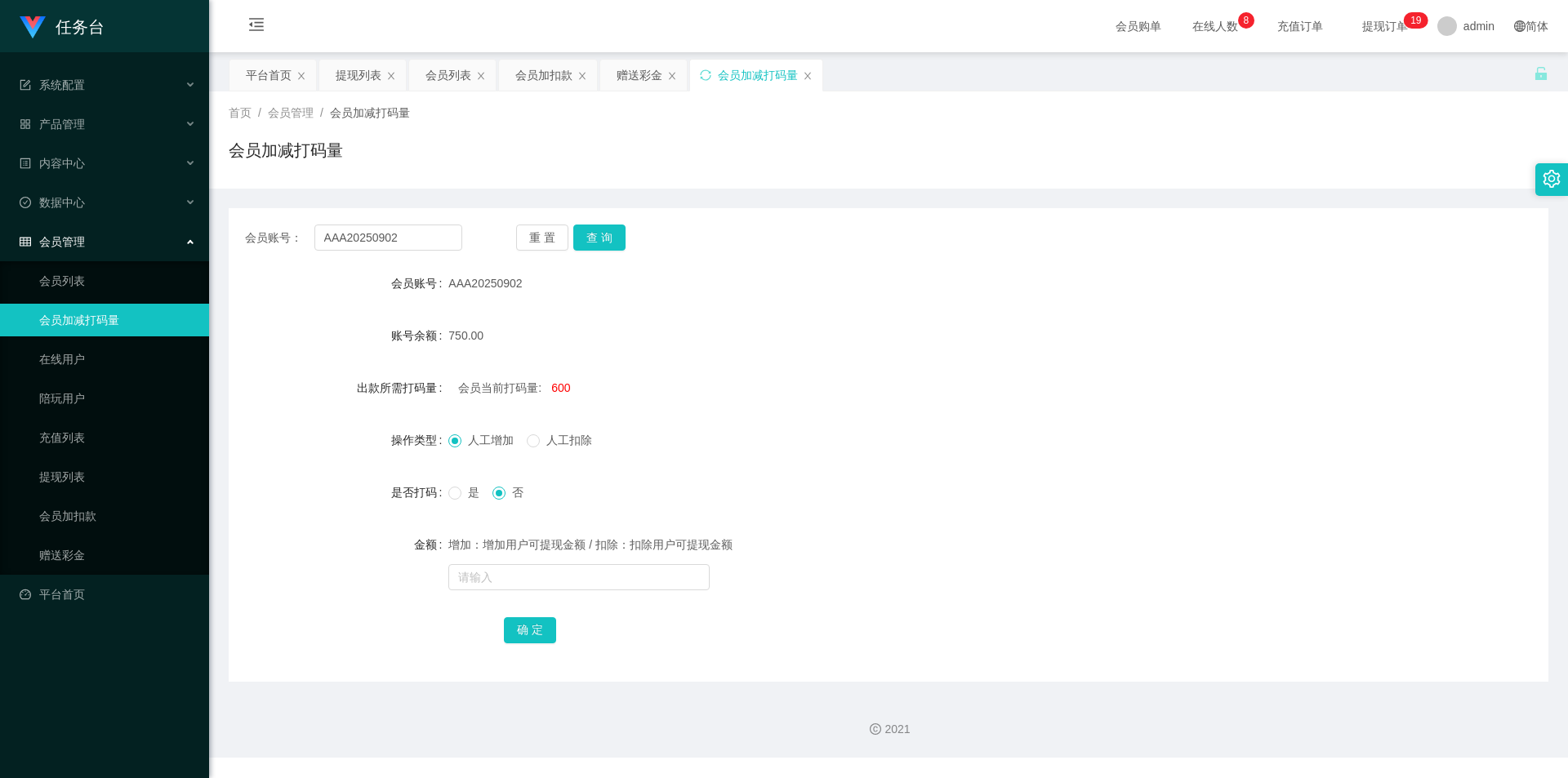
click at [556, 389] on span "600" at bounding box center [560, 388] width 19 height 13
copy span "600"
drag, startPoint x: 510, startPoint y: 568, endPoint x: 511, endPoint y: 584, distance: 16.0
click at [508, 571] on input "text" at bounding box center [578, 578] width 261 height 26
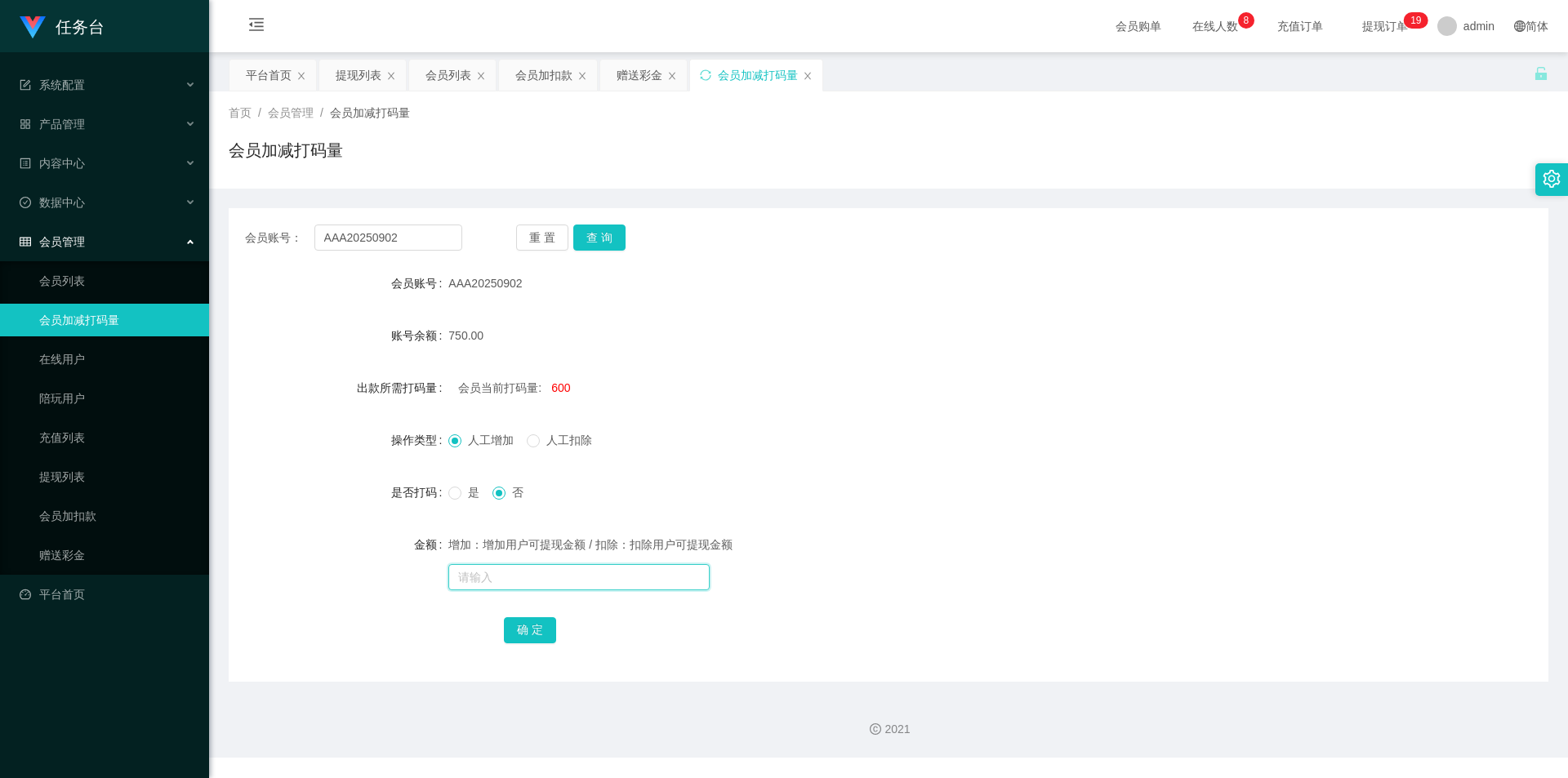
paste input "600"
type input "600"
click at [530, 618] on button "确 定" at bounding box center [530, 630] width 52 height 26
click at [605, 240] on button "查 询" at bounding box center [599, 238] width 52 height 26
click at [120, 280] on link "会员列表" at bounding box center [118, 281] width 157 height 33
